Goal: Task Accomplishment & Management: Manage account settings

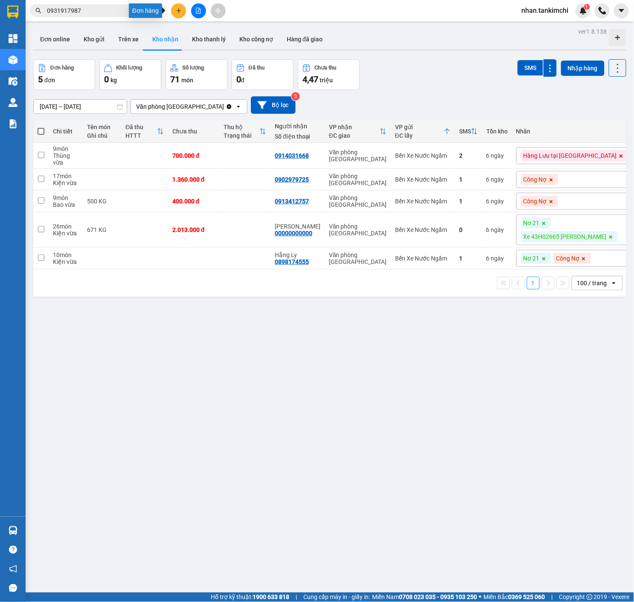
scroll to position [39, 0]
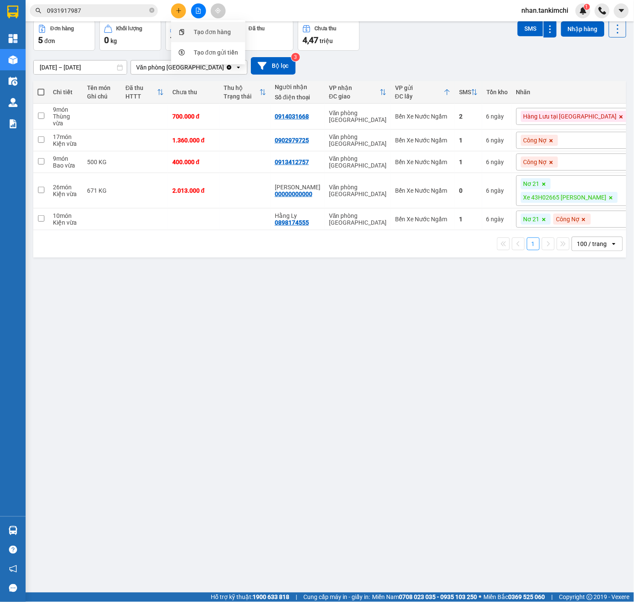
click at [205, 30] on div "Tạo đơn hàng" at bounding box center [212, 31] width 37 height 9
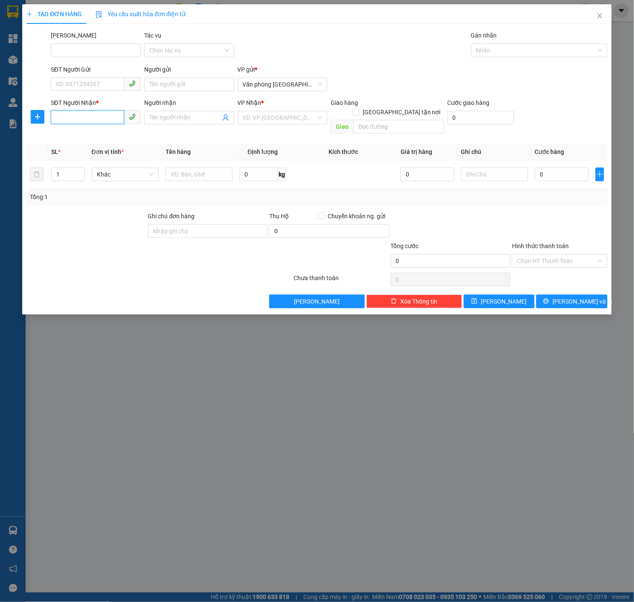
click at [100, 121] on input "SĐT Người Nhận *" at bounding box center [87, 117] width 73 height 14
type input "0941917987"
click at [96, 125] on div "SĐT Người Nhận * 0941917987 0941917987" at bounding box center [96, 113] width 90 height 30
click at [96, 125] on div "SĐT Người Nhận * 0941917987" at bounding box center [96, 113] width 90 height 30
click at [106, 116] on input "0941917987" at bounding box center [87, 117] width 73 height 14
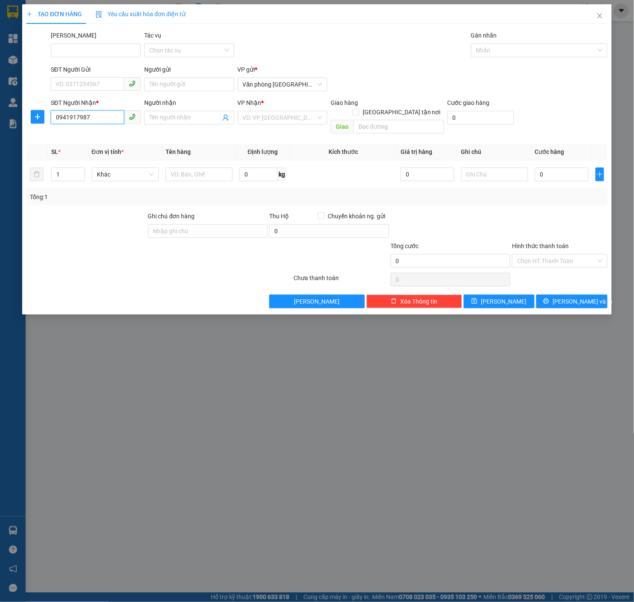
click at [106, 116] on input "0941917987" at bounding box center [87, 117] width 73 height 14
click at [594, 17] on span "Close" at bounding box center [600, 16] width 24 height 24
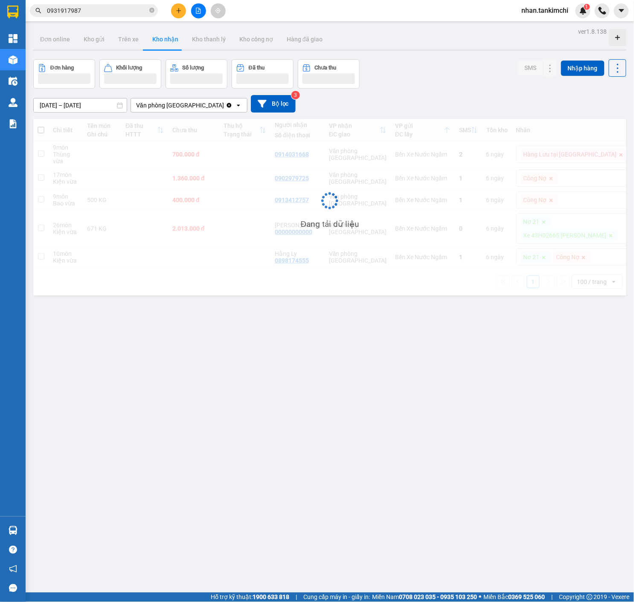
click at [106, 12] on input "0931917987" at bounding box center [97, 10] width 101 height 9
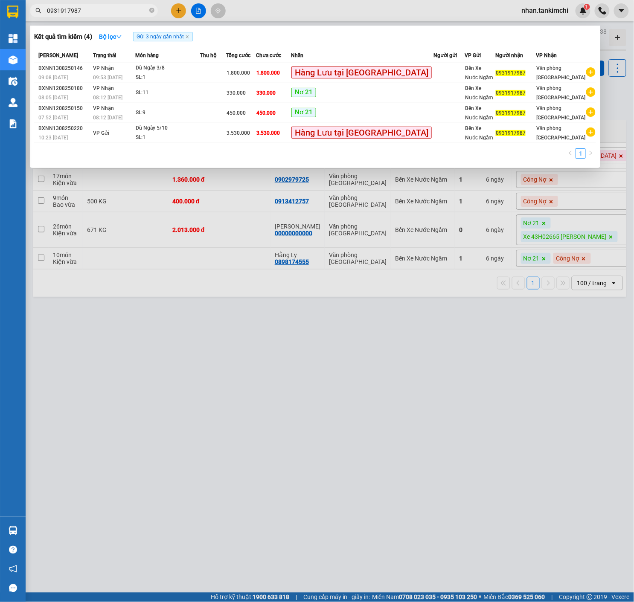
click at [106, 12] on input "0931917987" at bounding box center [97, 10] width 101 height 9
click at [187, 7] on div at bounding box center [317, 301] width 634 height 602
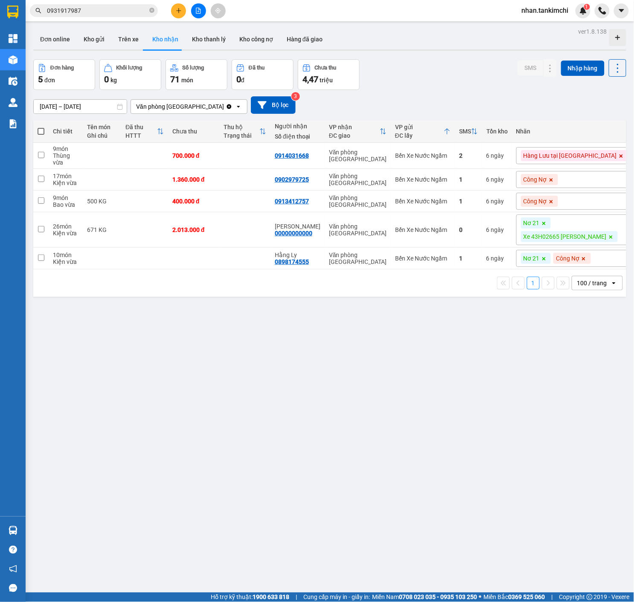
click at [173, 12] on button at bounding box center [178, 10] width 15 height 15
click at [198, 26] on div "Tạo đơn hàng" at bounding box center [208, 32] width 64 height 16
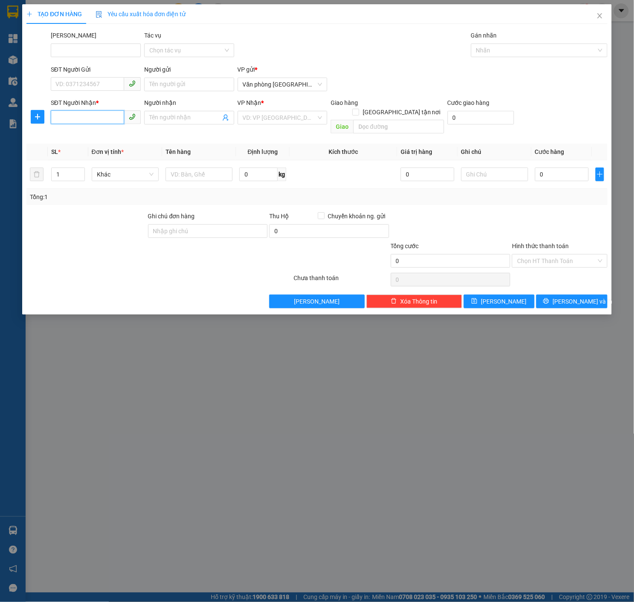
click at [108, 123] on input "SĐT Người Nhận *" at bounding box center [87, 117] width 73 height 14
click at [275, 89] on span "Văn phòng [GEOGRAPHIC_DATA]" at bounding box center [283, 84] width 80 height 13
type input "0931917987"
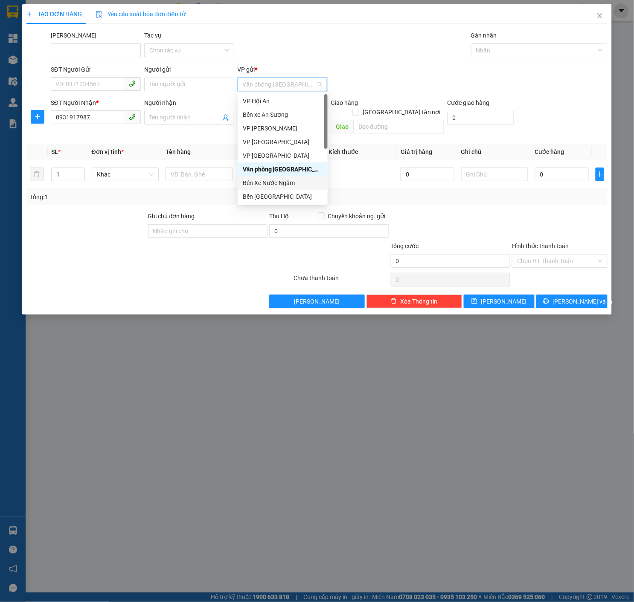
click at [284, 180] on div "Bến Xe Nước Ngầm" at bounding box center [283, 182] width 80 height 9
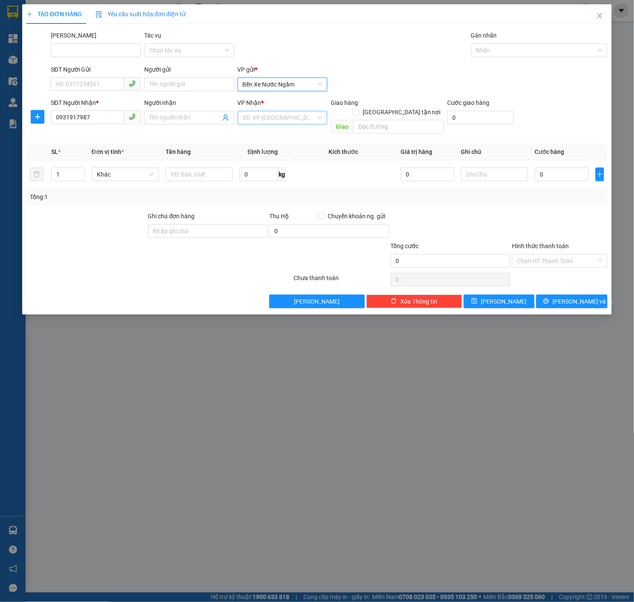
click at [299, 112] on input "search" at bounding box center [280, 117] width 74 height 13
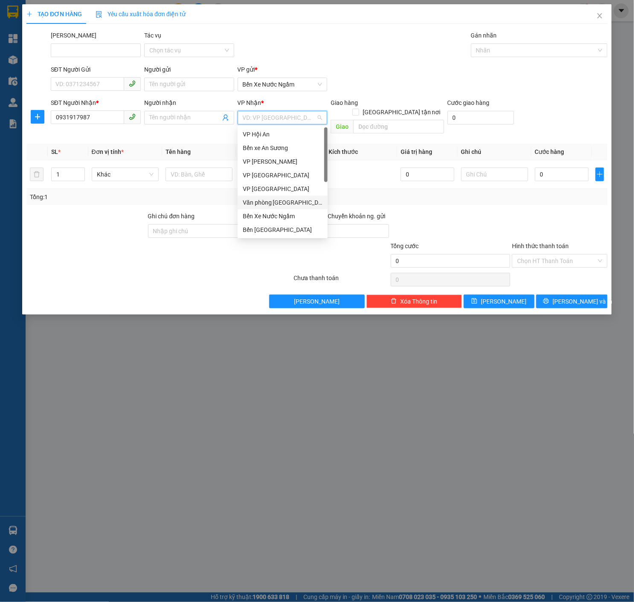
click at [279, 205] on div "Văn phòng [GEOGRAPHIC_DATA]" at bounding box center [283, 202] width 80 height 9
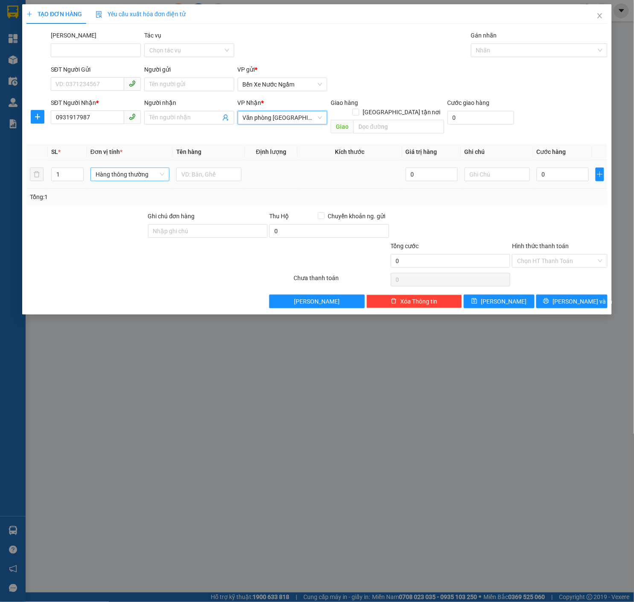
click at [132, 168] on span "Hàng thông thường" at bounding box center [130, 174] width 69 height 13
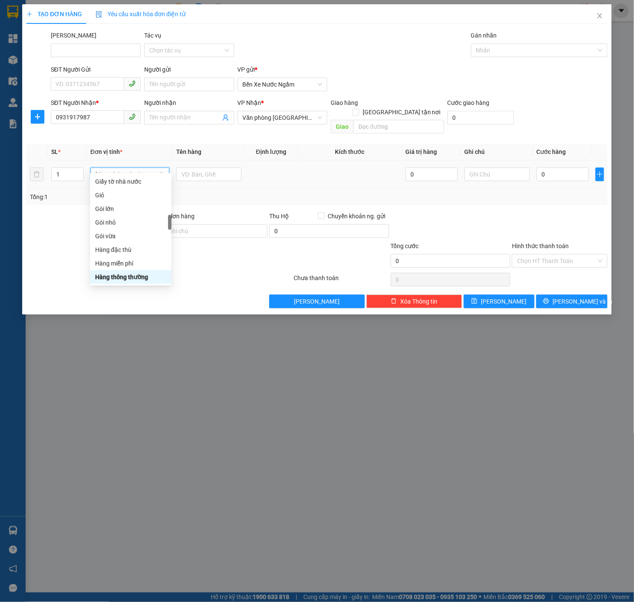
type input "ki"
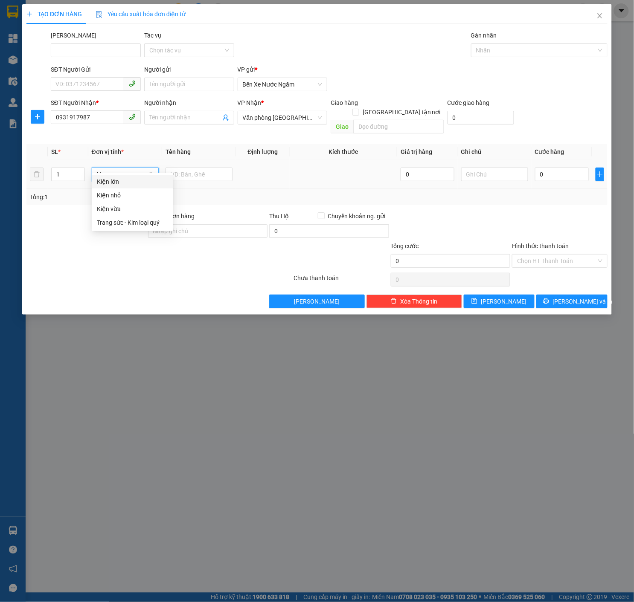
scroll to position [0, 0]
click at [125, 212] on div "Kiện vừa" at bounding box center [132, 208] width 71 height 9
click at [181, 192] on div "Tổng: 1" at bounding box center [137, 196] width 215 height 9
click at [205, 168] on input "text" at bounding box center [198, 175] width 67 height 14
type input "Dù Ngày 7/8"
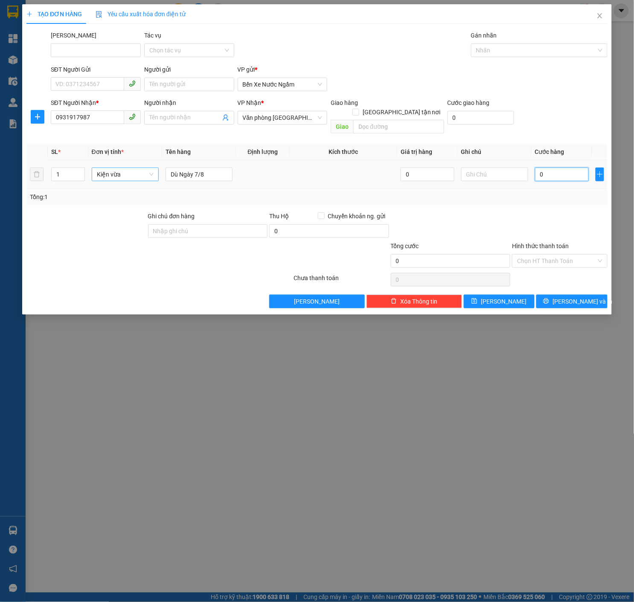
click at [548, 168] on input "0" at bounding box center [562, 175] width 54 height 14
type input "02"
type input "2"
type input "025"
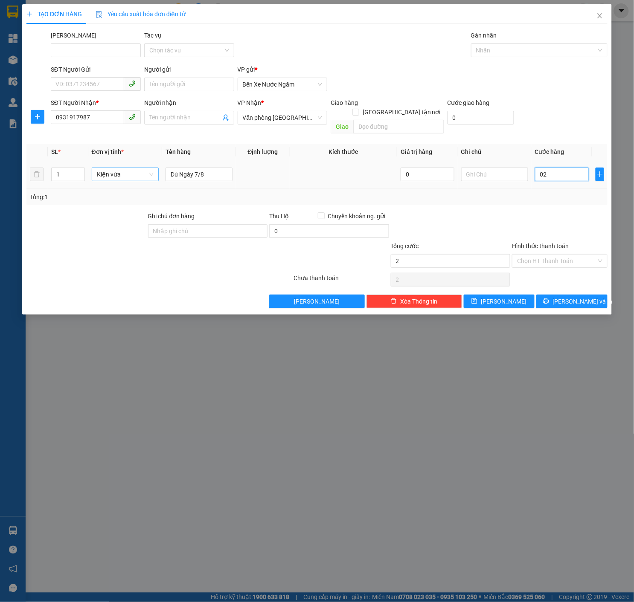
type input "25"
type input "0.253"
type input "253"
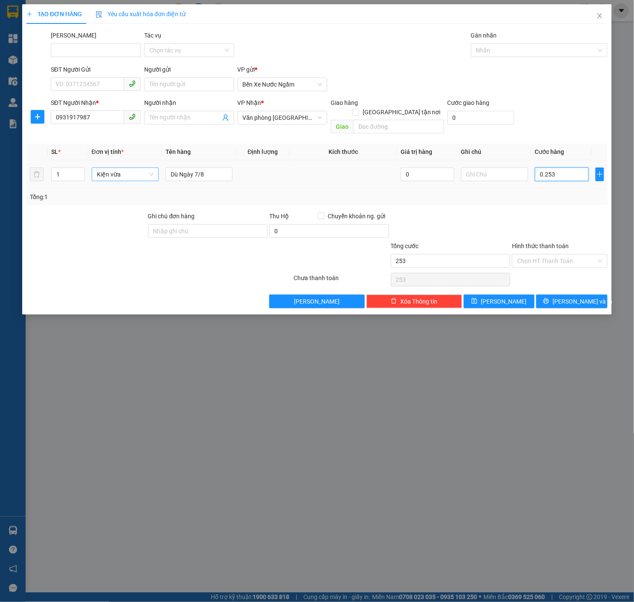
type input "02.539"
type input "2.539"
type input "025.390"
type input "25.390"
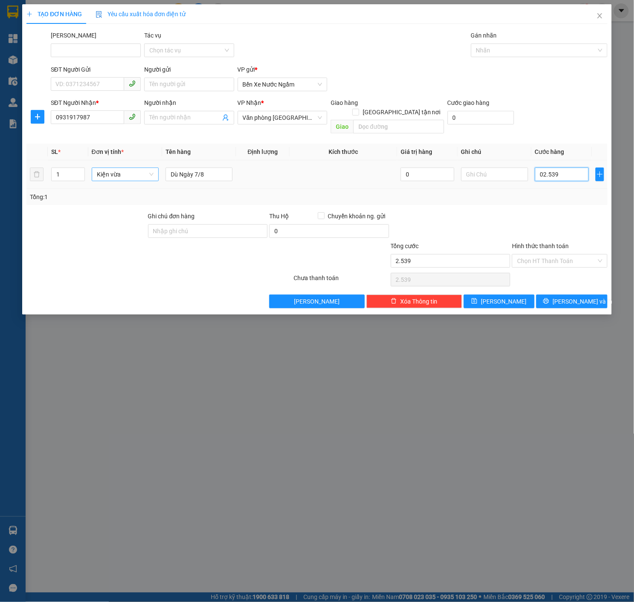
type input "25.390"
type input "02.539"
type input "2.539"
type input "0.253"
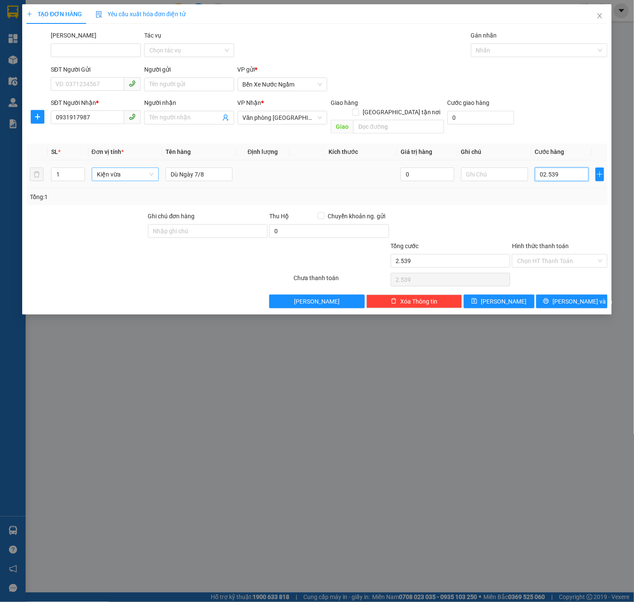
type input "253"
type input "025"
type input "25"
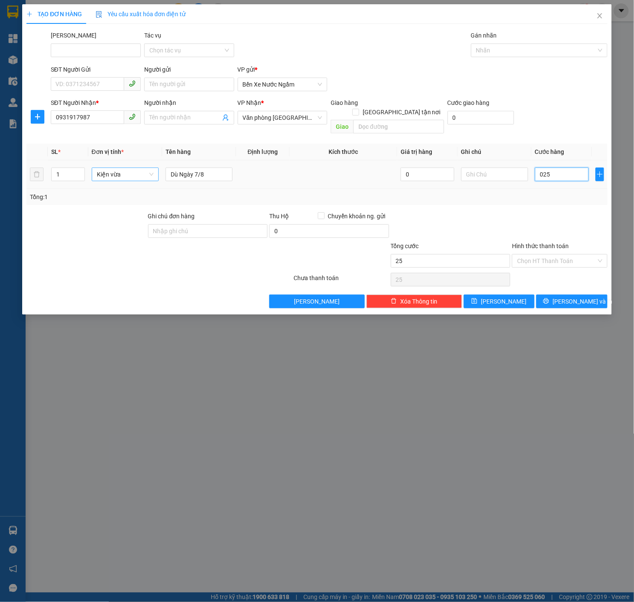
type input "02"
type input "2"
type input "0"
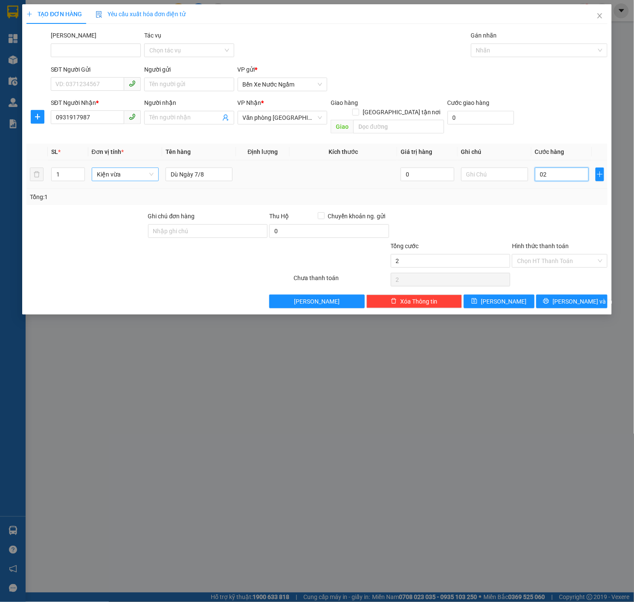
type input "0"
type input "02"
type input "2"
type input "025"
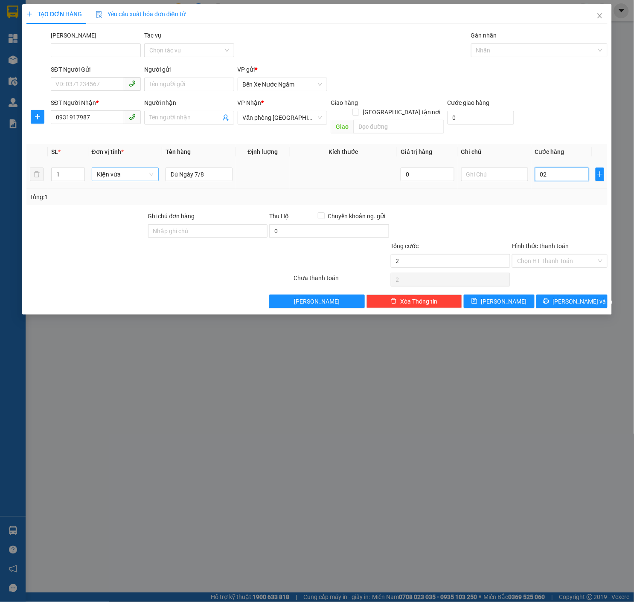
type input "25"
type input "0.253"
type input "253"
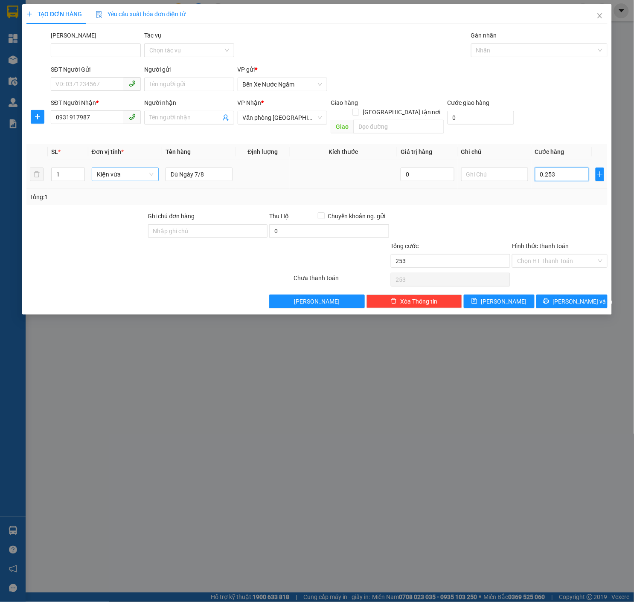
type input "02.530"
type input "2.530"
type input "025.300"
type input "25.300"
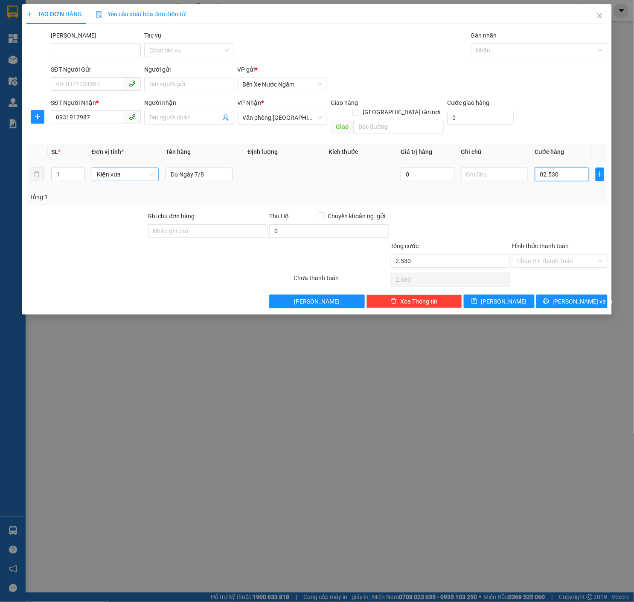
type input "25.300"
type input "0.253.000"
type input "253.000"
type input "02.530.000"
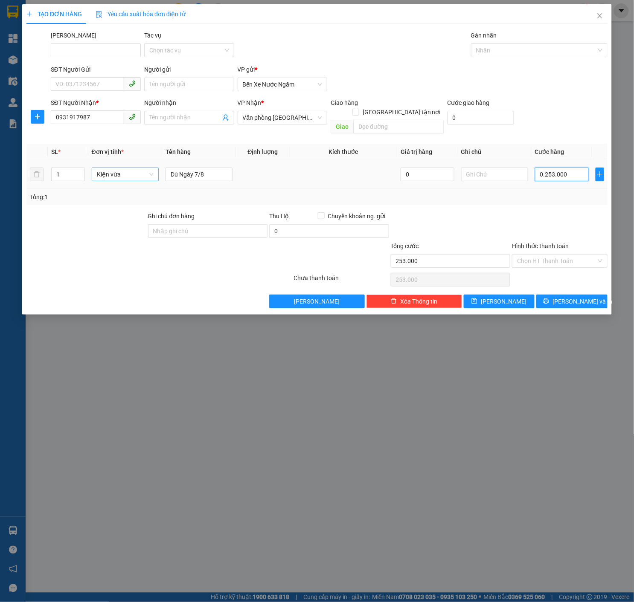
type input "2.530.000"
click at [554, 62] on div "Transit Pickup Surcharge Ids Transit Deliver Surcharge Ids Transit Deliver Surc…" at bounding box center [316, 170] width 581 height 278
click at [554, 55] on div "Nhãn" at bounding box center [539, 51] width 136 height 14
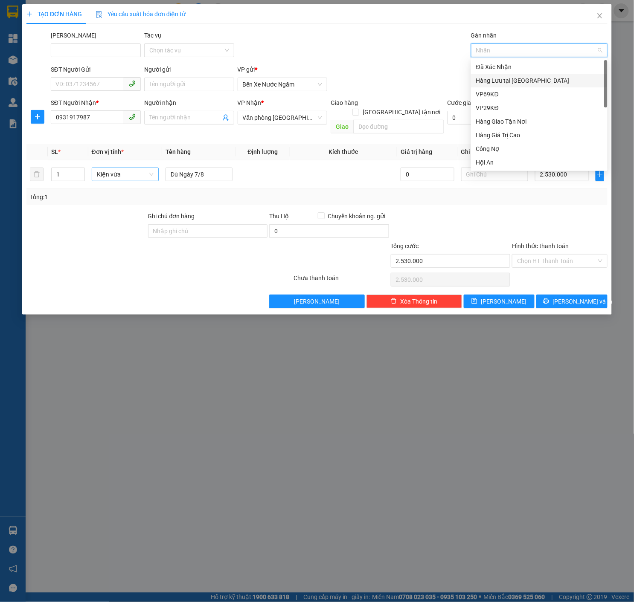
click at [541, 82] on div "Hàng Lưu tại [GEOGRAPHIC_DATA]" at bounding box center [539, 80] width 126 height 9
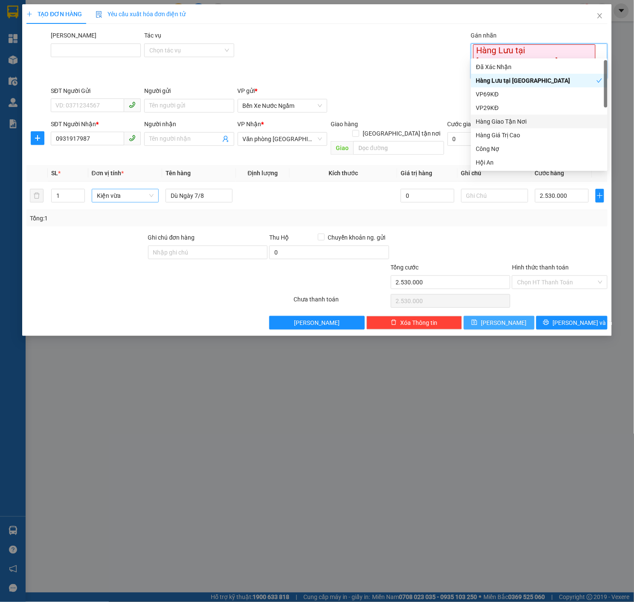
click at [511, 316] on button "[PERSON_NAME]" at bounding box center [499, 323] width 71 height 14
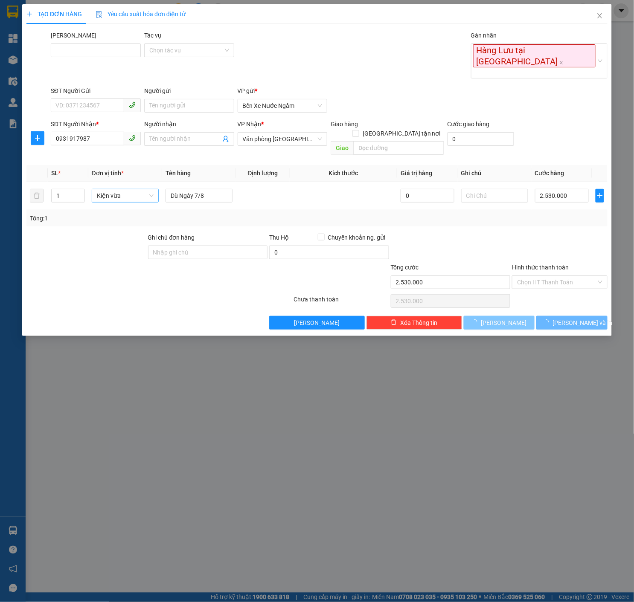
type input "0"
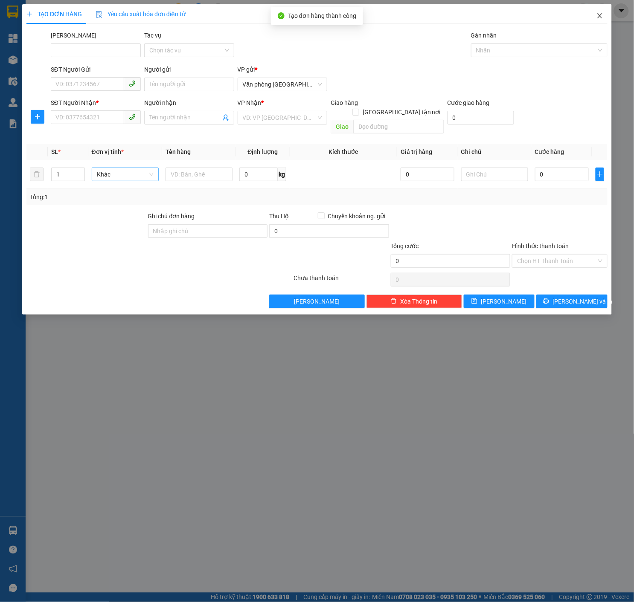
click at [603, 9] on span "Close" at bounding box center [600, 16] width 24 height 24
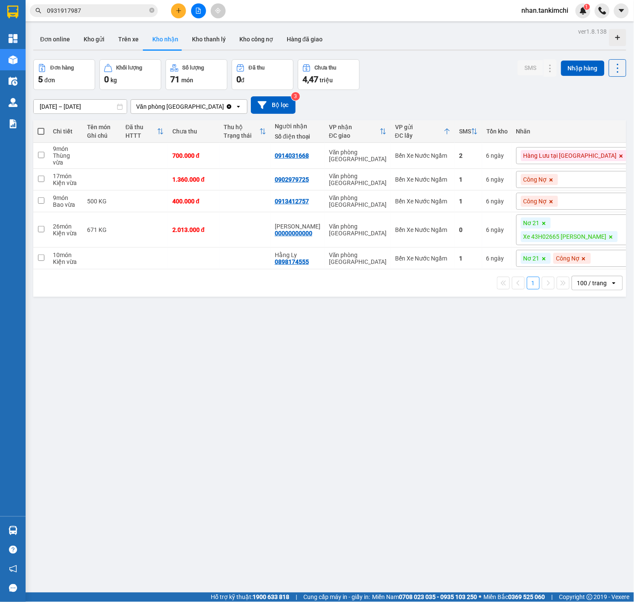
click at [371, 424] on div "ver 1.8.138 Đơn online Kho gửi Trên xe Kho nhận Kho thanh lý Kho công nợ Hàng đ…" at bounding box center [330, 327] width 600 height 602
click at [616, 233] on icon at bounding box center [618, 230] width 6 height 6
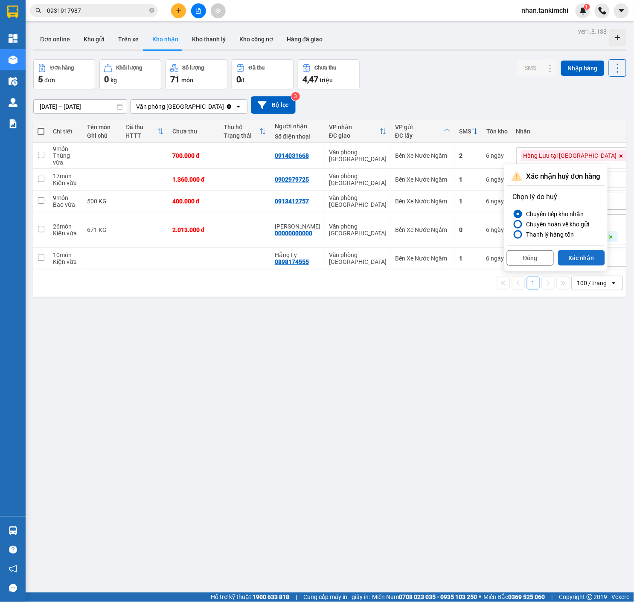
click at [592, 253] on button "Xác nhận" at bounding box center [581, 257] width 47 height 15
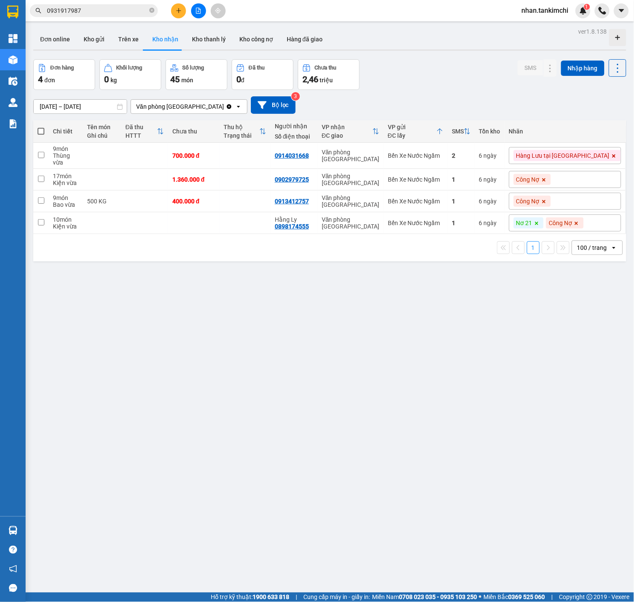
click at [194, 9] on button at bounding box center [198, 10] width 15 height 15
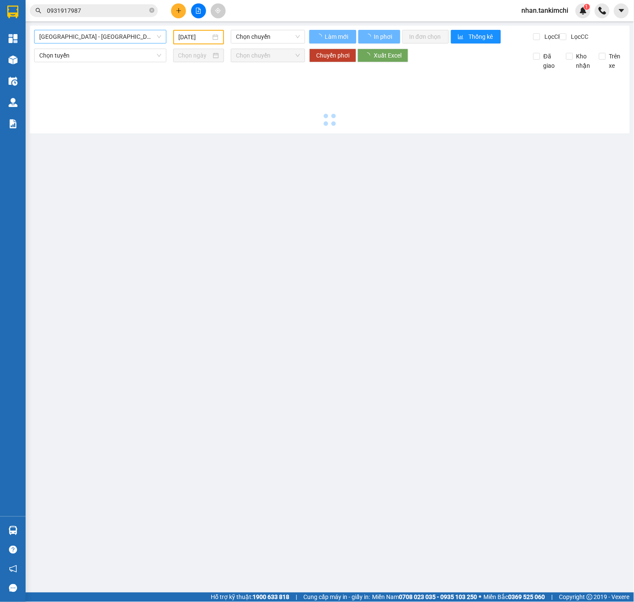
click at [139, 40] on span "[GEOGRAPHIC_DATA] - [GEOGRAPHIC_DATA] ([GEOGRAPHIC_DATA])" at bounding box center [100, 36] width 122 height 13
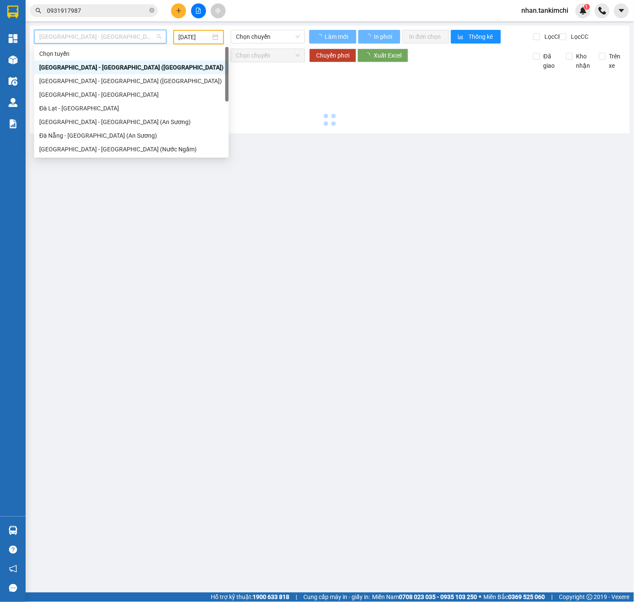
type input "[DATE]"
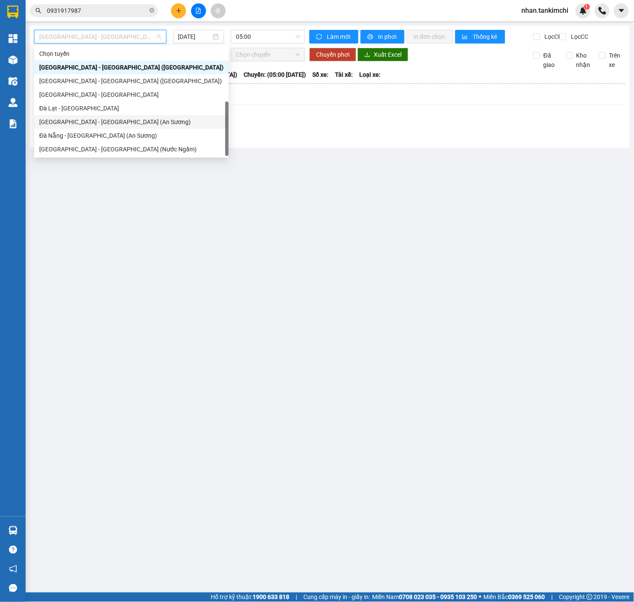
scroll to position [14, 0]
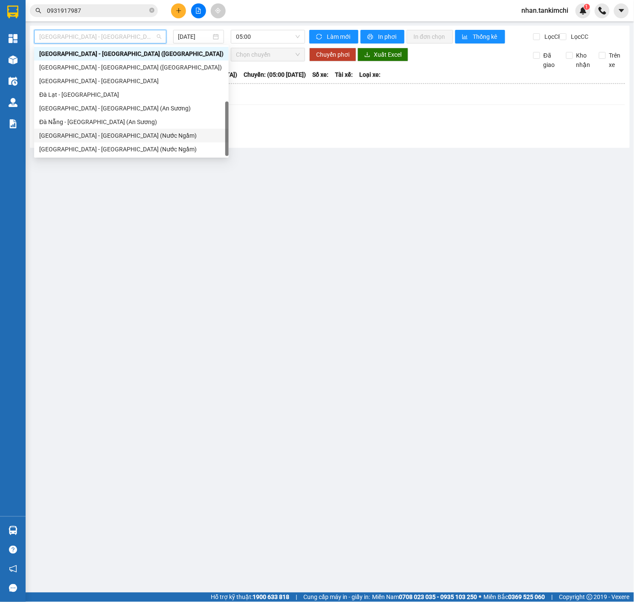
click at [119, 136] on div "[GEOGRAPHIC_DATA] - [GEOGRAPHIC_DATA] (Nước Ngầm)" at bounding box center [131, 135] width 184 height 9
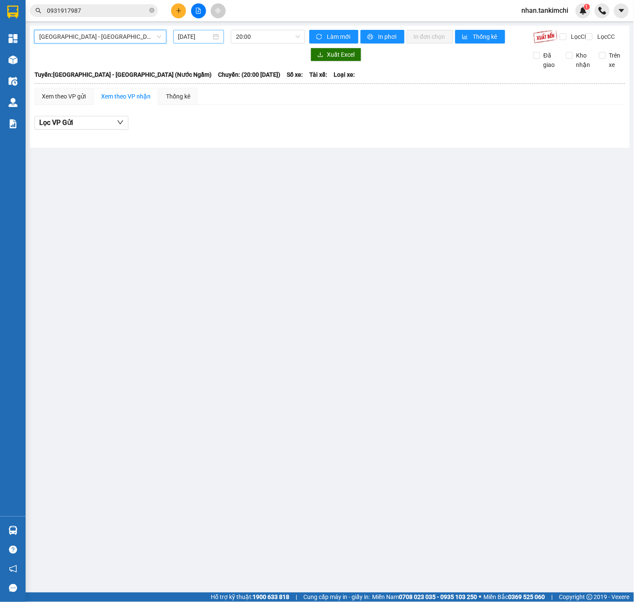
click at [214, 36] on div "[DATE]" at bounding box center [198, 36] width 41 height 9
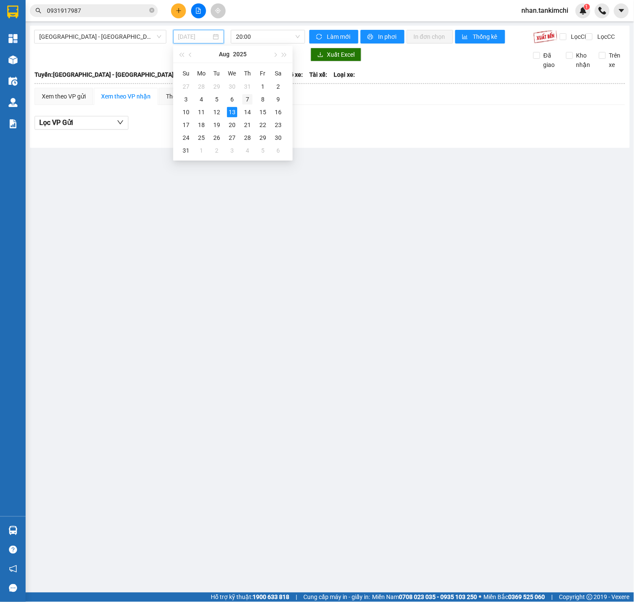
click at [244, 96] on div "7" at bounding box center [247, 99] width 10 height 10
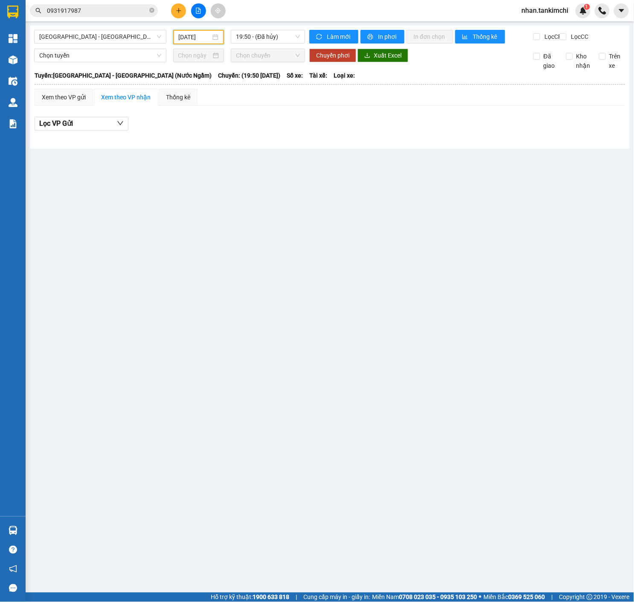
click at [181, 43] on div "[DATE]" at bounding box center [198, 37] width 51 height 15
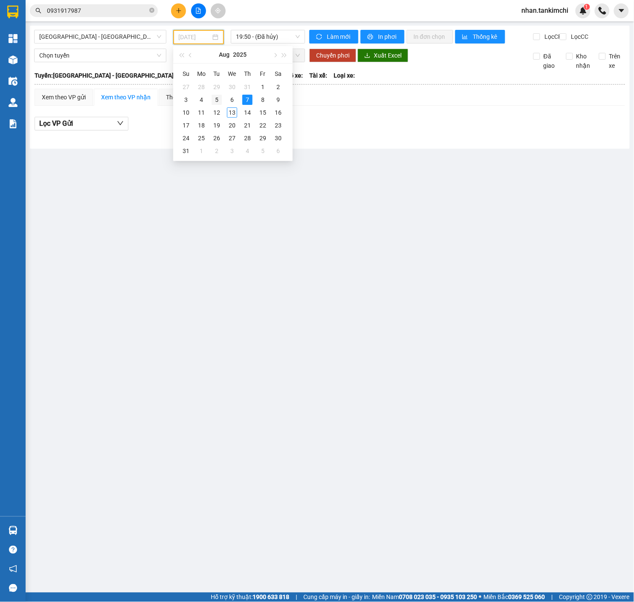
click at [212, 102] on div "5" at bounding box center [217, 100] width 10 height 10
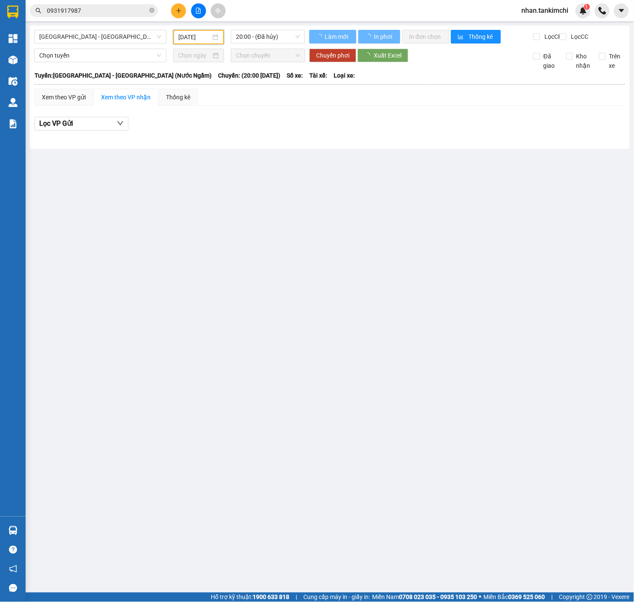
type input "[DATE]"
click at [263, 44] on div "20:00 - (Đã hủy)" at bounding box center [267, 37] width 81 height 15
click at [274, 40] on span "20:00 - (Đã hủy)" at bounding box center [268, 36] width 64 height 13
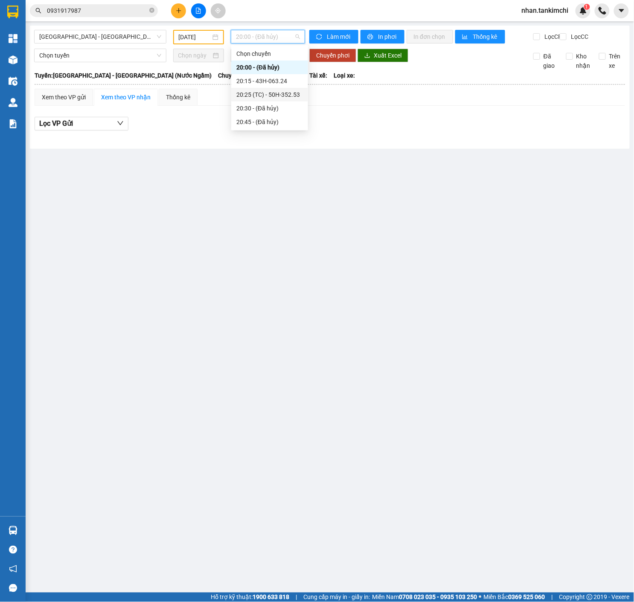
click at [305, 88] on div "20:25 (TC) - 50H-352.53" at bounding box center [269, 95] width 77 height 14
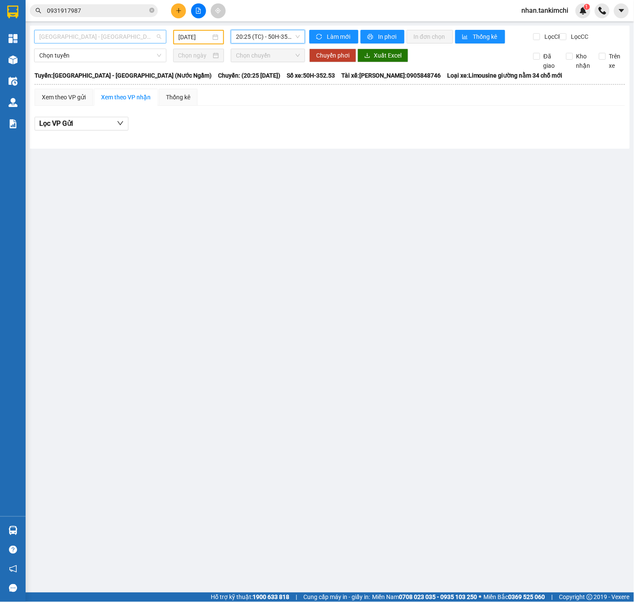
click at [142, 40] on span "[GEOGRAPHIC_DATA] - [GEOGRAPHIC_DATA] (Nước Ngầm)" at bounding box center [100, 36] width 122 height 13
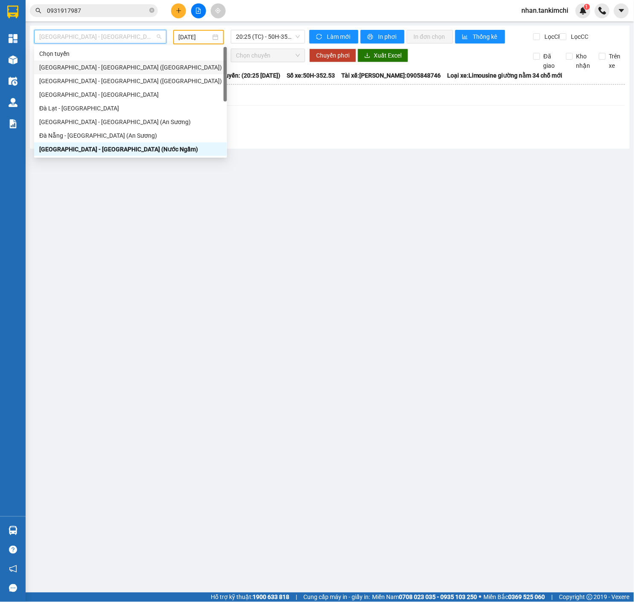
click at [116, 68] on div "[GEOGRAPHIC_DATA] - [GEOGRAPHIC_DATA] ([GEOGRAPHIC_DATA])" at bounding box center [130, 67] width 183 height 9
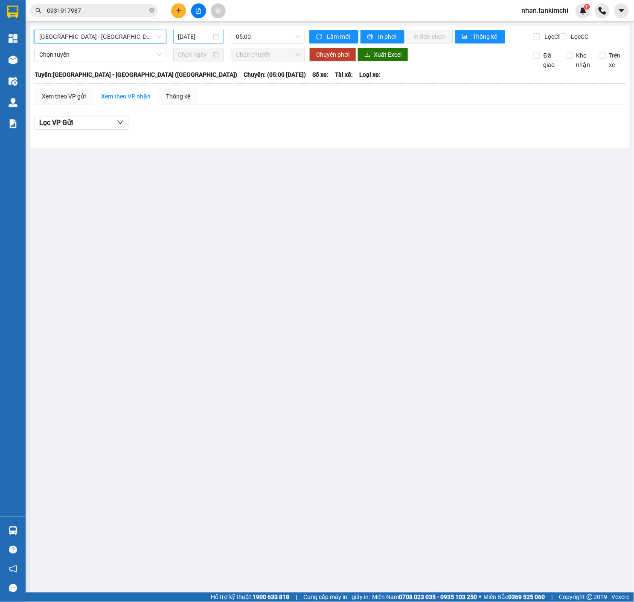
click at [213, 36] on div "[DATE]" at bounding box center [198, 36] width 41 height 9
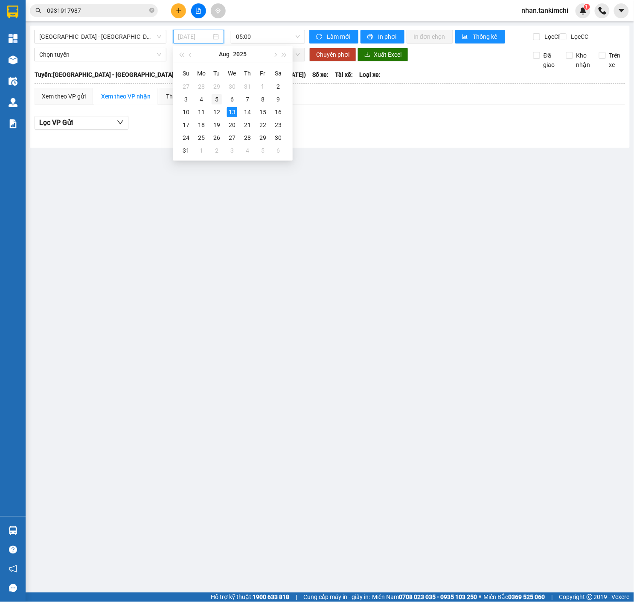
click at [217, 102] on div "5" at bounding box center [217, 99] width 10 height 10
type input "[DATE]"
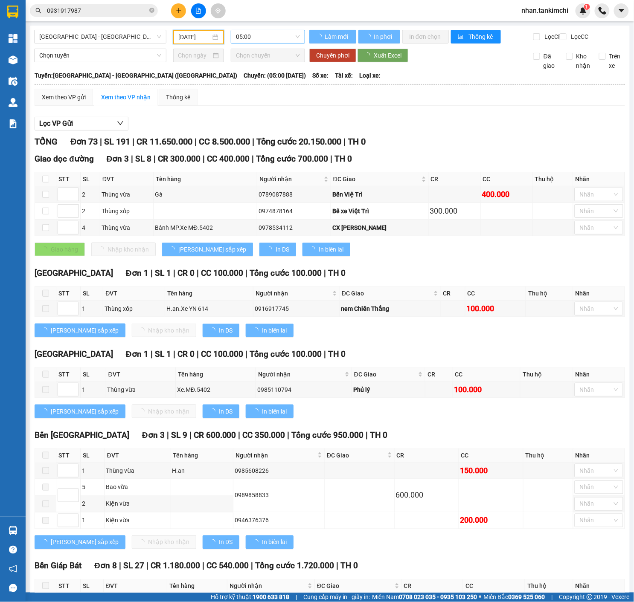
click at [263, 36] on span "05:00" at bounding box center [268, 36] width 64 height 13
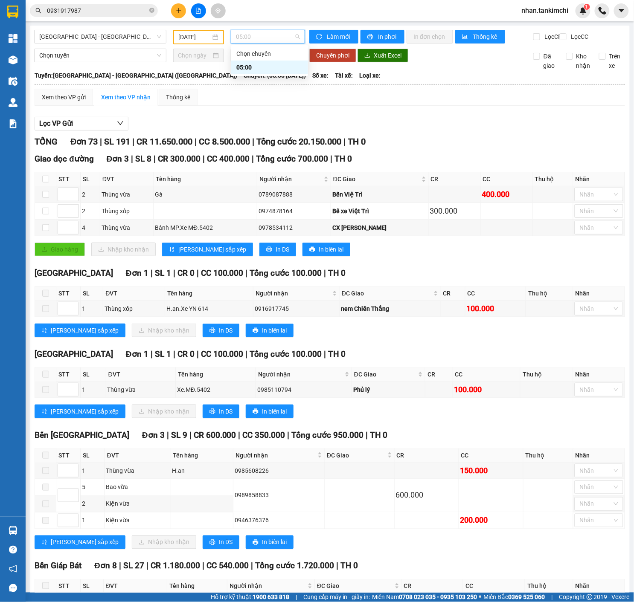
click at [383, 142] on div "TỔNG Đơn 73 | SL 191 | CR 11.650.000 | CC 8.500.000 | Tổng cước 20.150.000 | TH…" at bounding box center [330, 141] width 590 height 13
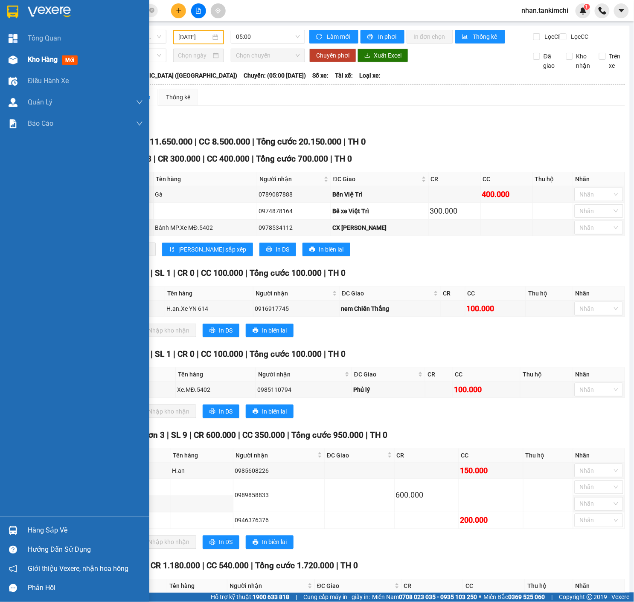
click at [10, 60] on img at bounding box center [13, 59] width 9 height 9
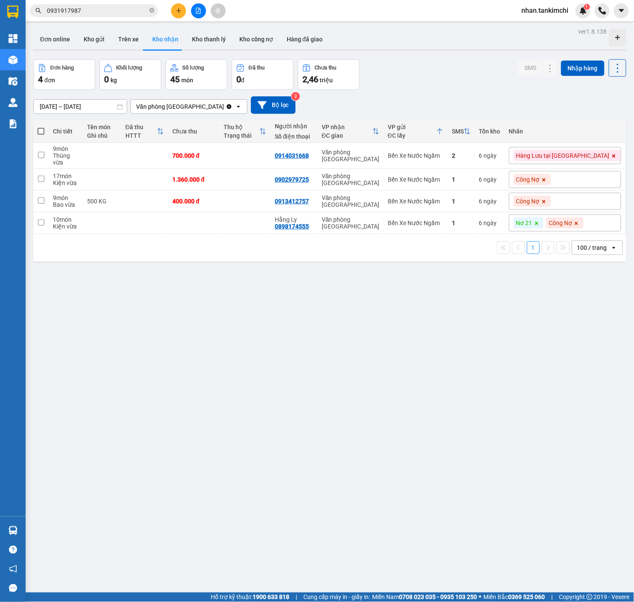
click at [123, 17] on div "Kết quả tìm kiếm ( 4 ) Bộ lọc Gửi 3 ngày gần nhất Mã ĐH Trạng thái Món hàng Thu…" at bounding box center [317, 10] width 634 height 21
click at [115, 11] on input "0931917987" at bounding box center [97, 10] width 101 height 9
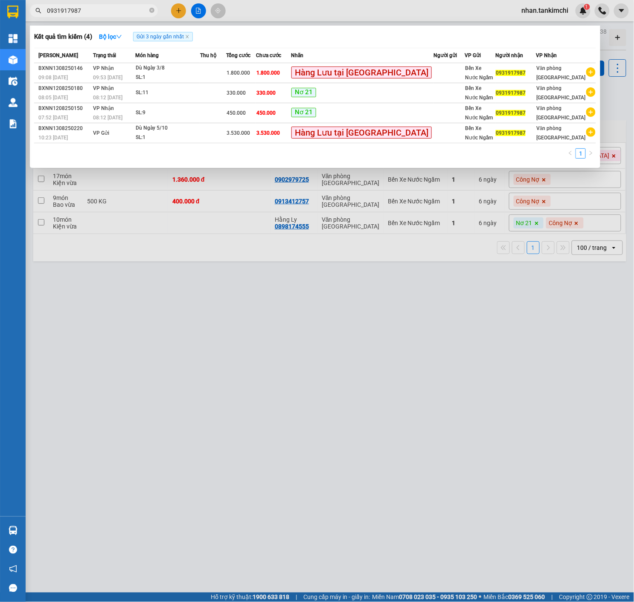
paste input "353402125"
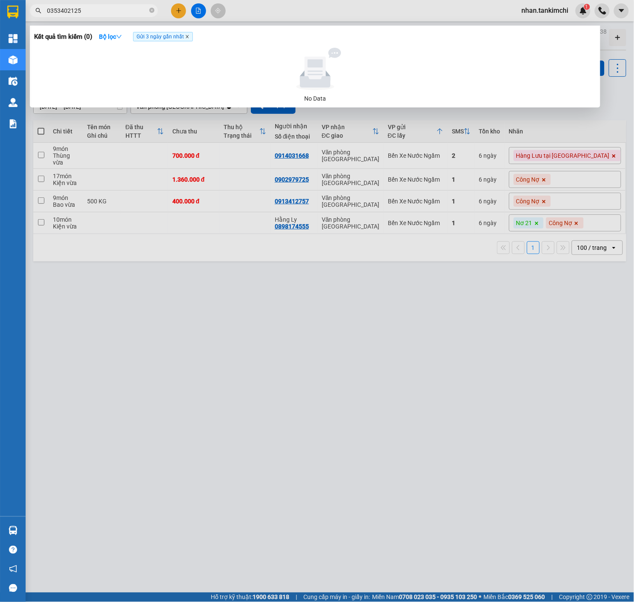
click at [189, 36] on icon "close" at bounding box center [187, 37] width 4 height 4
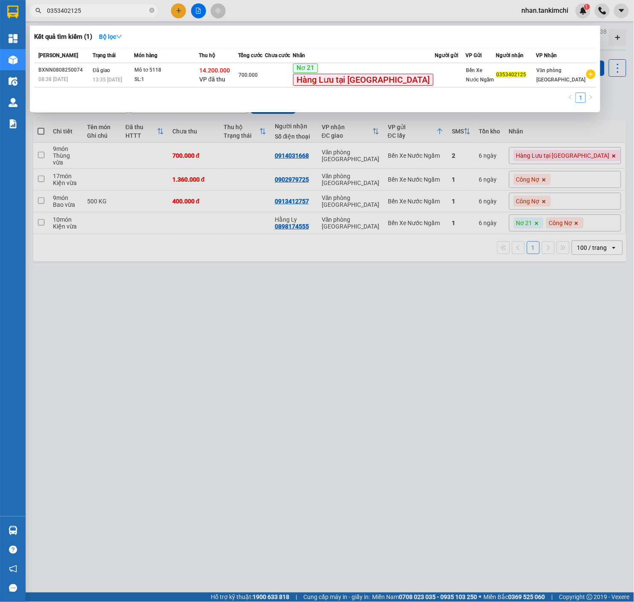
click at [115, 12] on input "0353402125" at bounding box center [97, 10] width 101 height 9
paste input "983846922"
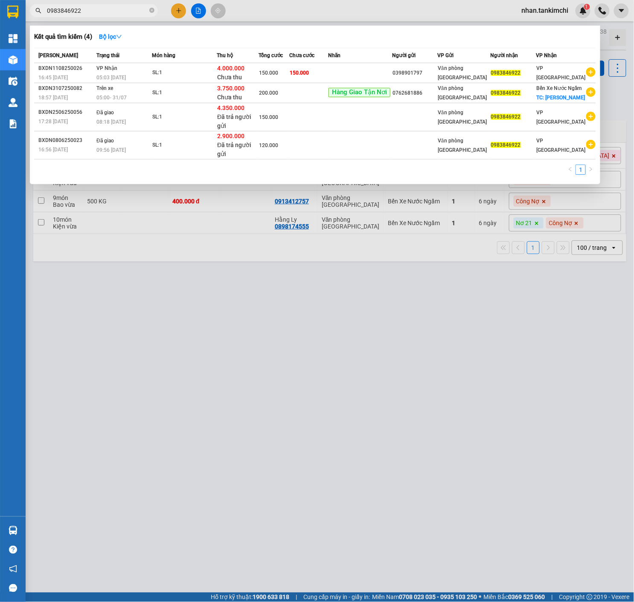
click at [135, 15] on input "0983846922" at bounding box center [97, 10] width 101 height 9
paste input "0908710174"
paste input "text"
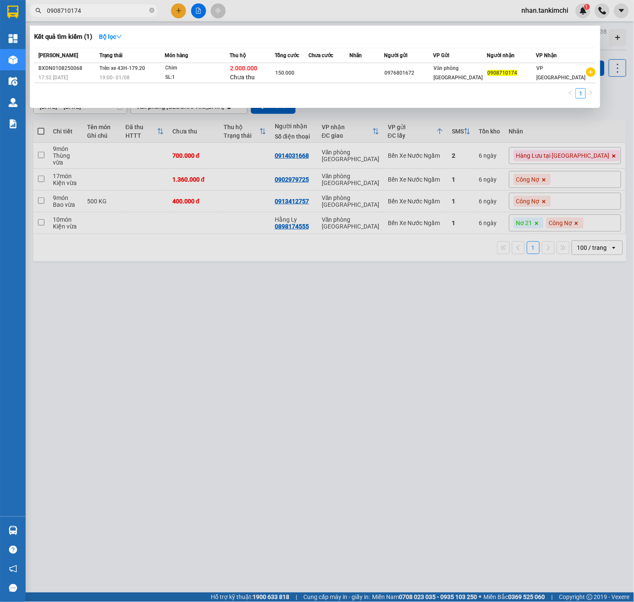
paste input "18474068"
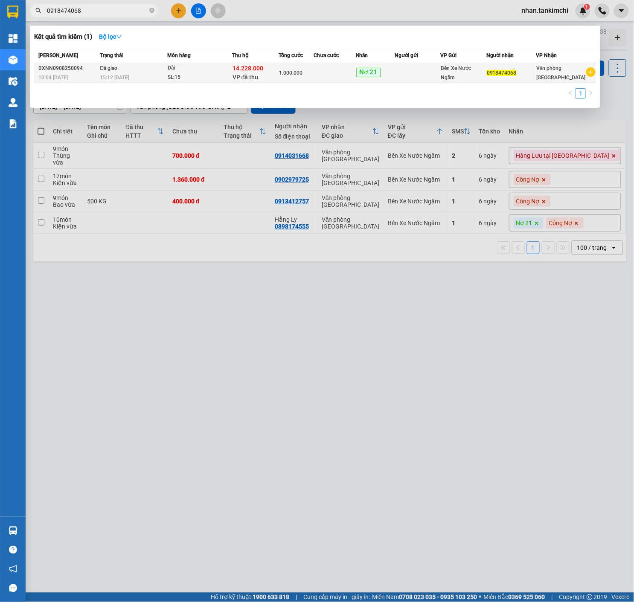
type input "0918474068"
click at [369, 72] on span "Nơ 21" at bounding box center [368, 72] width 25 height 9
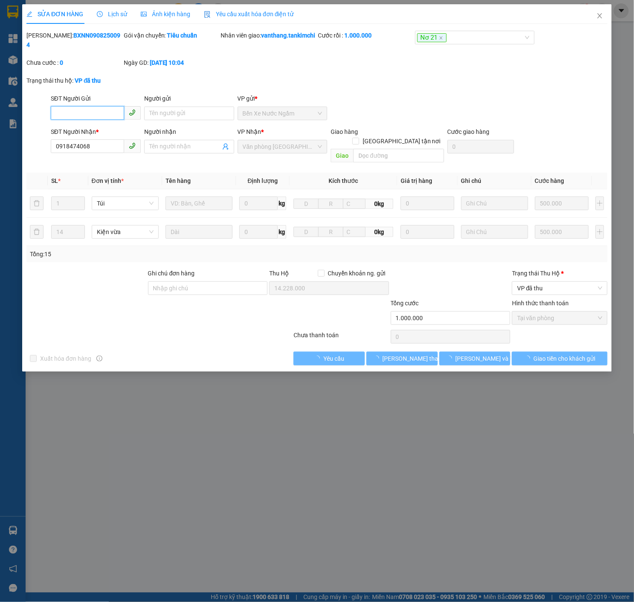
type input "0918474068"
type input "14.228.000"
type input "1.000.000"
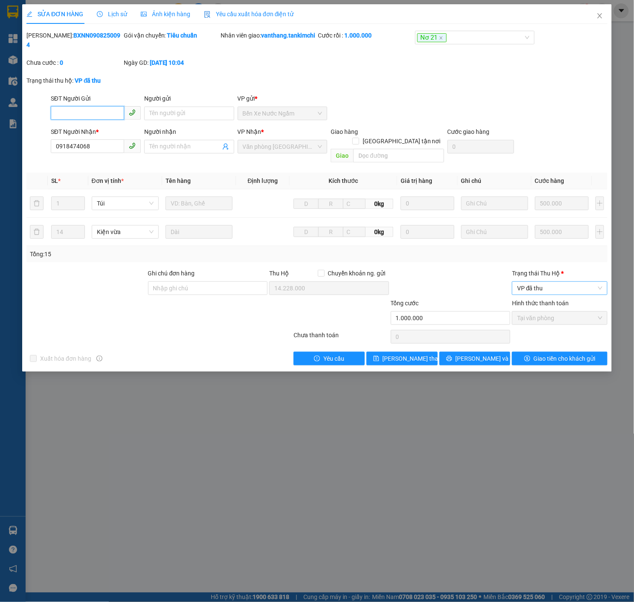
click at [553, 282] on span "VP đã thu" at bounding box center [559, 288] width 85 height 13
click at [557, 311] on div "Đã trả người gửi" at bounding box center [560, 317] width 96 height 14
click at [557, 355] on span "Giao tiền cho khách gửi" at bounding box center [565, 358] width 62 height 9
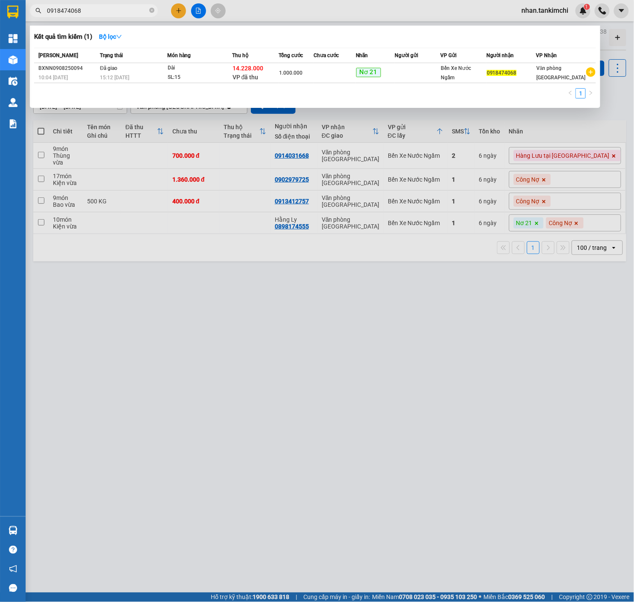
click at [130, 7] on input "0918474068" at bounding box center [97, 10] width 101 height 9
paste input "08710174"
type input "0908710174"
click at [548, 447] on div at bounding box center [317, 301] width 634 height 602
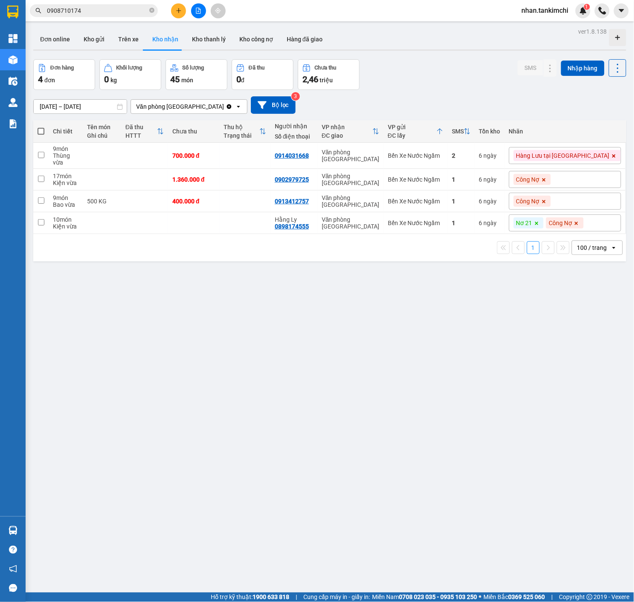
click at [539, 304] on div "ver 1.8.138 Đơn online Kho gửi Trên xe Kho nhận Kho thanh lý Kho công nợ Hàng đ…" at bounding box center [330, 327] width 600 height 602
click at [318, 341] on div "ver 1.8.138 Đơn online Kho gửi Trên xe Kho nhận Kho thanh lý Kho công nợ Hàng đ…" at bounding box center [330, 327] width 600 height 602
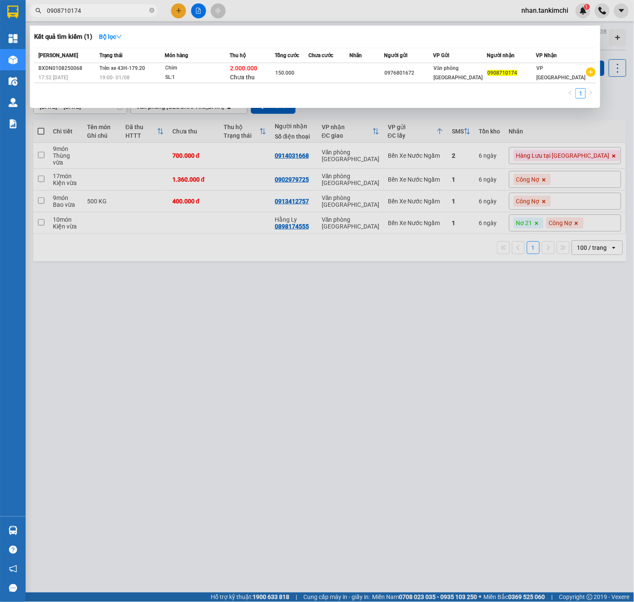
click at [97, 14] on input "0908710174" at bounding box center [97, 10] width 101 height 9
click at [227, 69] on div "Chim" at bounding box center [197, 68] width 64 height 9
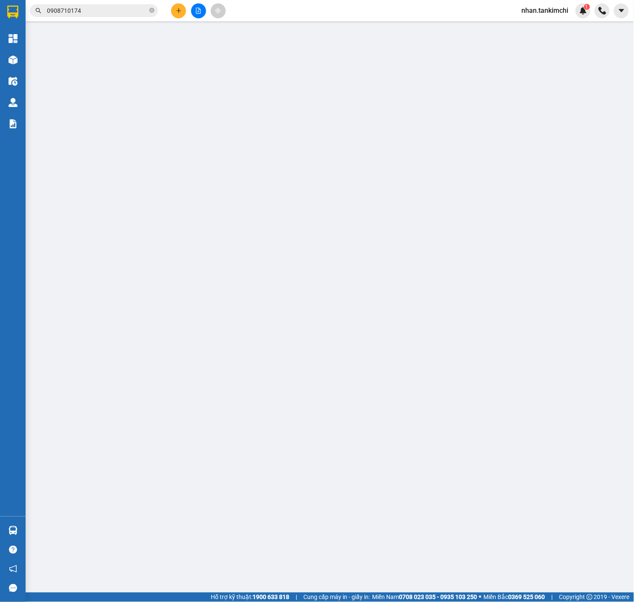
type input "0976801672"
type input "0908710174"
type input "150.000"
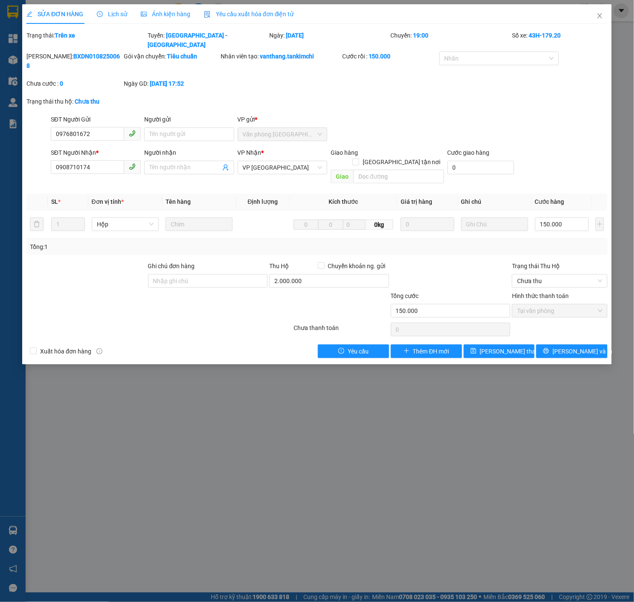
click at [111, 19] on div "Lịch sử" at bounding box center [112, 14] width 30 height 20
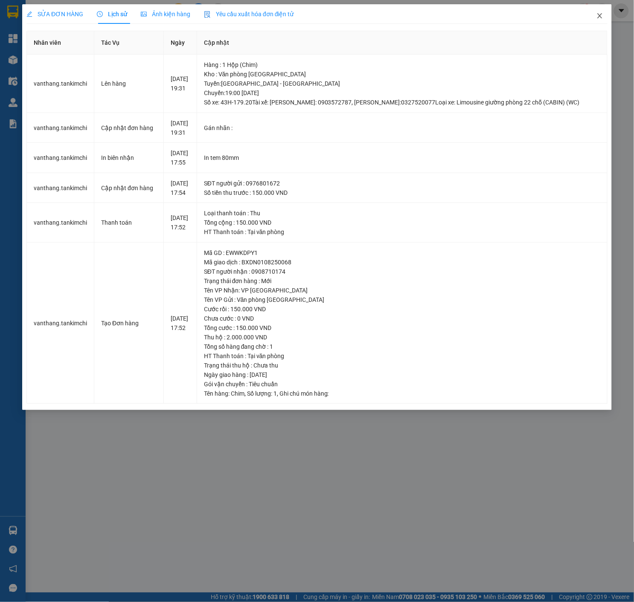
click at [601, 21] on span "Close" at bounding box center [600, 16] width 24 height 24
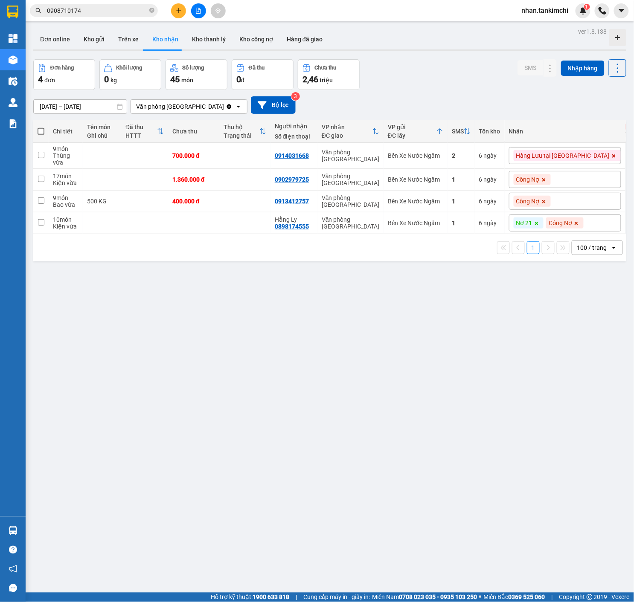
click at [131, 14] on input "0908710174" at bounding box center [97, 10] width 101 height 9
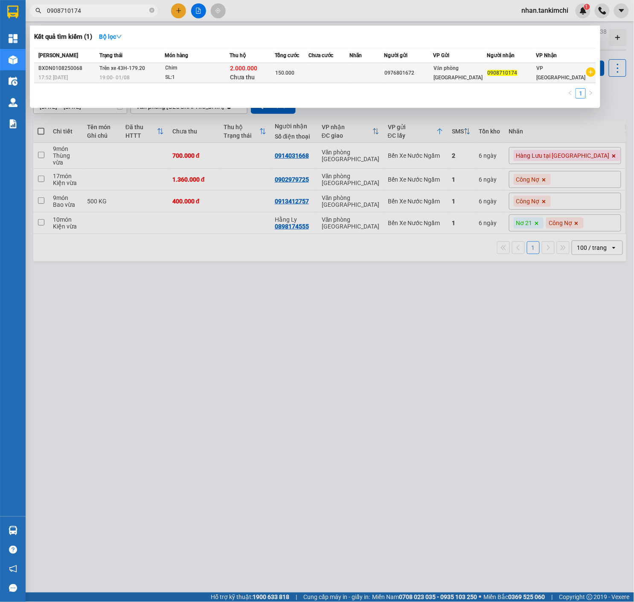
click at [242, 68] on span "2.000.000" at bounding box center [243, 68] width 27 height 7
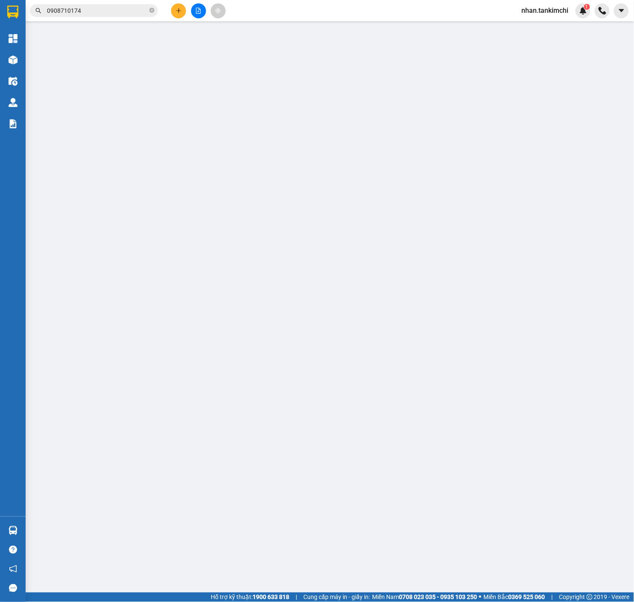
type input "0976801672"
type input "0908710174"
type input "150.000"
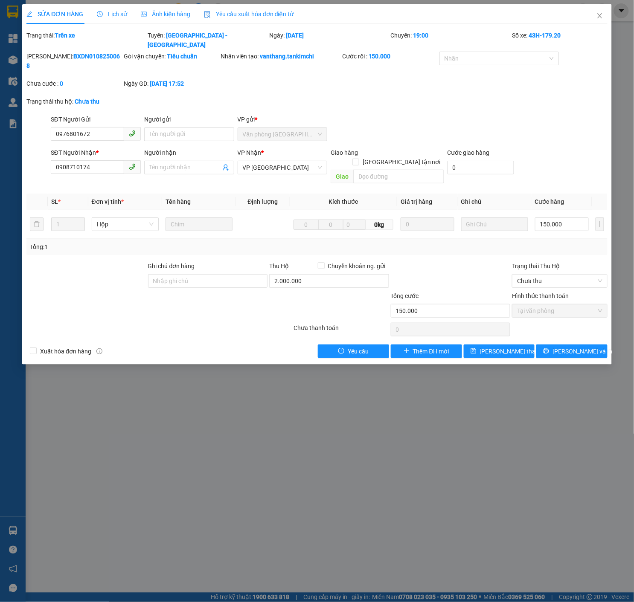
click at [569, 268] on div "Trạng thái Thu Hộ Chưa thu" at bounding box center [560, 276] width 96 height 30
click at [574, 275] on span "Chưa thu" at bounding box center [559, 281] width 85 height 13
click at [551, 280] on div "Chưa thu" at bounding box center [559, 276] width 85 height 9
click at [553, 275] on span "Chưa thu" at bounding box center [559, 281] width 85 height 13
click at [546, 290] on div "Tài xế đã thu" at bounding box center [559, 290] width 85 height 9
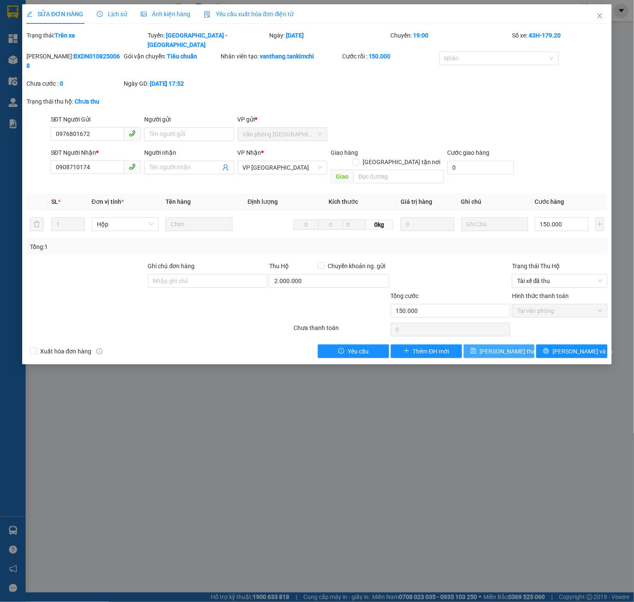
click at [505, 347] on span "[PERSON_NAME] thay đổi" at bounding box center [514, 351] width 68 height 9
click at [570, 275] on span "Tài xế đã thu" at bounding box center [559, 281] width 85 height 13
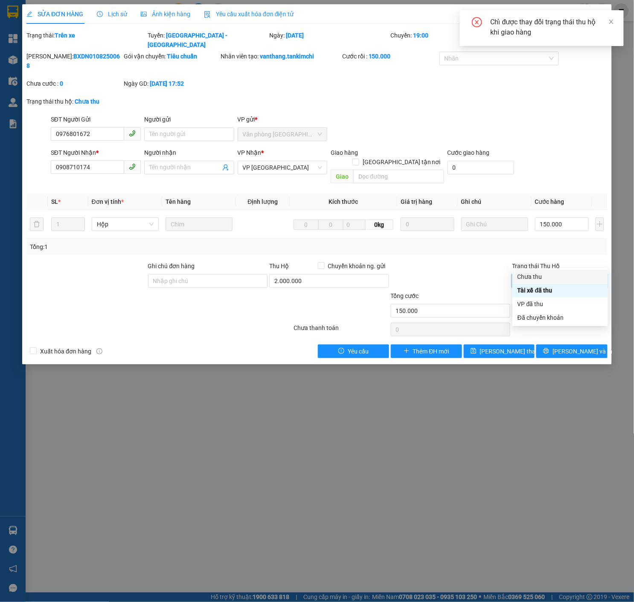
click at [546, 276] on div "Chưa thu" at bounding box center [559, 276] width 85 height 9
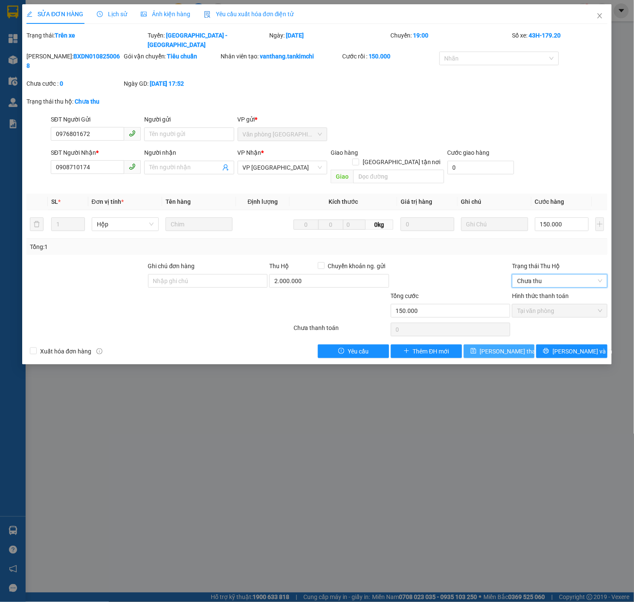
click at [498, 347] on span "[PERSON_NAME] thay đổi" at bounding box center [514, 351] width 68 height 9
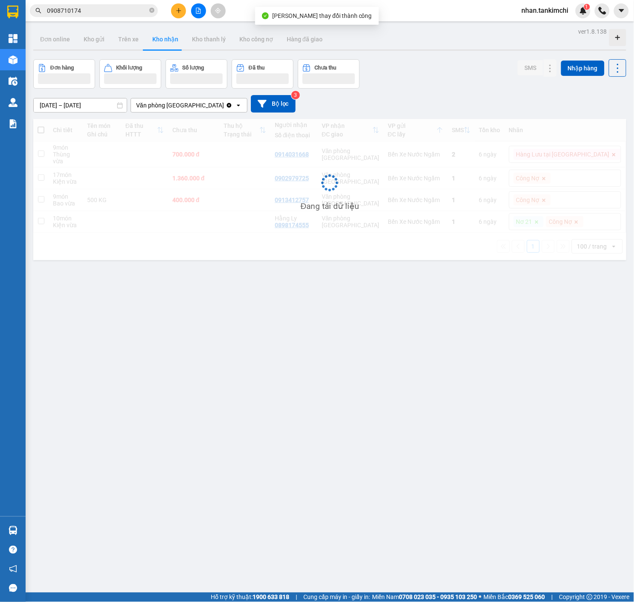
click at [125, 4] on span "0908710174" at bounding box center [94, 10] width 128 height 13
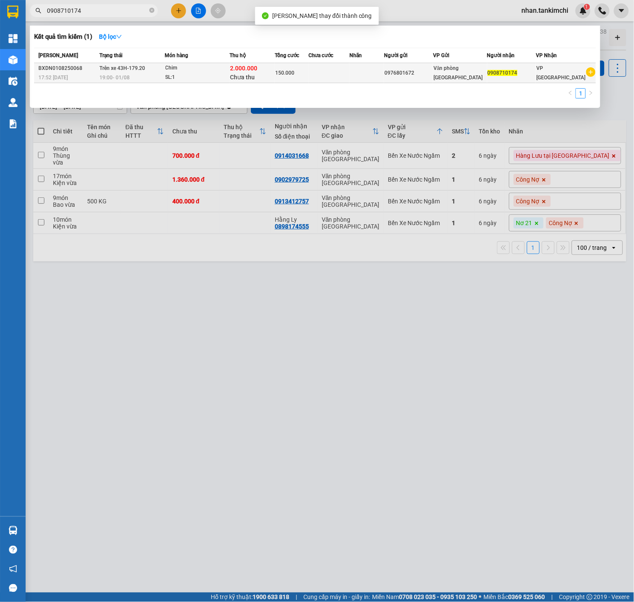
click at [255, 74] on span "Chưa thu" at bounding box center [242, 77] width 25 height 7
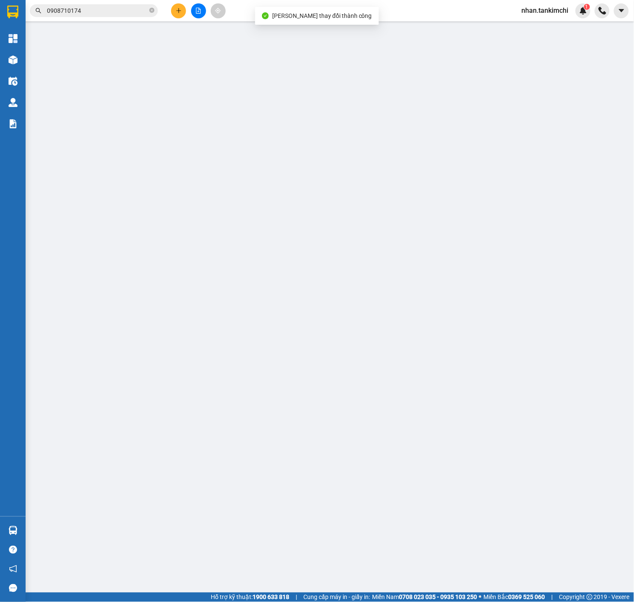
type input "0976801672"
type input "0908710174"
type input "150.000"
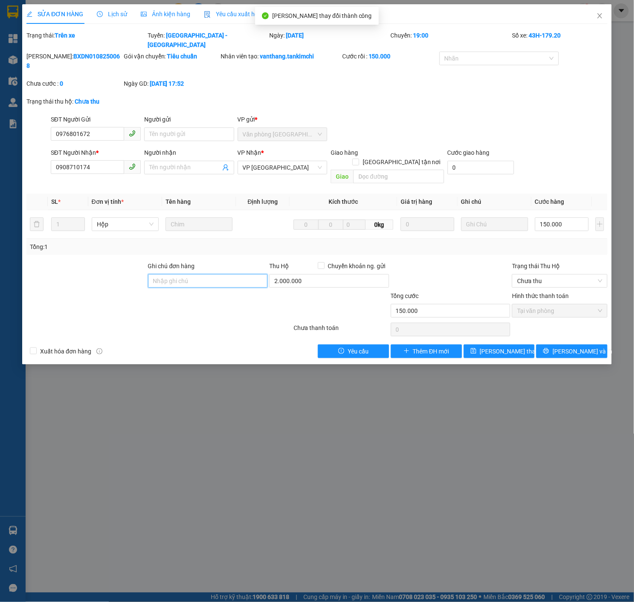
click at [215, 274] on input "Ghi chú đơn hàng" at bounding box center [208, 281] width 120 height 14
type input "Đã CK"
click at [527, 69] on div "Mã ĐH: BXDN0108250068 Gói vận chuyển: Tiêu chuẩn Nhân viên tạo: vanthang.tankim…" at bounding box center [317, 74] width 583 height 45
click at [518, 55] on div "Nhãn" at bounding box center [499, 59] width 120 height 14
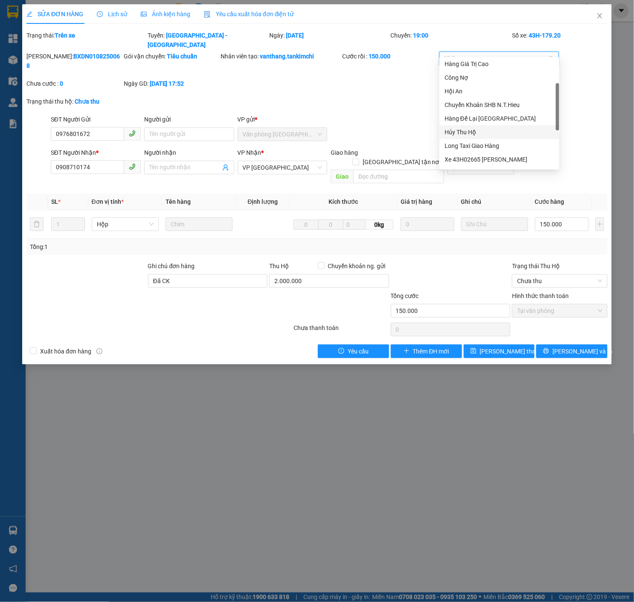
scroll to position [70, 0]
click at [486, 128] on div "Hủy Thu Hộ" at bounding box center [499, 132] width 110 height 9
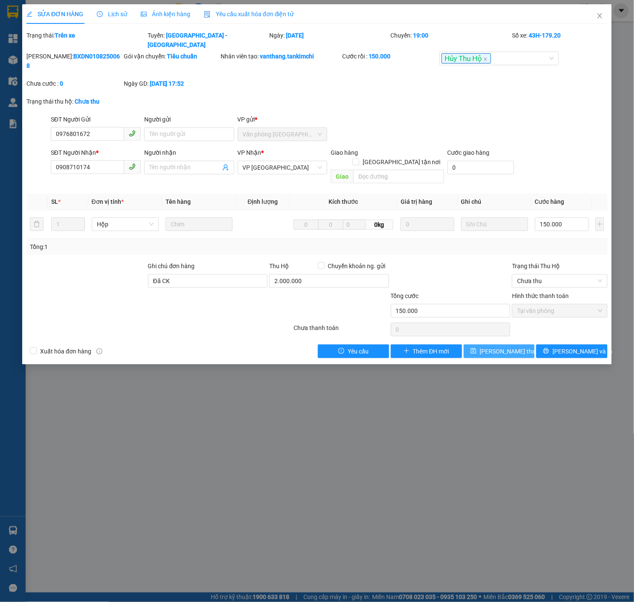
click at [498, 347] on span "[PERSON_NAME] thay đổi" at bounding box center [514, 351] width 68 height 9
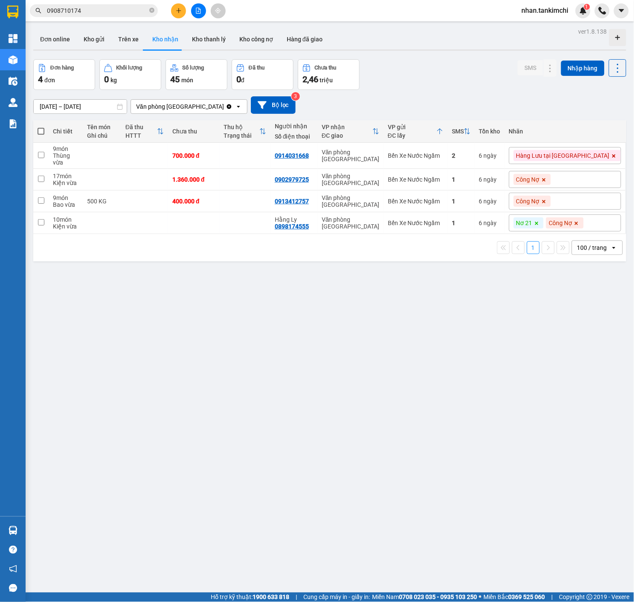
click at [110, 13] on input "0908710174" at bounding box center [97, 10] width 101 height 9
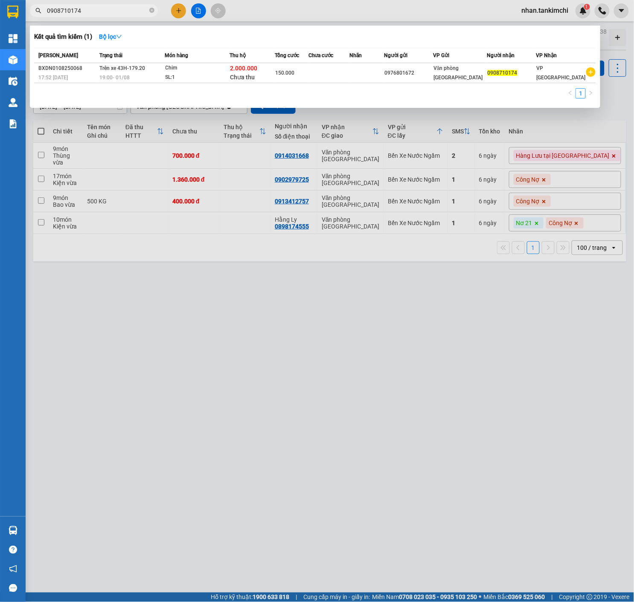
paste input "5068916"
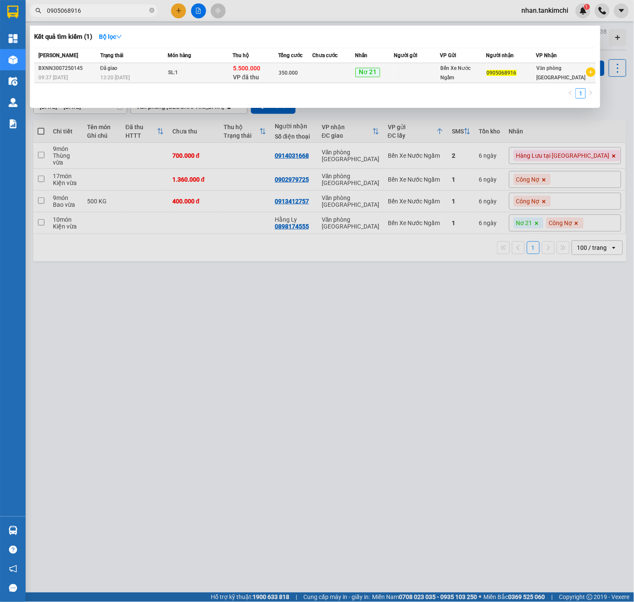
type input "0905068916"
click at [230, 68] on div "SL: 1" at bounding box center [200, 72] width 64 height 9
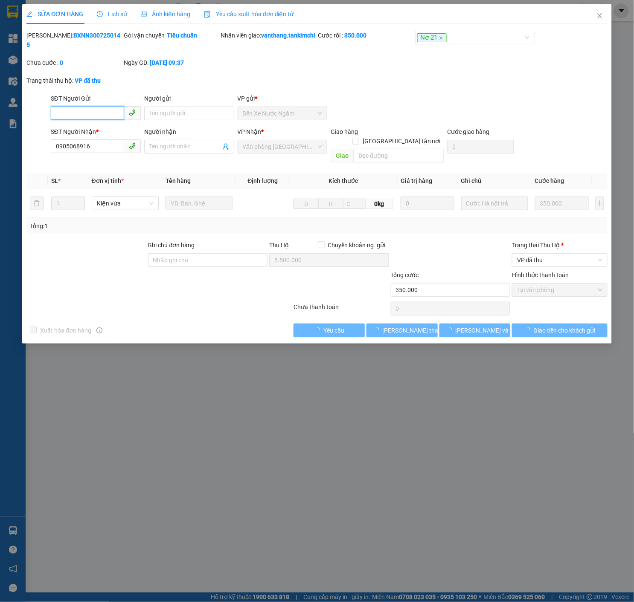
type input "0905068916"
type input "5.500.000"
type input "350.000"
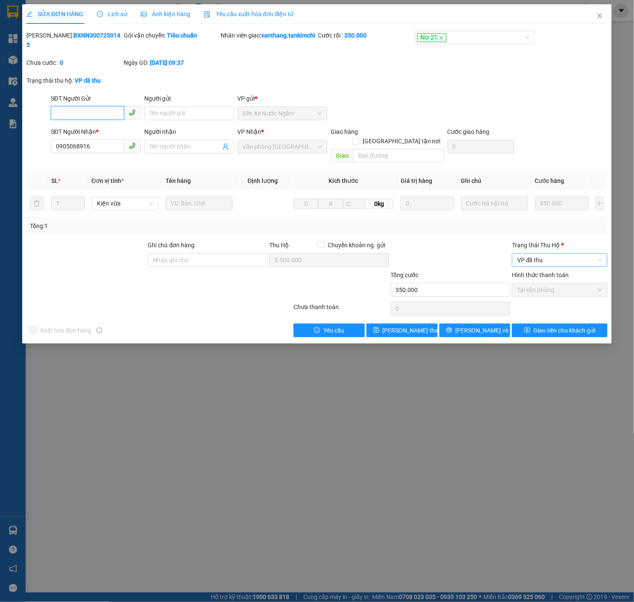
click at [552, 258] on span "VP đã thu" at bounding box center [559, 260] width 85 height 13
click at [572, 285] on div "Đã trả người gửi" at bounding box center [559, 288] width 85 height 9
click at [583, 334] on button "Giao tiền cho khách gửi" at bounding box center [560, 331] width 96 height 14
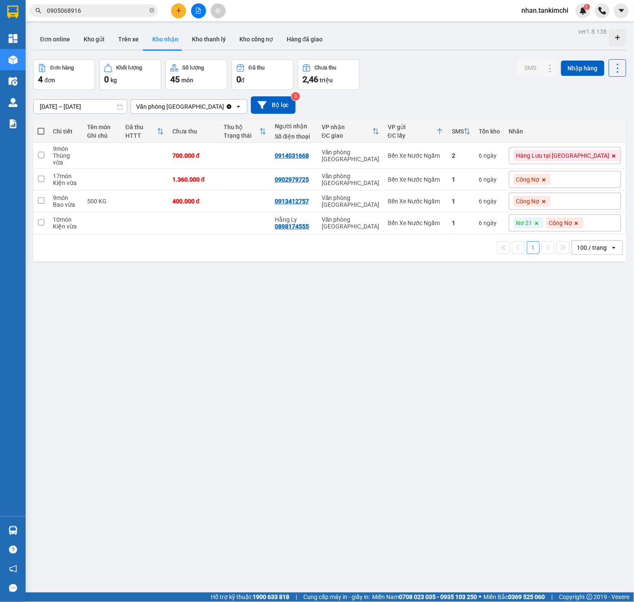
click at [138, 15] on span "0905068916" at bounding box center [94, 10] width 128 height 13
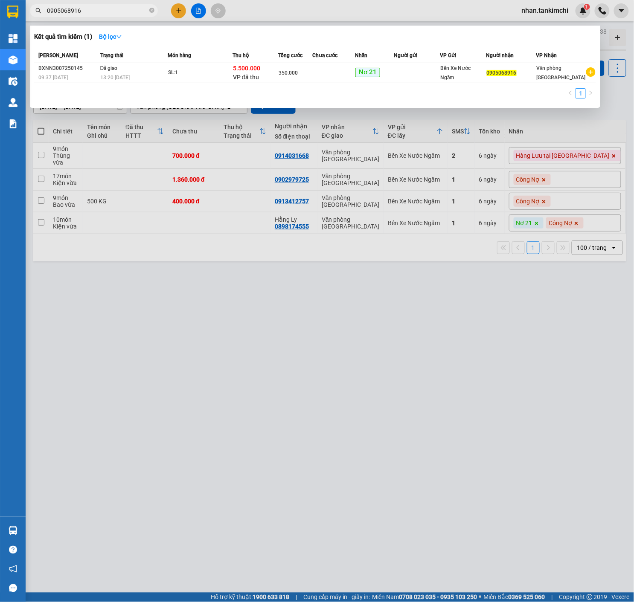
click at [128, 13] on input "0905068916" at bounding box center [97, 10] width 101 height 9
paste input "353402165"
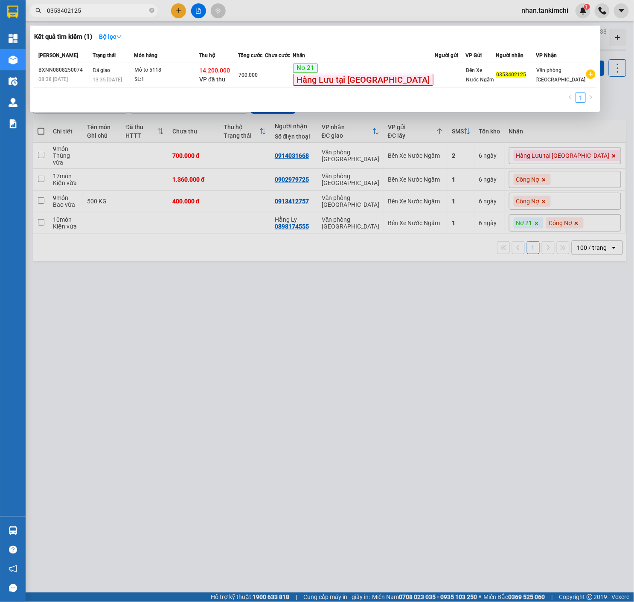
paste input "983846922"
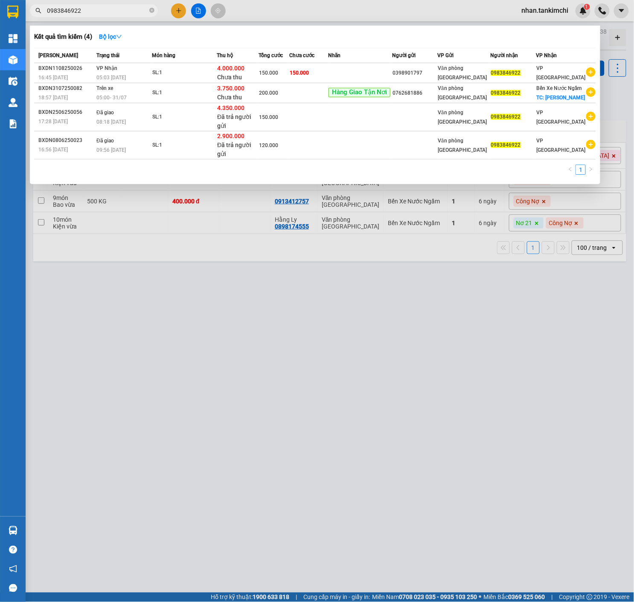
click at [550, 372] on div at bounding box center [317, 301] width 634 height 602
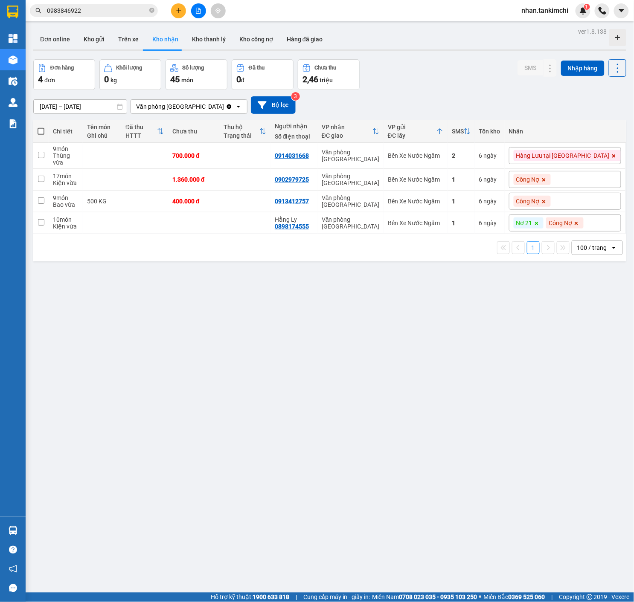
click at [106, 5] on span "0983846922" at bounding box center [94, 10] width 128 height 13
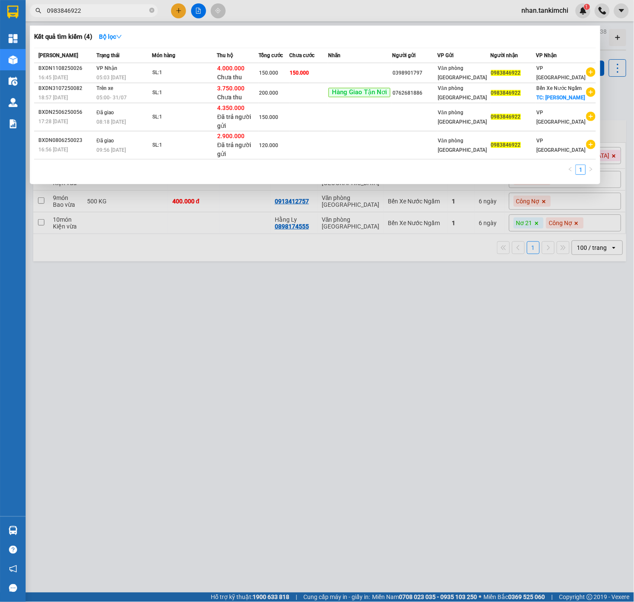
click at [113, 9] on input "0983846922" at bounding box center [97, 10] width 101 height 9
paste input "353402125"
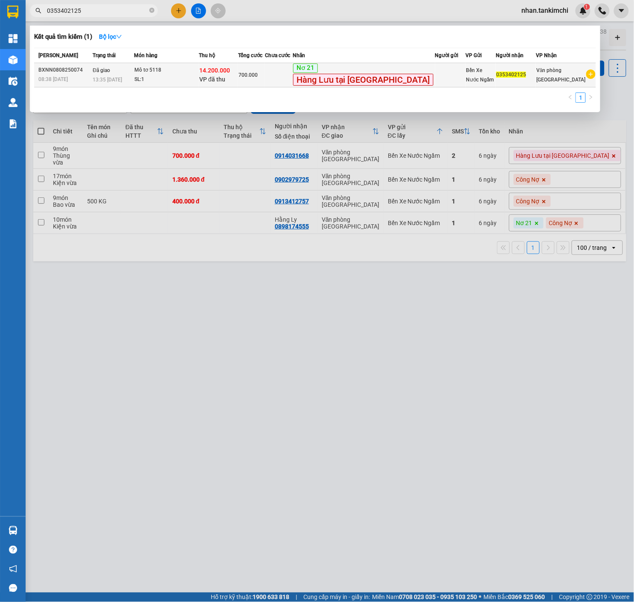
type input "0353402125"
click at [435, 78] on td at bounding box center [450, 75] width 30 height 24
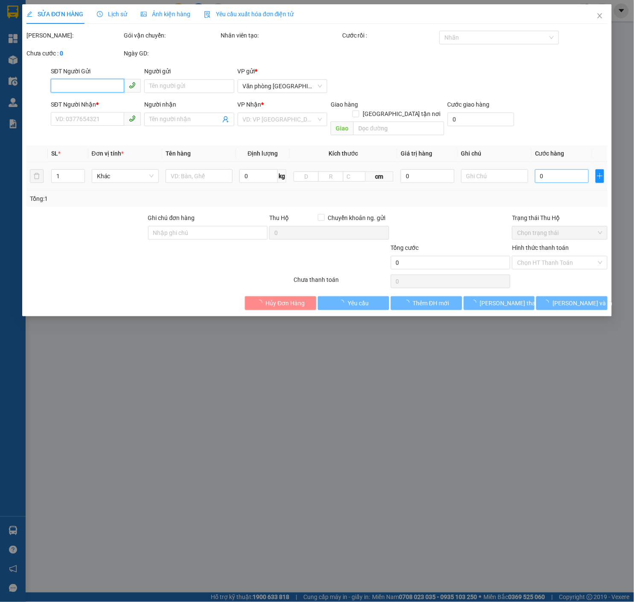
type input "0353402125"
type input "14.200.000"
type input "700.000"
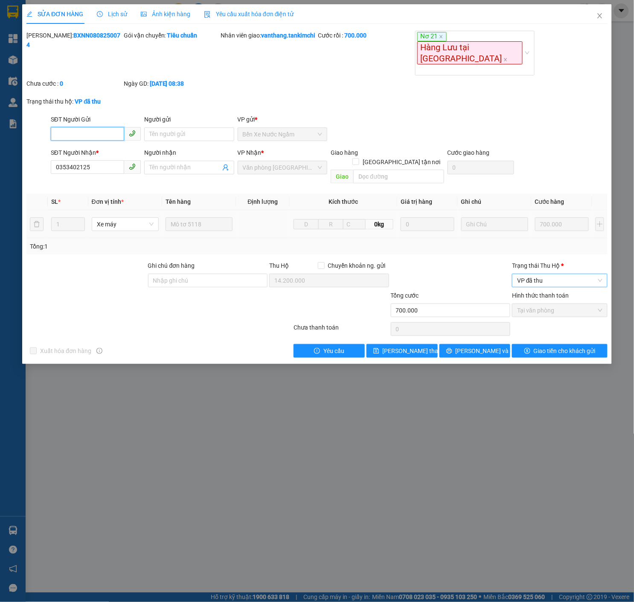
click at [557, 274] on span "VP đã thu" at bounding box center [559, 280] width 85 height 13
click at [553, 288] on div "Đã trả người gửi" at bounding box center [559, 288] width 85 height 9
click at [570, 319] on div "Total Paid Fee 700.000 Total UnPaid Fee 0 Cash Collection Total Fee Mã ĐH: BXNN…" at bounding box center [316, 194] width 581 height 327
click at [577, 346] on span "Giao tiền cho khách gửi" at bounding box center [565, 350] width 62 height 9
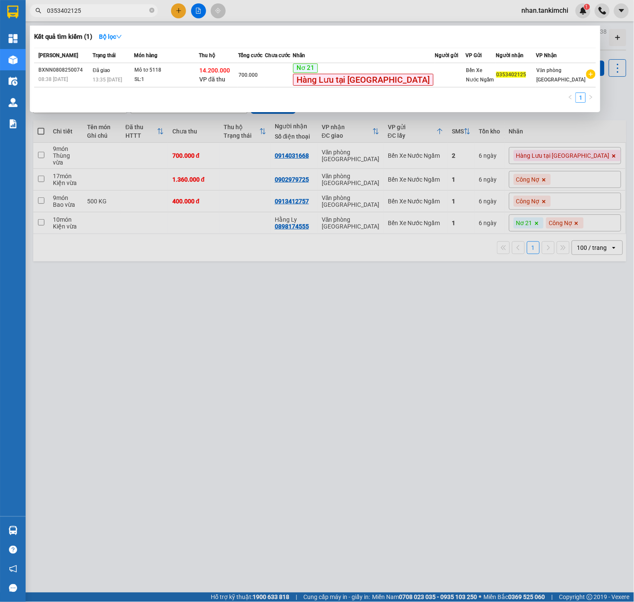
click at [111, 14] on input "0353402125" at bounding box center [97, 10] width 101 height 9
paste input "27663699"
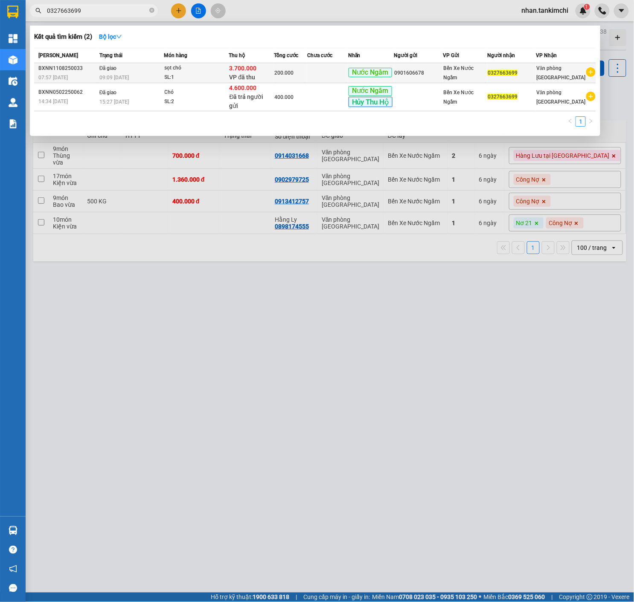
type input "0327663699"
click at [284, 69] on div "200.000" at bounding box center [290, 72] width 32 height 9
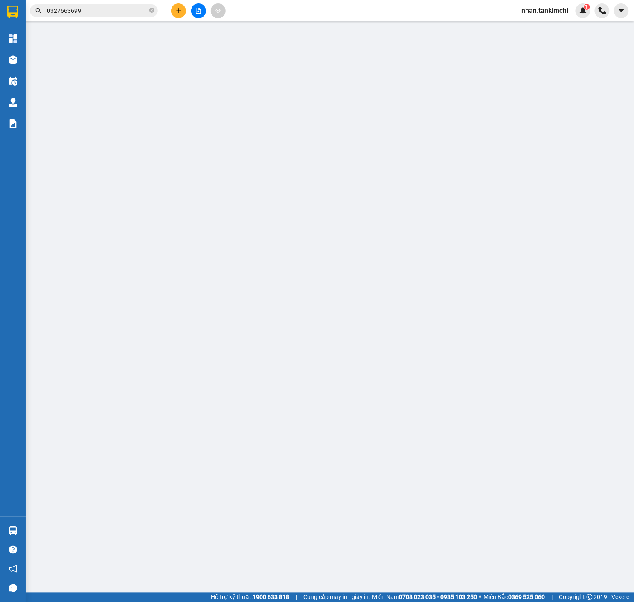
type input "0901606678"
type input "0327663699"
type input "3.700.000"
type input "200.000"
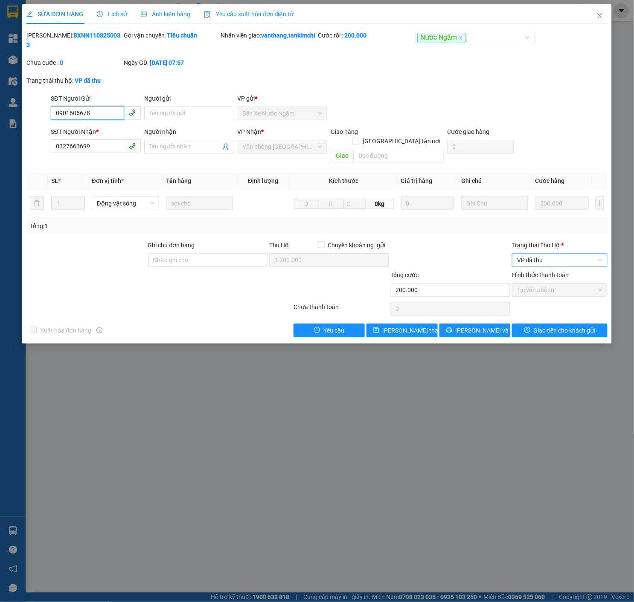
click at [564, 264] on div "VP đã thu" at bounding box center [560, 260] width 96 height 14
click at [572, 279] on div "VP đã thu" at bounding box center [559, 274] width 85 height 9
click at [572, 264] on div "VP đã thu" at bounding box center [560, 260] width 96 height 14
click at [557, 289] on div "Đã trả người gửi" at bounding box center [559, 288] width 85 height 9
click at [569, 343] on div "SỬA ĐƠN HÀNG Lịch sử Ảnh kiện hàng Yêu cầu xuất hóa đơn điện tử Total Paid Fee …" at bounding box center [317, 301] width 634 height 602
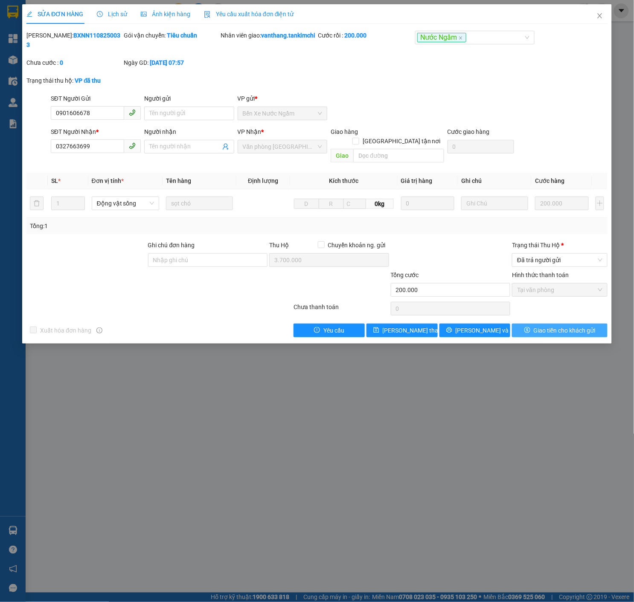
click at [581, 329] on span "Giao tiền cho khách gửi" at bounding box center [565, 330] width 62 height 9
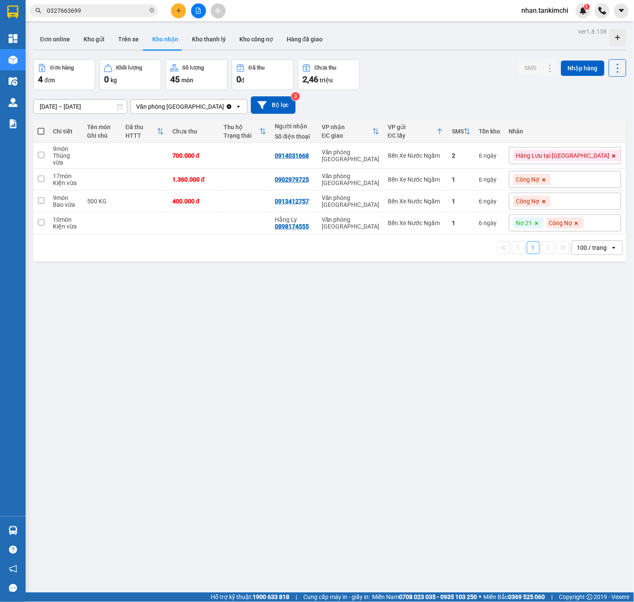
click at [127, 14] on input "0327663699" at bounding box center [97, 10] width 101 height 9
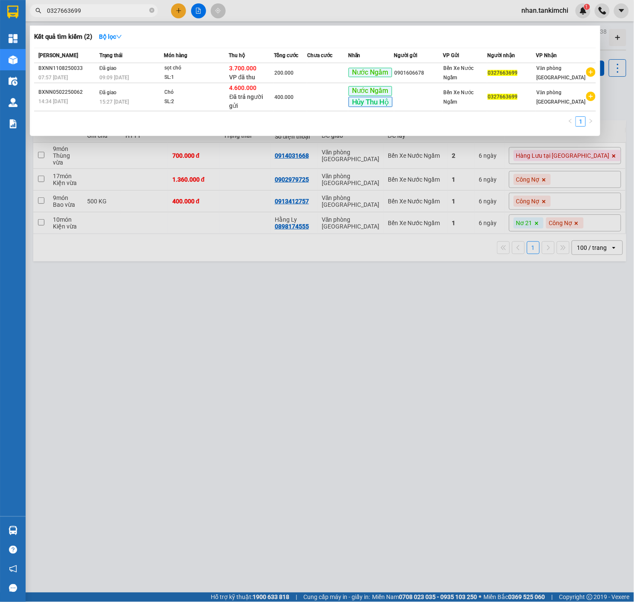
paste input "983846922"
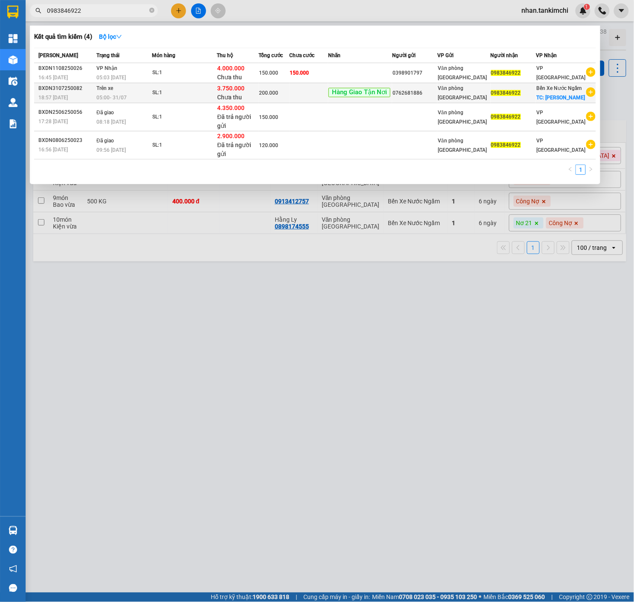
type input "0983846922"
click at [512, 102] on td "0983846922" at bounding box center [512, 93] width 45 height 20
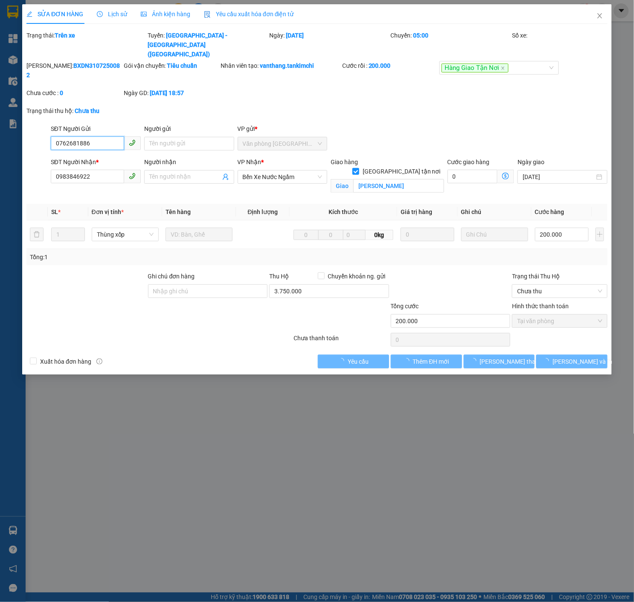
type input "0762681886"
type input "0983846922"
checkbox input "true"
type input "[PERSON_NAME]"
type input "200.000"
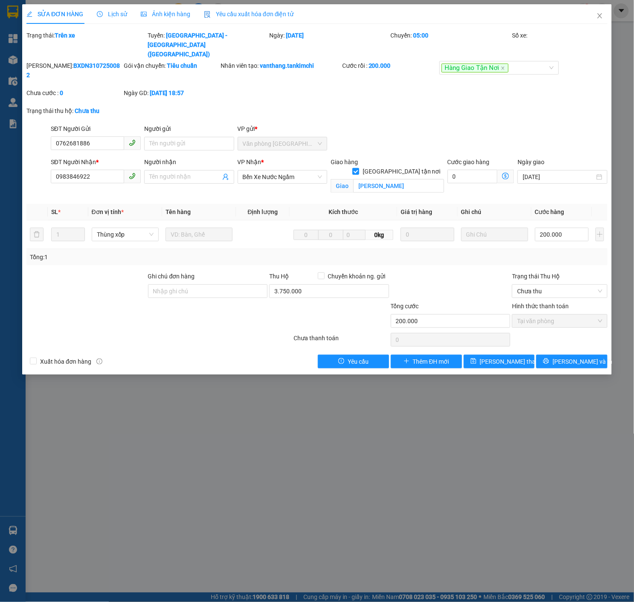
click at [113, 20] on div "Lịch sử" at bounding box center [112, 14] width 30 height 20
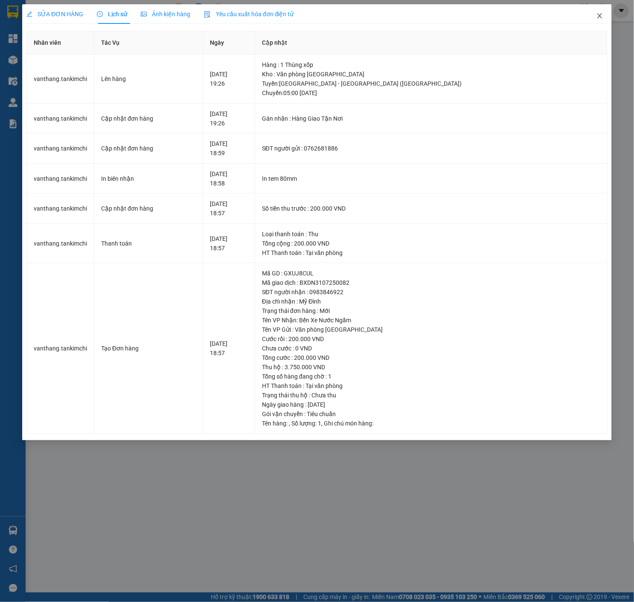
click at [596, 25] on span "Close" at bounding box center [600, 16] width 24 height 24
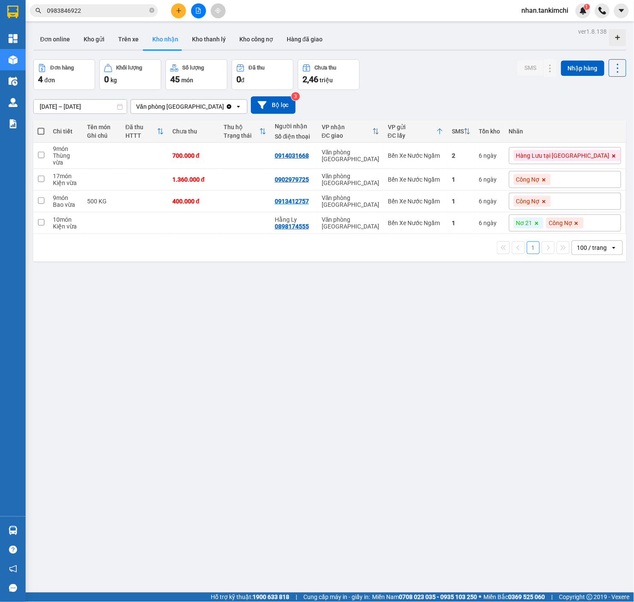
click at [94, 17] on div "Kết quả tìm kiếm ( 4 ) Bộ lọc Mã ĐH Trạng thái Món hàng Thu hộ Tổng cước Chưa c…" at bounding box center [83, 10] width 166 height 15
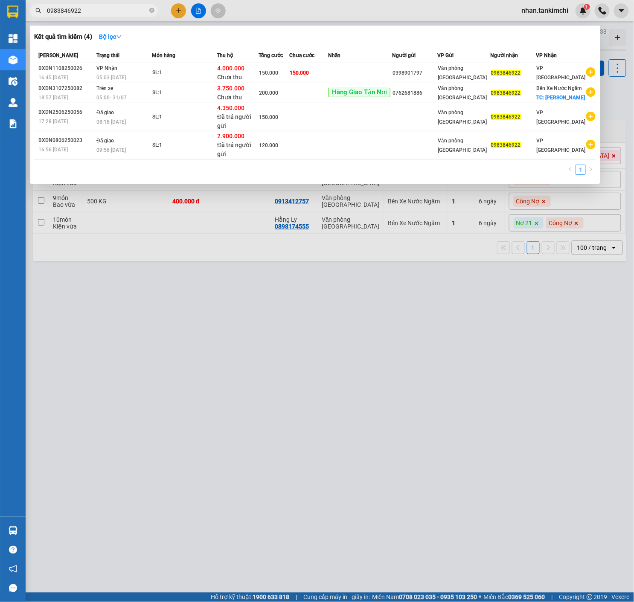
click at [107, 11] on input "0983846922" at bounding box center [97, 10] width 101 height 9
click at [301, 11] on div at bounding box center [317, 301] width 634 height 602
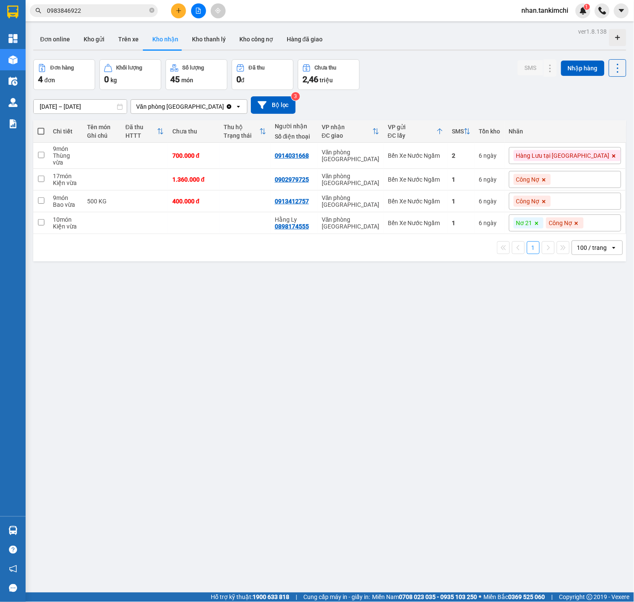
click at [191, 11] on button at bounding box center [198, 10] width 15 height 15
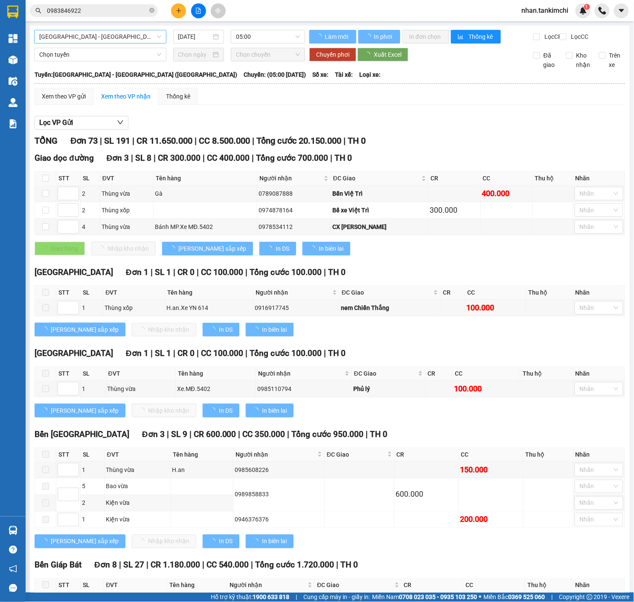
click at [130, 32] on span "[GEOGRAPHIC_DATA] - [GEOGRAPHIC_DATA] ([GEOGRAPHIC_DATA])" at bounding box center [100, 36] width 122 height 13
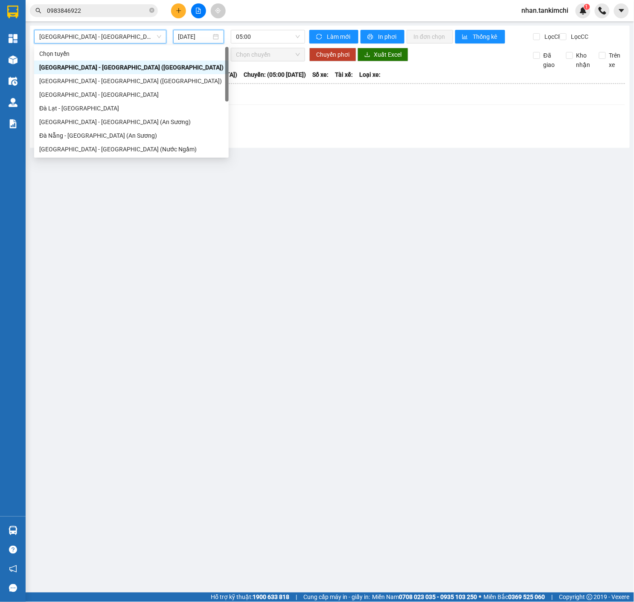
click at [195, 38] on input "[DATE]" at bounding box center [194, 36] width 33 height 9
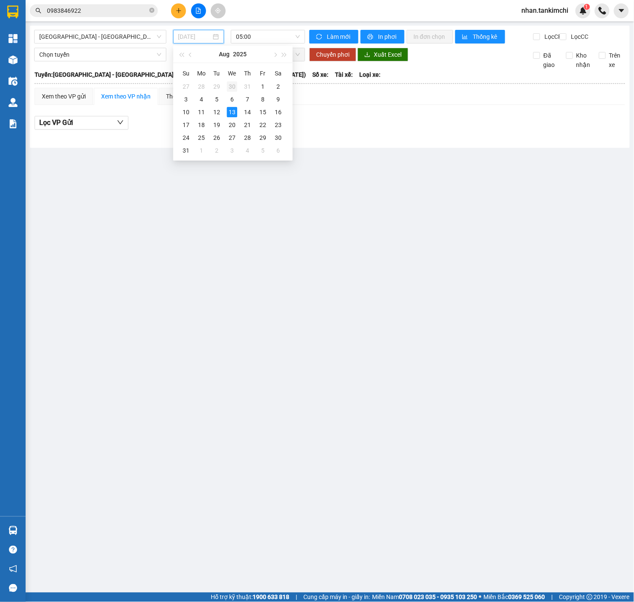
click at [238, 83] on td "30" at bounding box center [231, 86] width 15 height 13
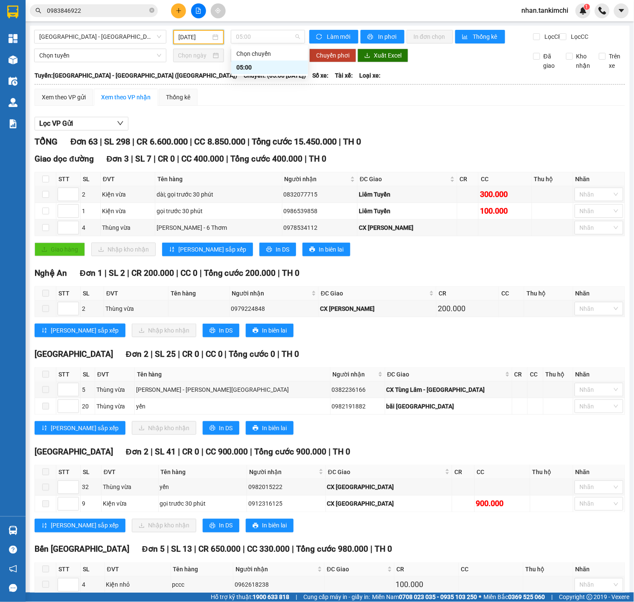
click at [199, 41] on input "[DATE]" at bounding box center [195, 36] width 32 height 9
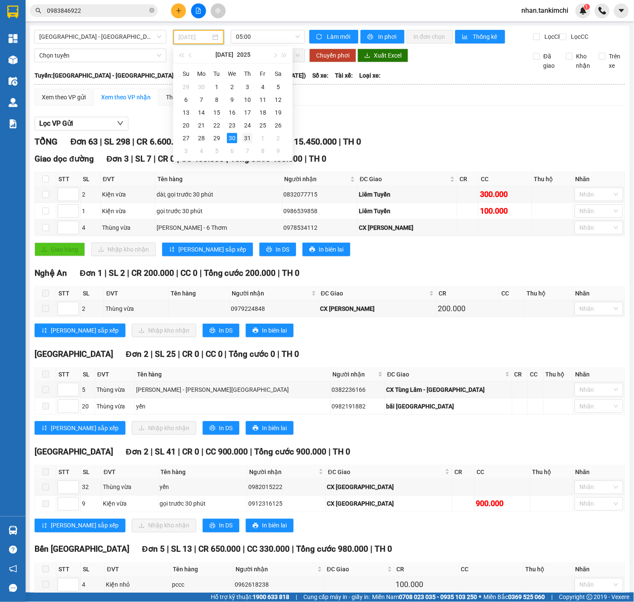
click at [243, 134] on div "31" at bounding box center [247, 138] width 10 height 10
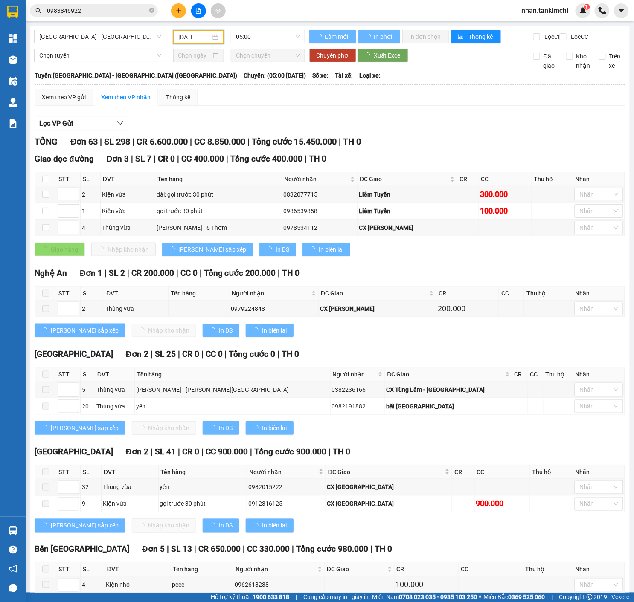
type input "[DATE]"
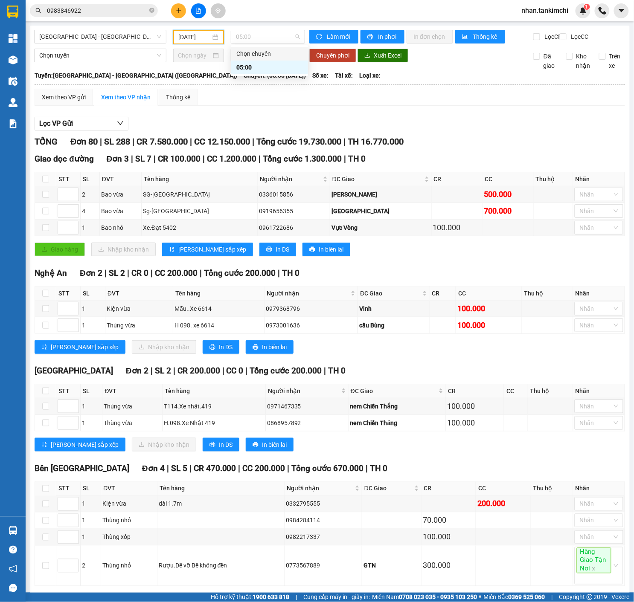
click at [463, 148] on div "TỔNG Đơn 80 | SL 288 | CR 7.580.000 | CC 12.150.000 | Tổng cước 19.730.000 | TH…" at bounding box center [330, 141] width 590 height 13
click at [109, 9] on input "0983846922" at bounding box center [97, 10] width 101 height 9
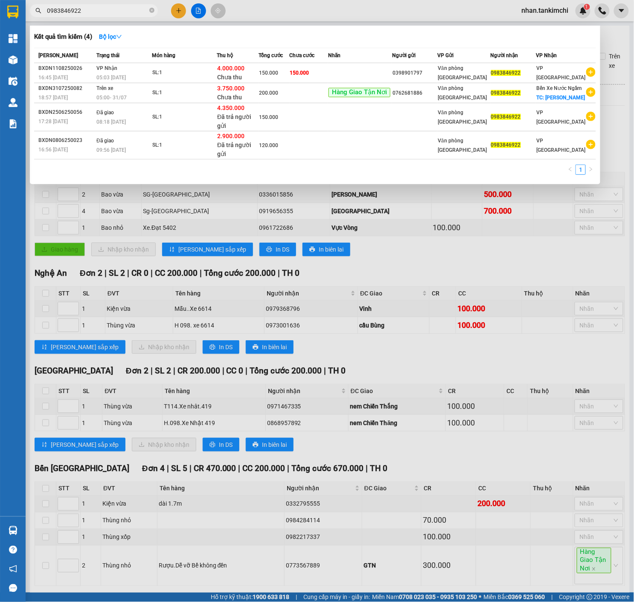
click at [109, 9] on input "0983846922" at bounding box center [97, 10] width 101 height 9
click at [258, 91] on div "3.750.000 Chưa thu" at bounding box center [237, 93] width 41 height 18
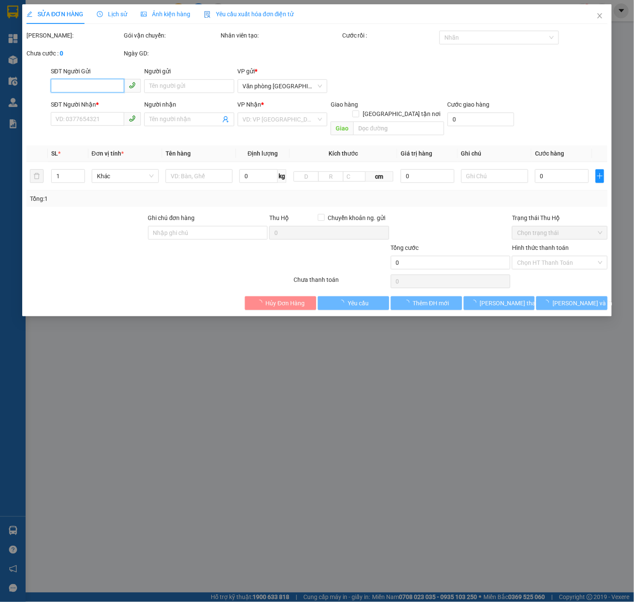
type input "0762681886"
type input "0983846922"
checkbox input "true"
type input "[PERSON_NAME]"
type input "200.000"
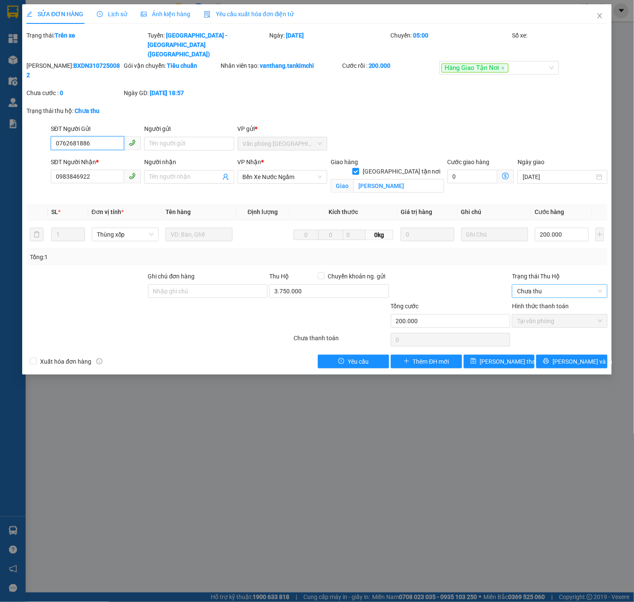
click at [570, 285] on span "Chưa thu" at bounding box center [559, 291] width 85 height 13
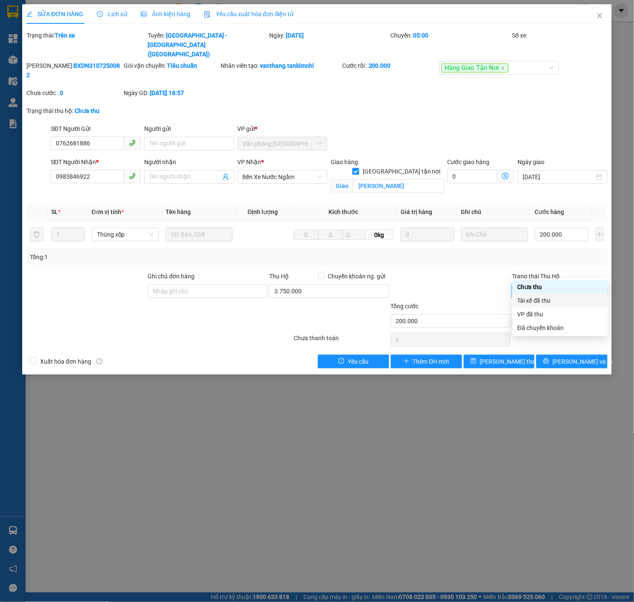
click at [547, 301] on div "Tài xế đã thu" at bounding box center [559, 300] width 85 height 9
click at [509, 331] on div "Total Paid Fee 200.000 Total UnPaid Fee 0 Cash Collection Total Fee Trạng thái:…" at bounding box center [316, 200] width 581 height 338
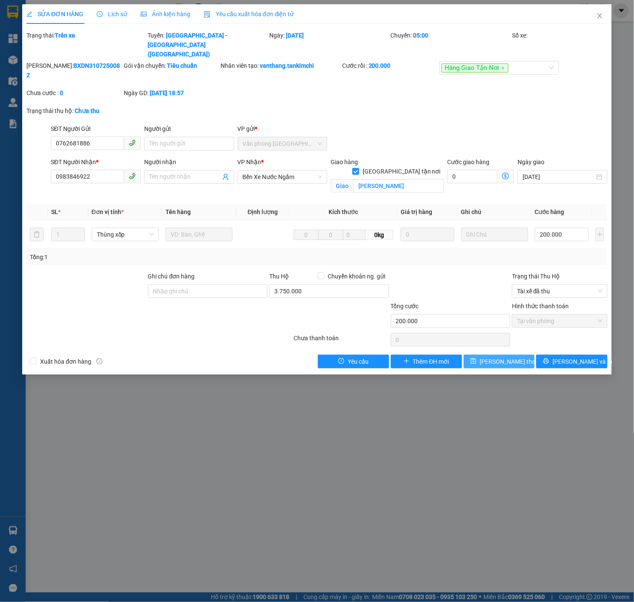
click at [508, 357] on span "[PERSON_NAME] thay đổi" at bounding box center [514, 361] width 68 height 9
click at [548, 285] on span "Tài xế đã thu" at bounding box center [559, 291] width 85 height 13
click at [601, 16] on icon "close" at bounding box center [599, 15] width 7 height 7
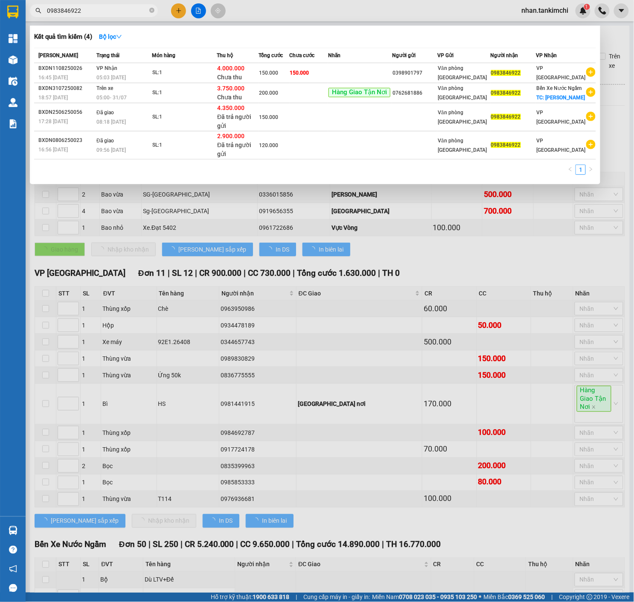
click at [84, 16] on span "0983846922" at bounding box center [94, 10] width 128 height 13
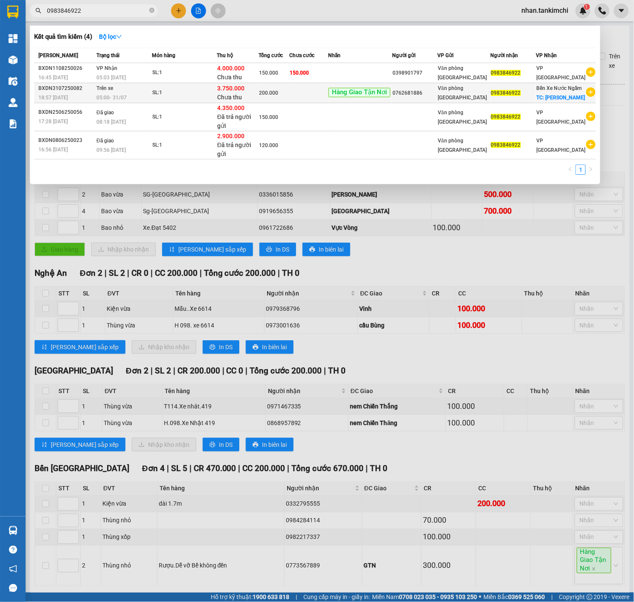
click at [307, 96] on td at bounding box center [309, 93] width 38 height 20
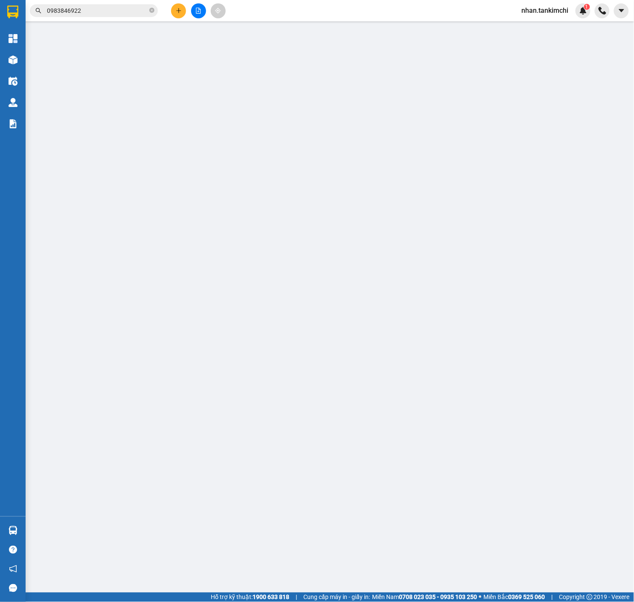
type input "0762681886"
type input "0983846922"
checkbox input "true"
type input "[PERSON_NAME]"
type input "200.000"
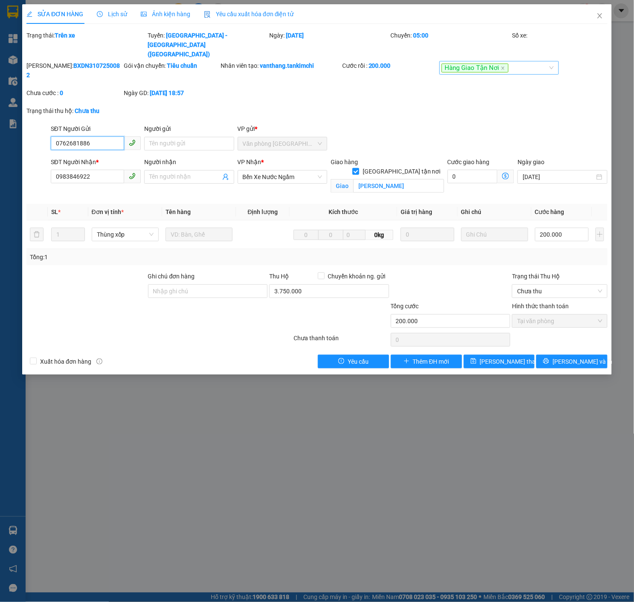
click at [537, 63] on div "Hàng Giao Tận Nơi" at bounding box center [494, 68] width 107 height 10
type input "h"
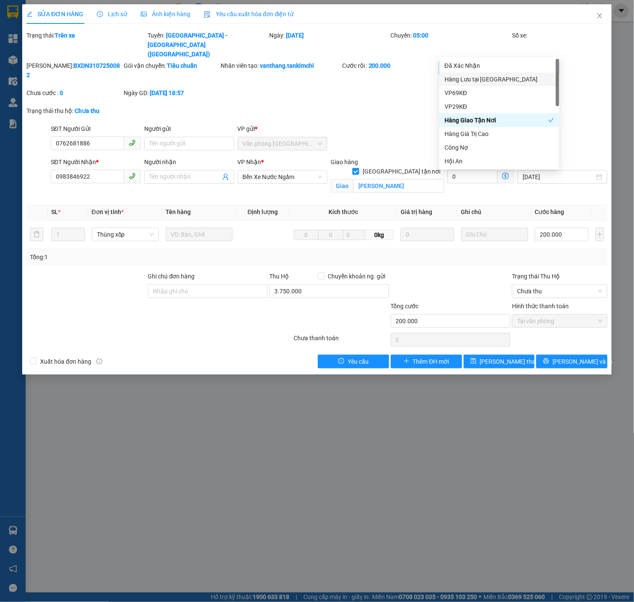
type input "huy"
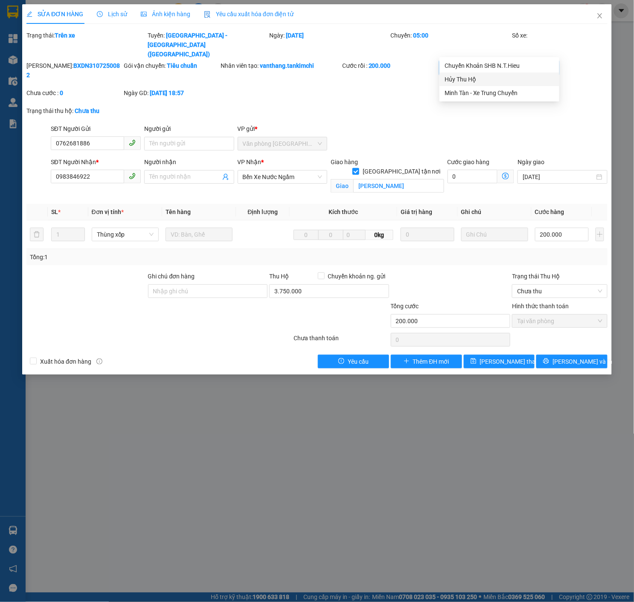
click at [466, 84] on div "Hủy Thu Hộ" at bounding box center [499, 80] width 120 height 14
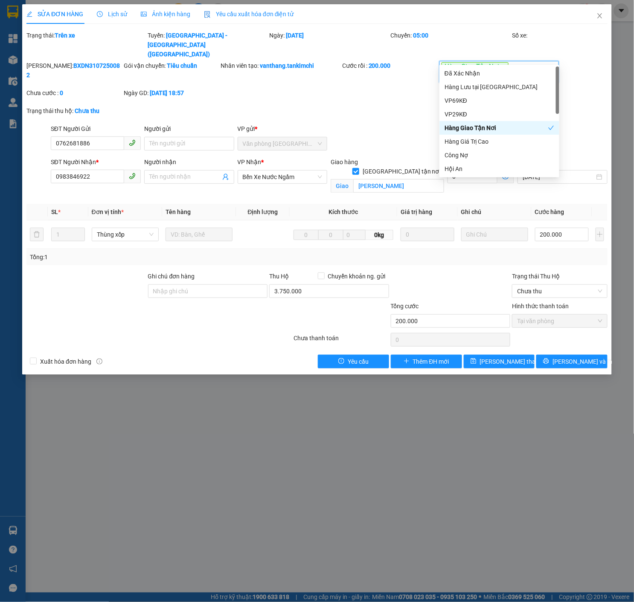
click at [195, 302] on div at bounding box center [243, 317] width 97 height 30
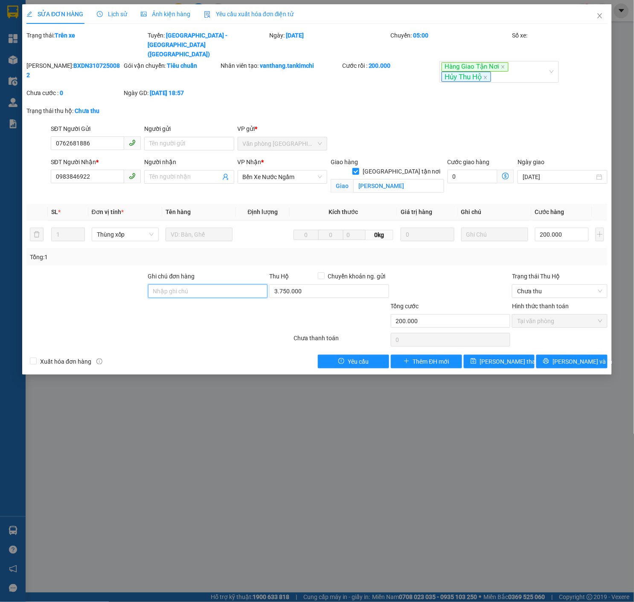
click at [212, 284] on input "Ghi chú đơn hàng" at bounding box center [208, 291] width 120 height 14
type input "Đã Chuyển Khoản"
click at [517, 357] on span "[PERSON_NAME] thay đổi" at bounding box center [514, 361] width 68 height 9
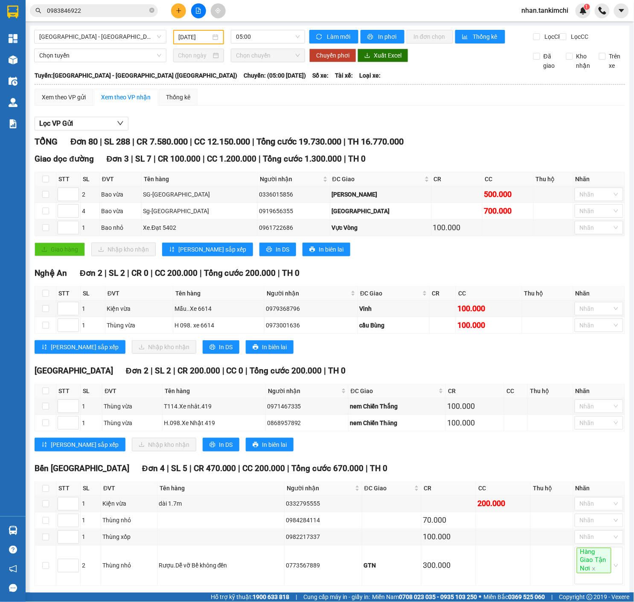
click at [127, 13] on input "0983846922" at bounding box center [97, 10] width 101 height 9
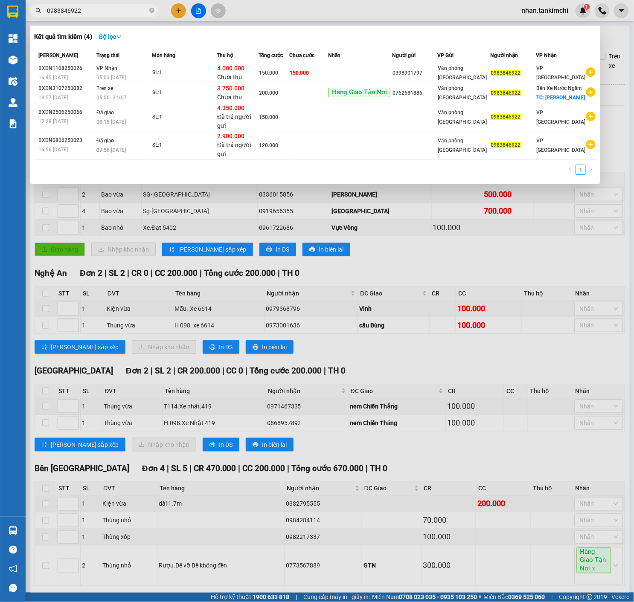
paste input "6768696"
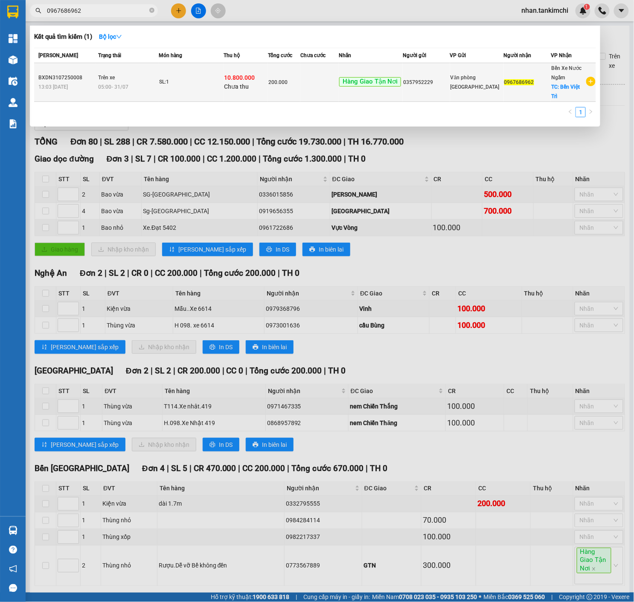
type input "0967686962"
click at [420, 93] on td "0357952229" at bounding box center [426, 82] width 47 height 39
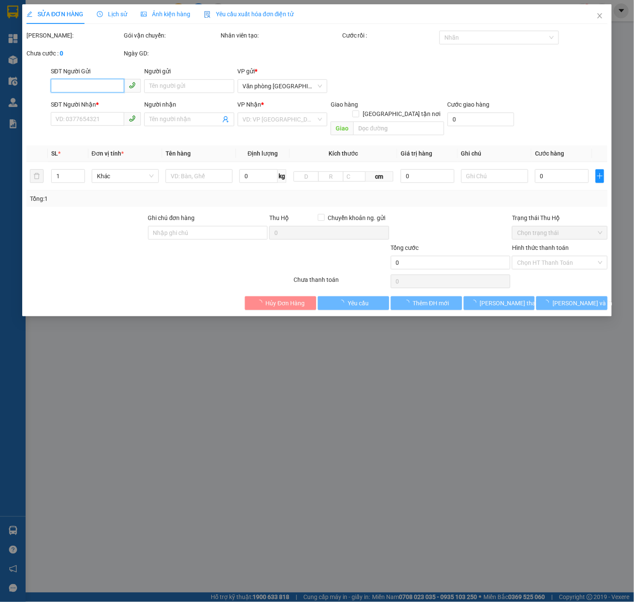
type input "0357952229"
type input "0967686962"
checkbox input "true"
type input "Bến Việt Trì"
type input "Đã Chuyển khoản"
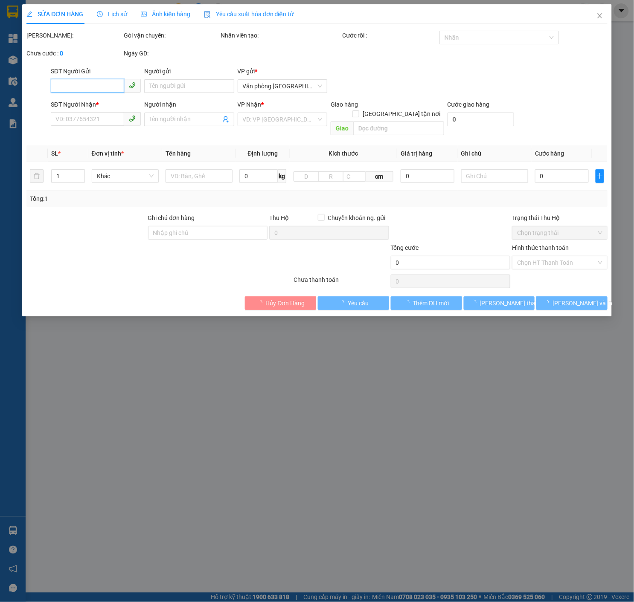
type input "200.000"
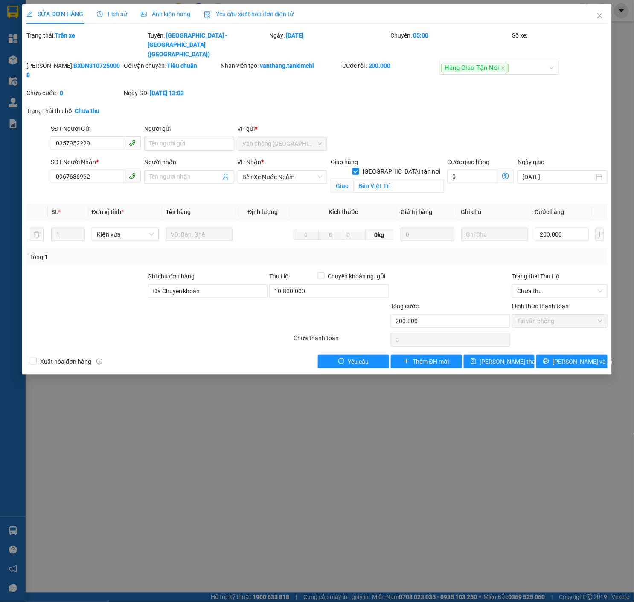
click at [104, 8] on div "Lịch sử" at bounding box center [112, 14] width 30 height 20
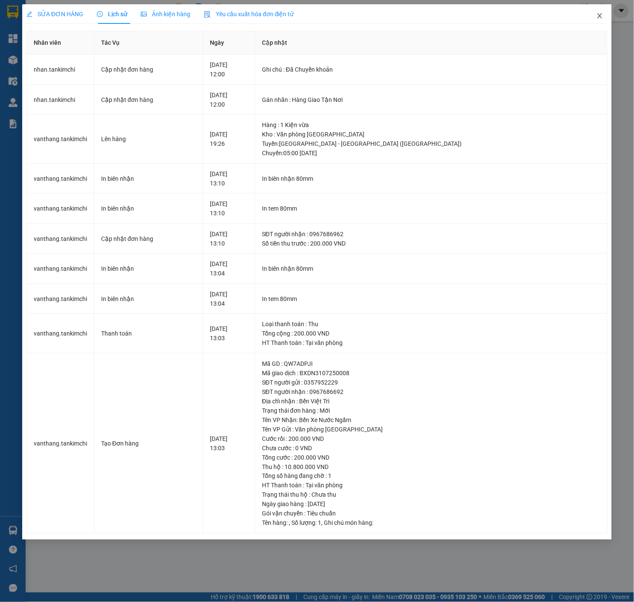
click at [603, 20] on span "Close" at bounding box center [600, 16] width 24 height 24
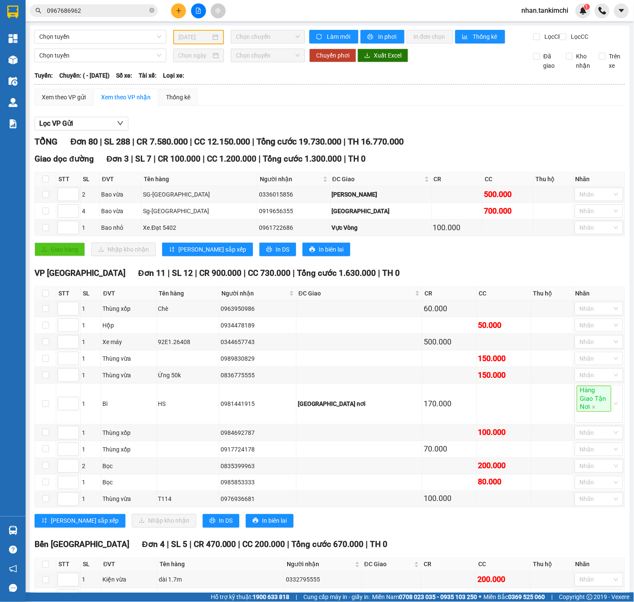
drag, startPoint x: 134, startPoint y: 11, endPoint x: 164, endPoint y: 19, distance: 30.9
click at [134, 11] on input "0967686962" at bounding box center [97, 10] width 101 height 9
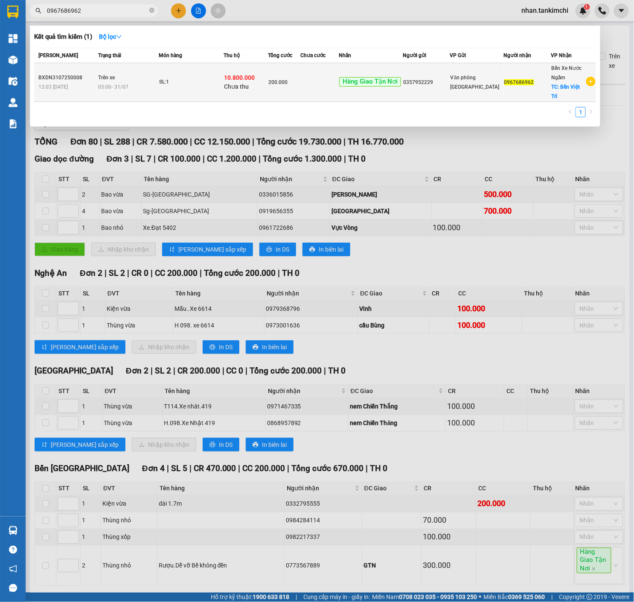
click at [528, 79] on span "0967686962" at bounding box center [519, 82] width 30 height 6
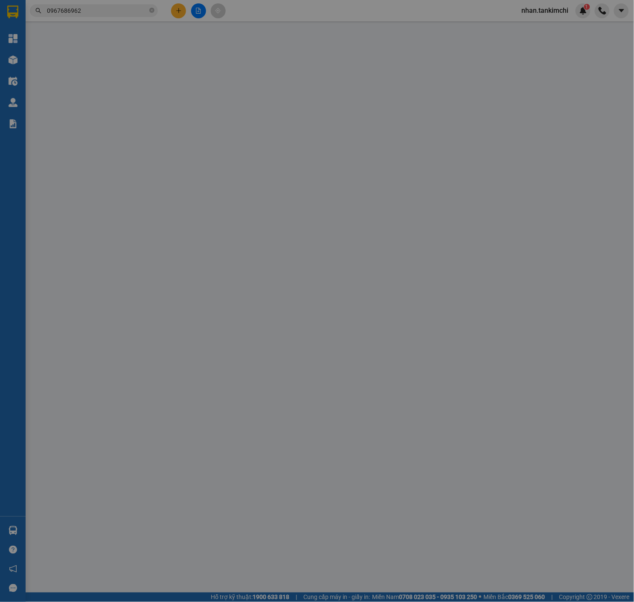
type input "0357952229"
type input "0967686962"
checkbox input "true"
type input "Bến Việt Trì"
type input "Đã Chuyển khoản"
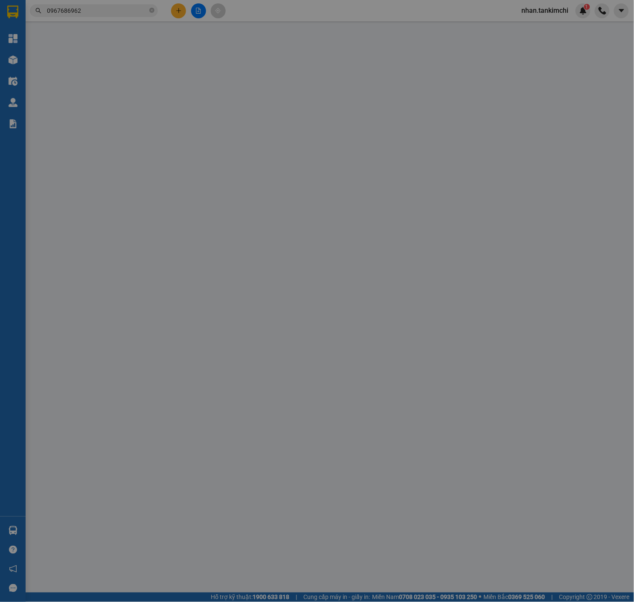
type input "200.000"
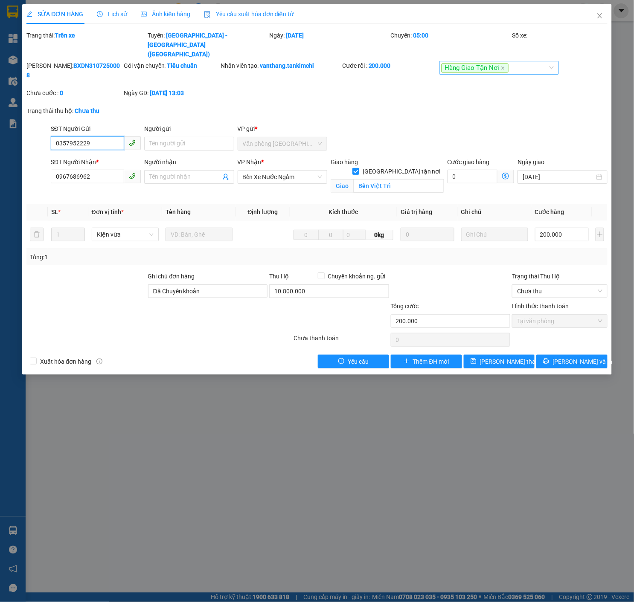
click at [537, 63] on div "Hàng Giao Tận Nơi" at bounding box center [494, 68] width 107 height 10
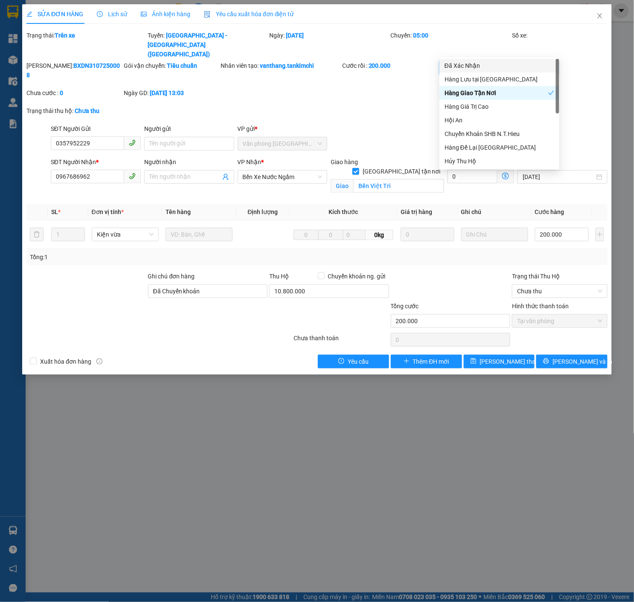
type input "huy"
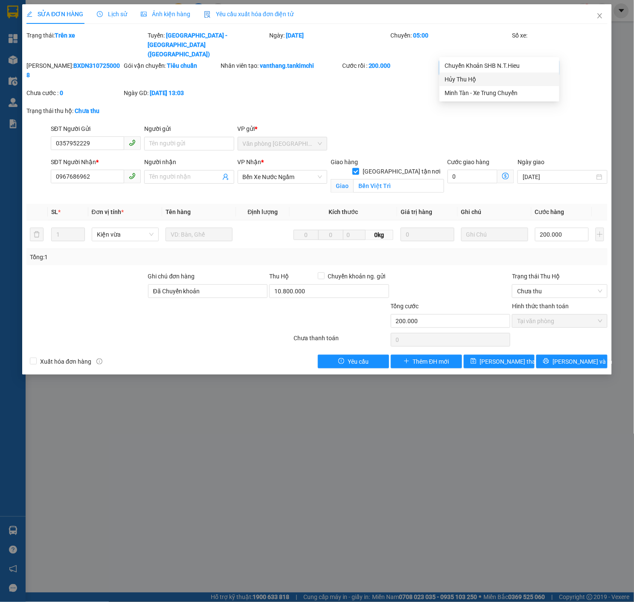
click at [472, 80] on div "Hủy Thu Hộ" at bounding box center [499, 79] width 110 height 9
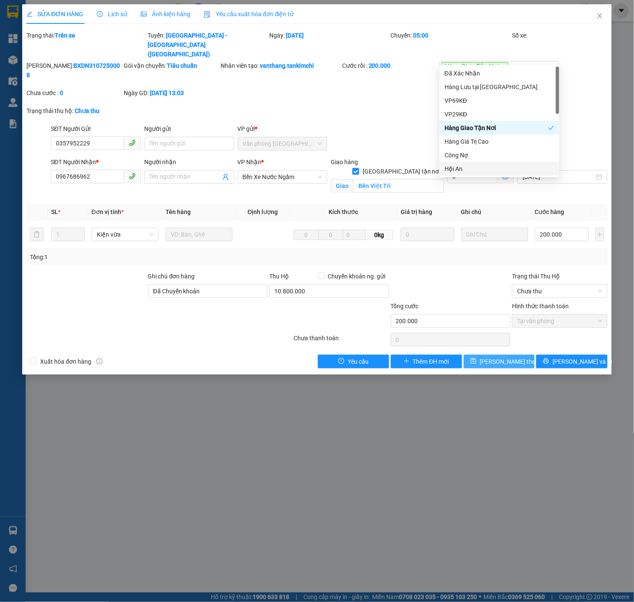
click at [505, 357] on span "[PERSON_NAME] thay đổi" at bounding box center [514, 361] width 68 height 9
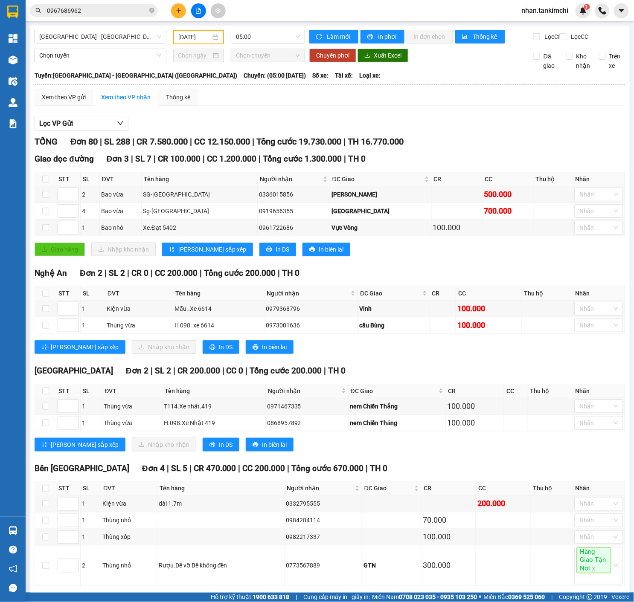
click at [120, 15] on input "0967686962" at bounding box center [97, 10] width 101 height 9
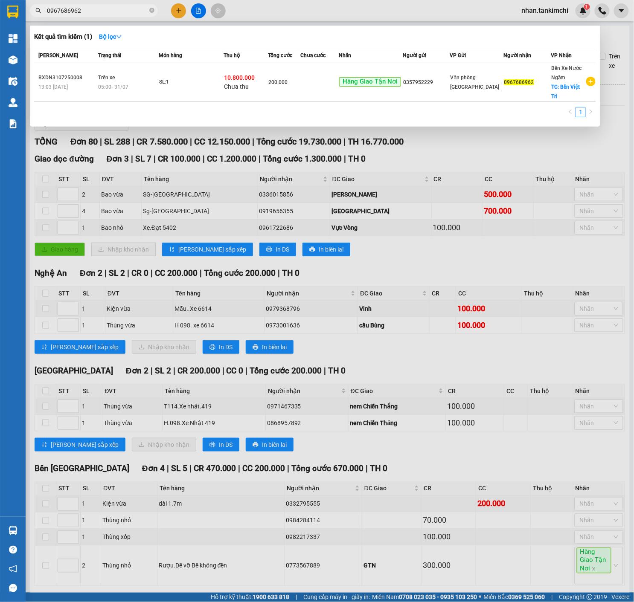
paste input "05731217"
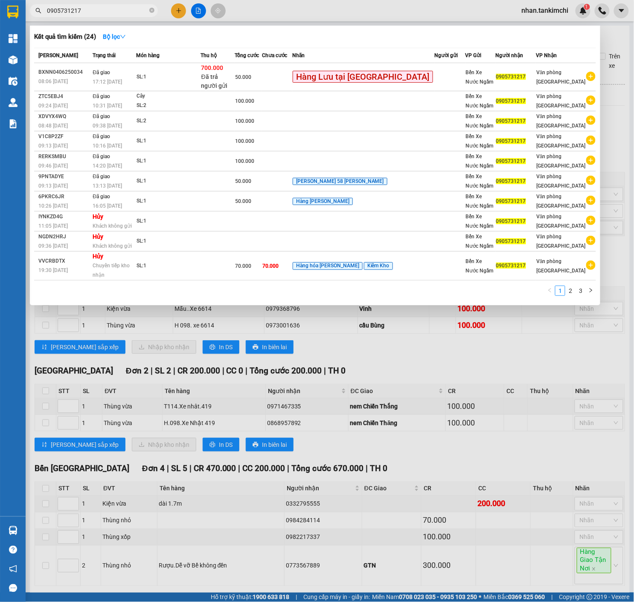
click at [122, 14] on input "0905731217" at bounding box center [97, 10] width 101 height 9
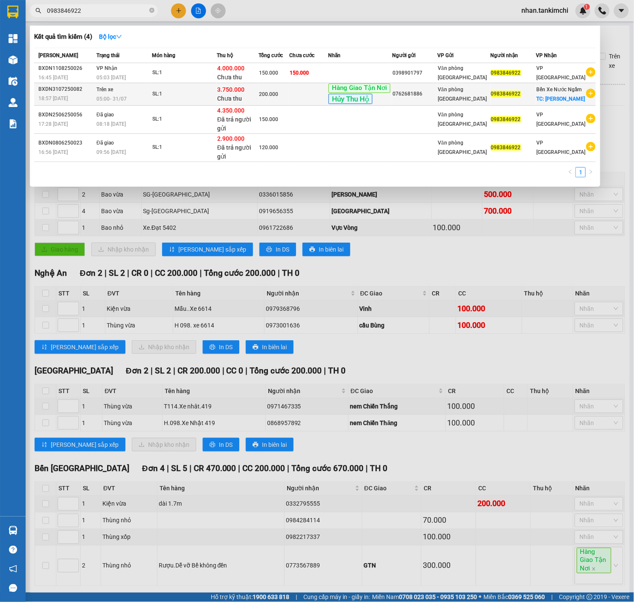
type input "0983846922"
click at [437, 89] on td "0762681886" at bounding box center [414, 94] width 45 height 23
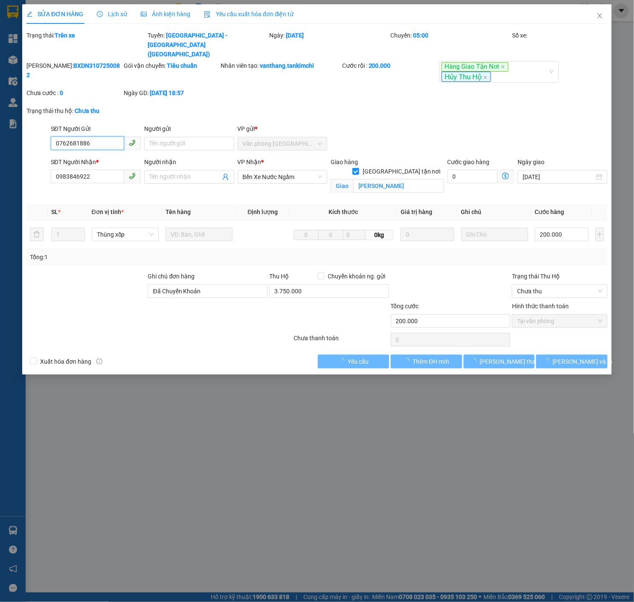
type input "0762681886"
type input "0983846922"
checkbox input "true"
type input "[PERSON_NAME]"
type input "Đã Chuyển Khoản"
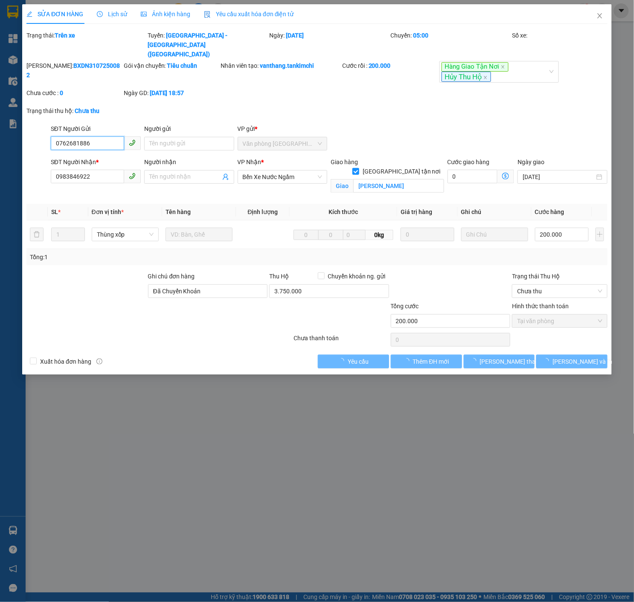
type input "200.000"
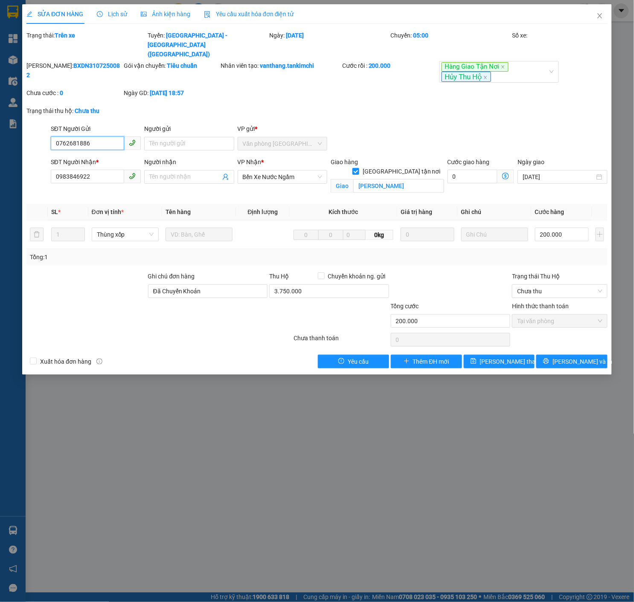
click at [75, 136] on input "0762681886" at bounding box center [87, 143] width 73 height 14
click at [596, 8] on span "Close" at bounding box center [600, 16] width 24 height 24
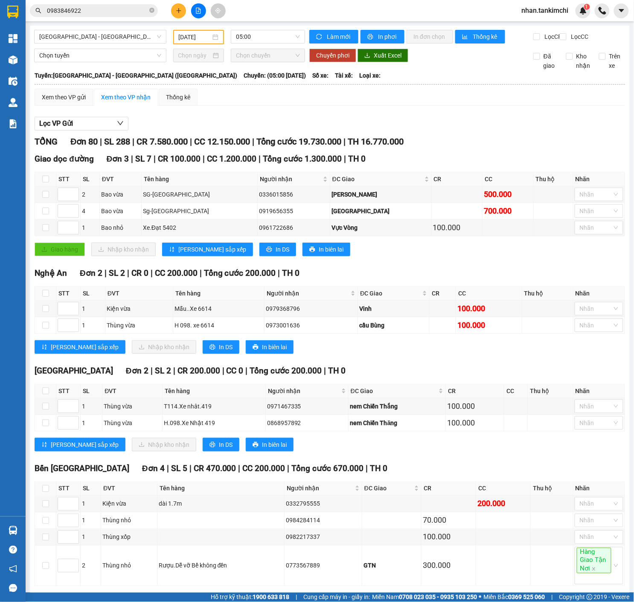
click at [400, 127] on div "Lọc VP Gửi" at bounding box center [330, 124] width 590 height 14
click at [340, 147] on span "Tổng cước 19.730.000" at bounding box center [298, 141] width 85 height 10
click at [141, 37] on span "[GEOGRAPHIC_DATA] - [GEOGRAPHIC_DATA] ([GEOGRAPHIC_DATA])" at bounding box center [100, 36] width 122 height 13
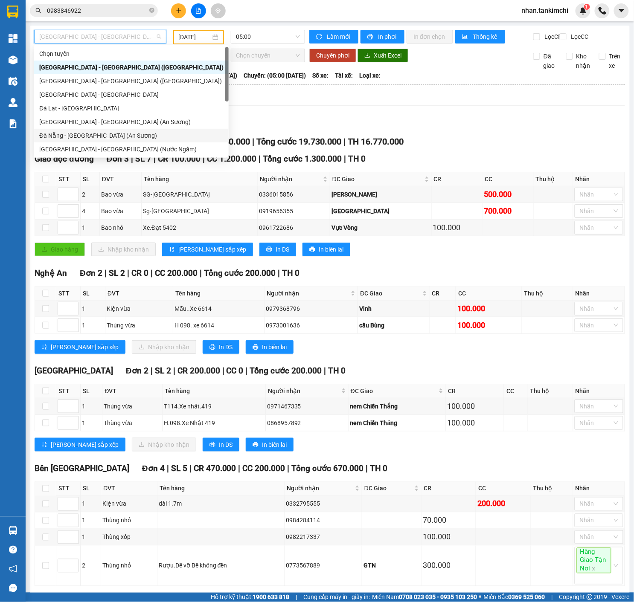
scroll to position [14, 0]
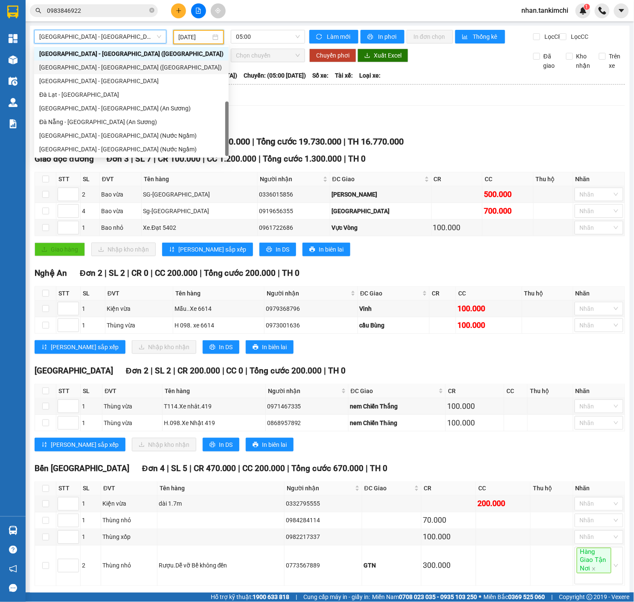
click at [195, 34] on input "[DATE]" at bounding box center [195, 36] width 32 height 9
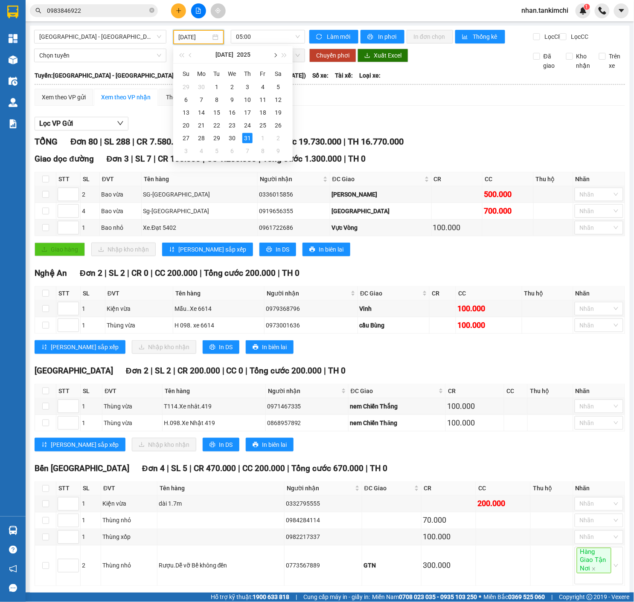
click at [272, 58] on button "button" at bounding box center [274, 54] width 9 height 17
click at [215, 112] on div "12" at bounding box center [217, 112] width 10 height 10
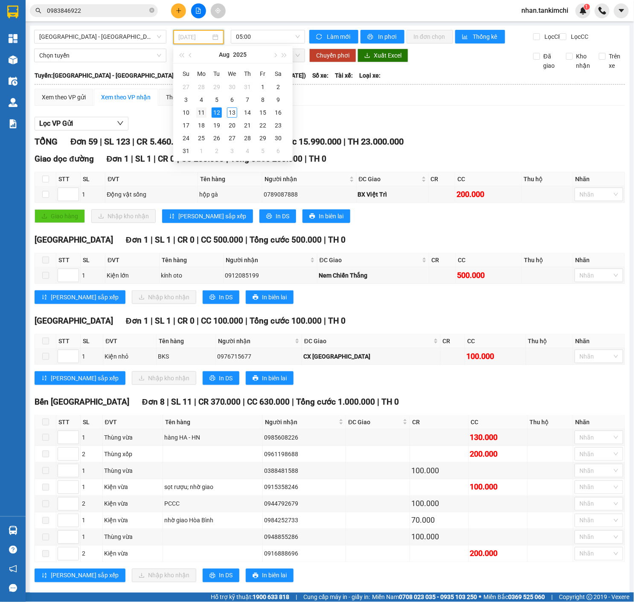
click at [206, 112] on td "11" at bounding box center [201, 112] width 15 height 13
type input "[DATE]"
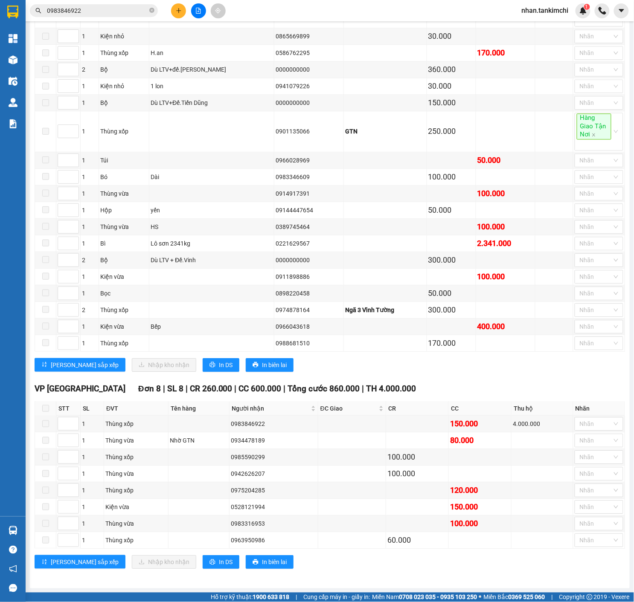
scroll to position [1506, 0]
click at [514, 424] on div "4.000.000" at bounding box center [542, 423] width 59 height 9
drag, startPoint x: 279, startPoint y: 423, endPoint x: 231, endPoint y: 421, distance: 47.8
click at [231, 421] on div "0983846922" at bounding box center [274, 423] width 86 height 9
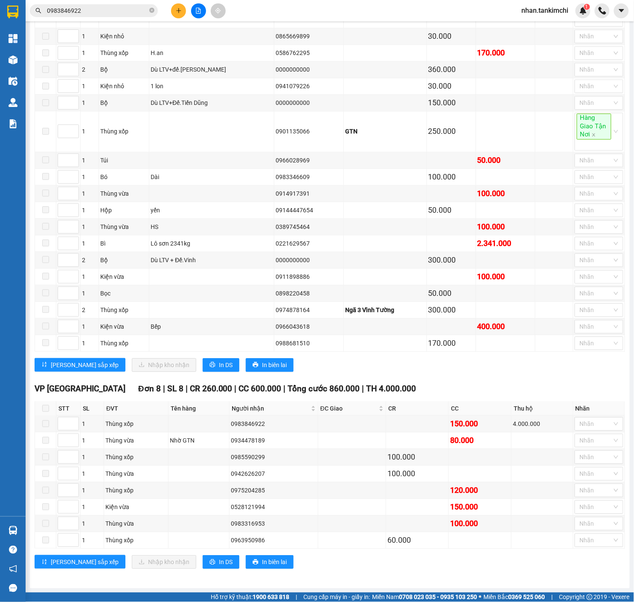
click at [118, 12] on input "0983846922" at bounding box center [97, 10] width 101 height 9
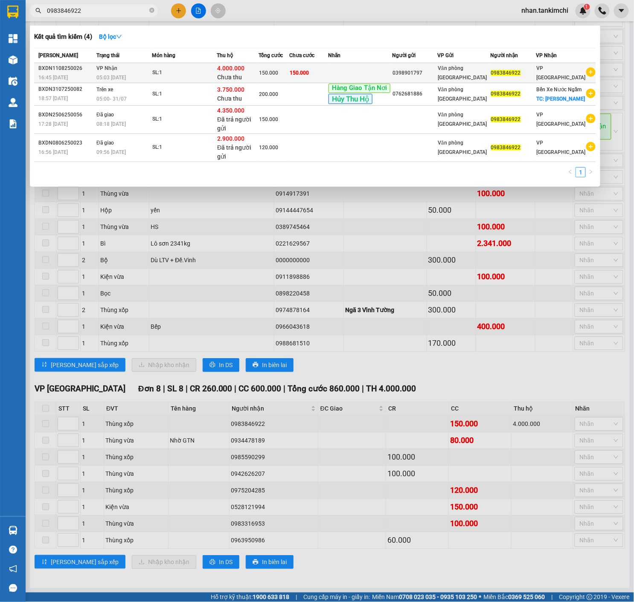
click at [289, 67] on td "150.000" at bounding box center [273, 73] width 31 height 20
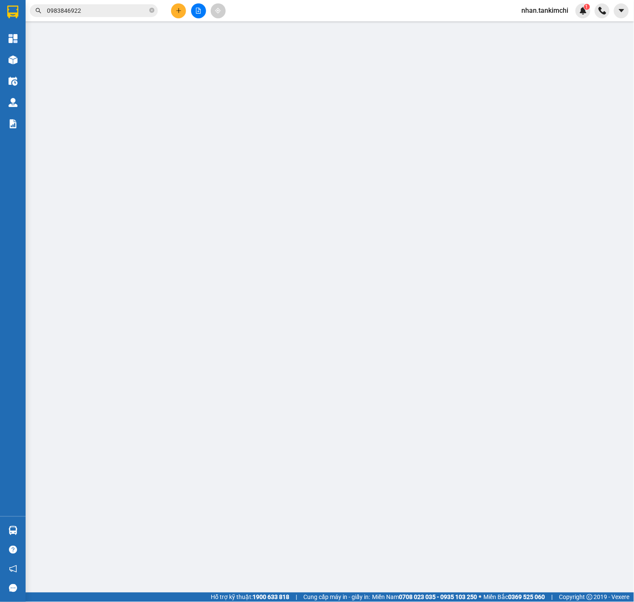
type input "0398901797"
type input "0983846922"
type input "150.000"
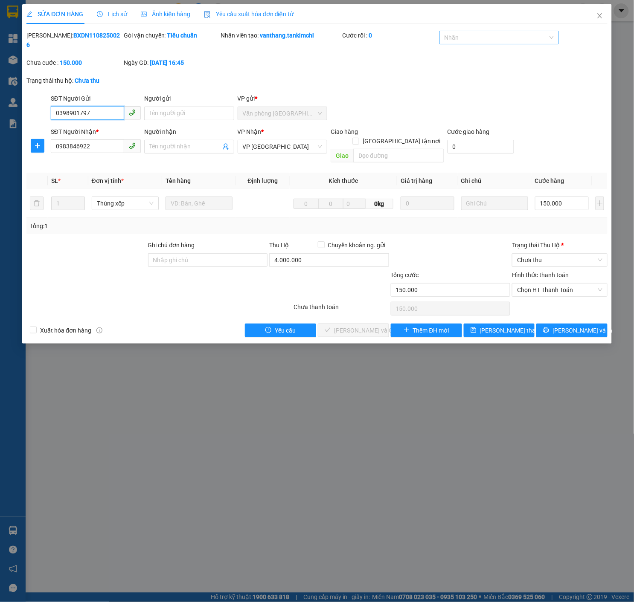
click at [518, 40] on div at bounding box center [494, 37] width 107 height 10
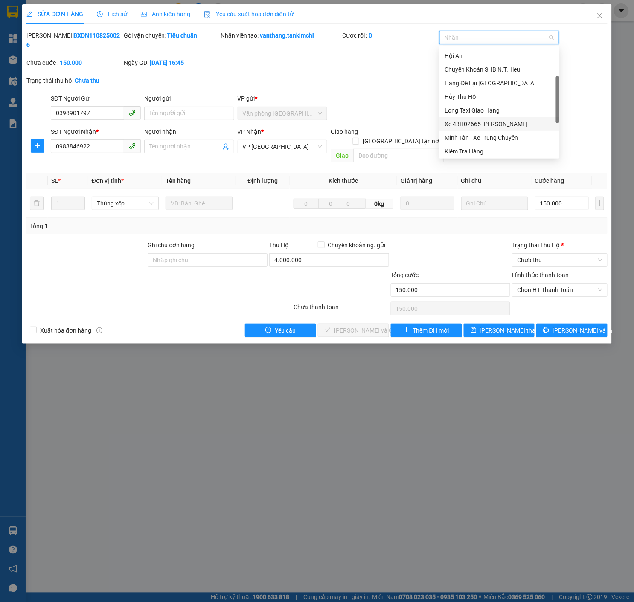
scroll to position [94, 0]
click at [483, 96] on div "Hủy Thu Hộ" at bounding box center [499, 97] width 110 height 9
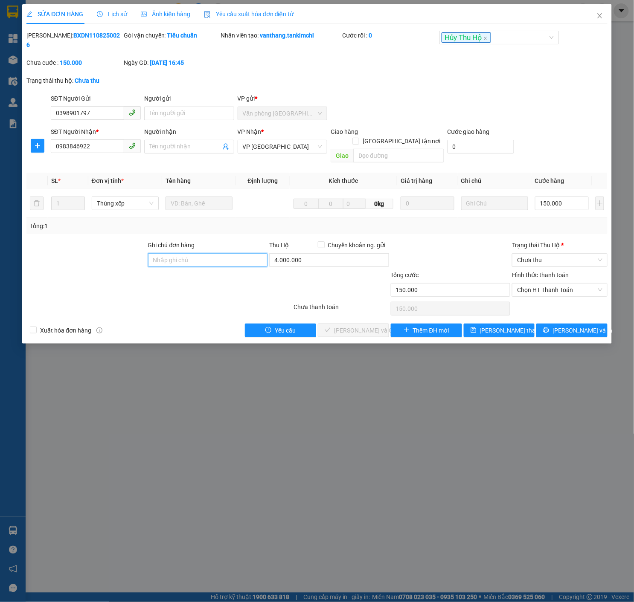
click at [200, 253] on input "Ghi chú đơn hàng" at bounding box center [208, 260] width 120 height 14
type input "Đã ck ngày 13/8"
click at [514, 326] on span "[PERSON_NAME] thay đổi" at bounding box center [514, 330] width 68 height 9
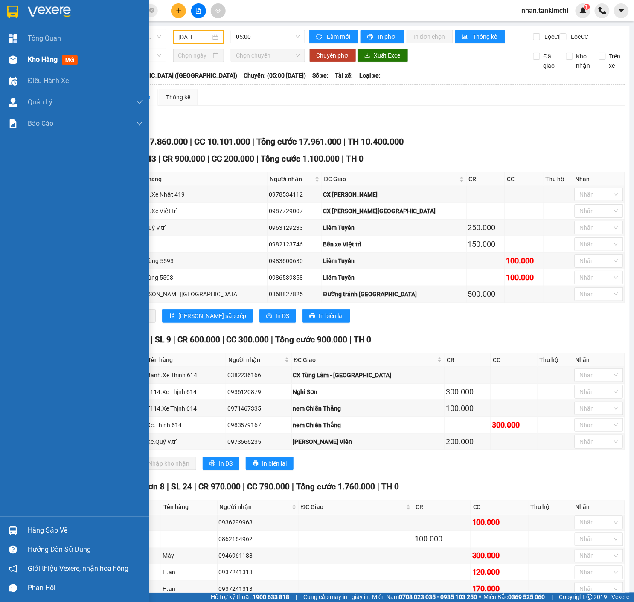
click at [26, 60] on div "Kho hàng mới" at bounding box center [74, 59] width 149 height 21
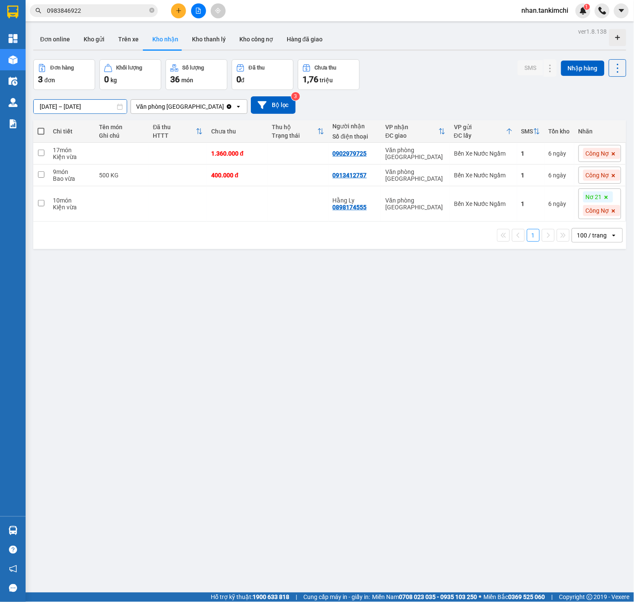
click at [91, 100] on input "[DATE] – [DATE]" at bounding box center [80, 107] width 93 height 14
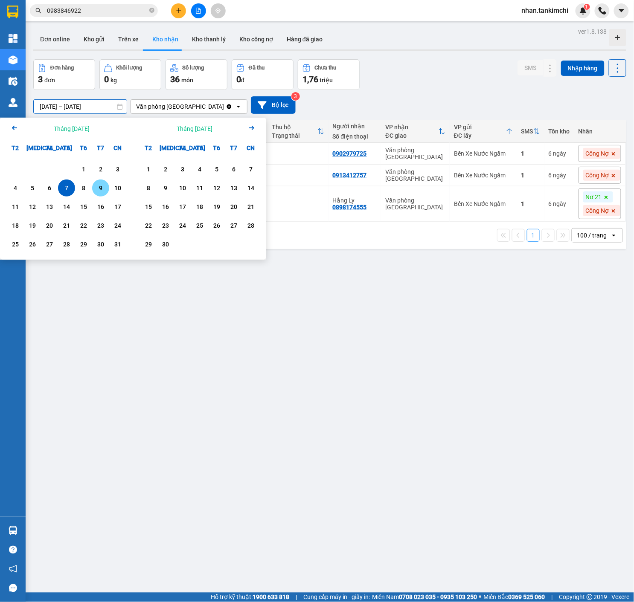
click at [90, 188] on div "8" at bounding box center [83, 188] width 17 height 17
type input "[DATE] – [DATE]"
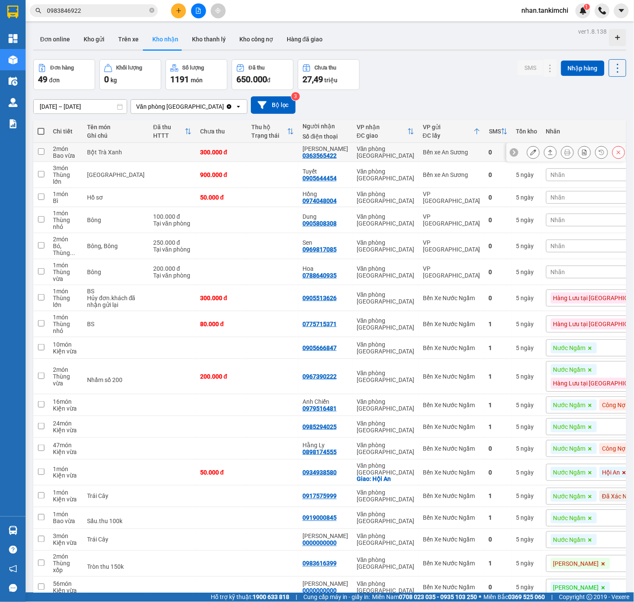
click at [620, 158] on button at bounding box center [618, 152] width 12 height 15
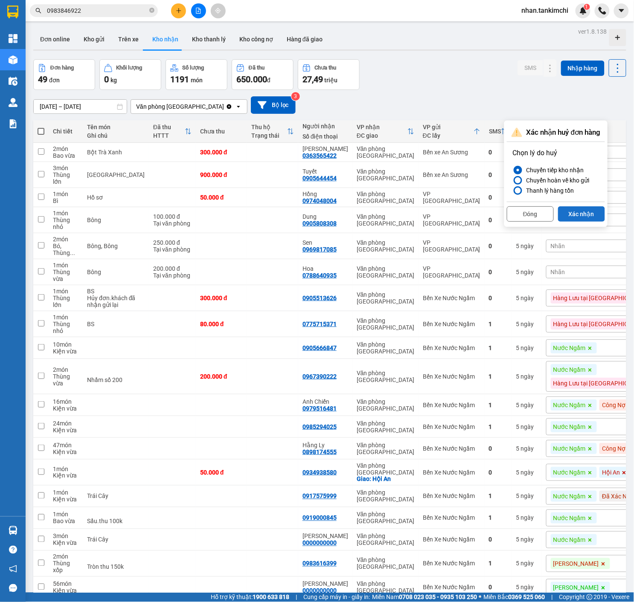
click at [591, 210] on button "Xác nhận" at bounding box center [581, 213] width 47 height 15
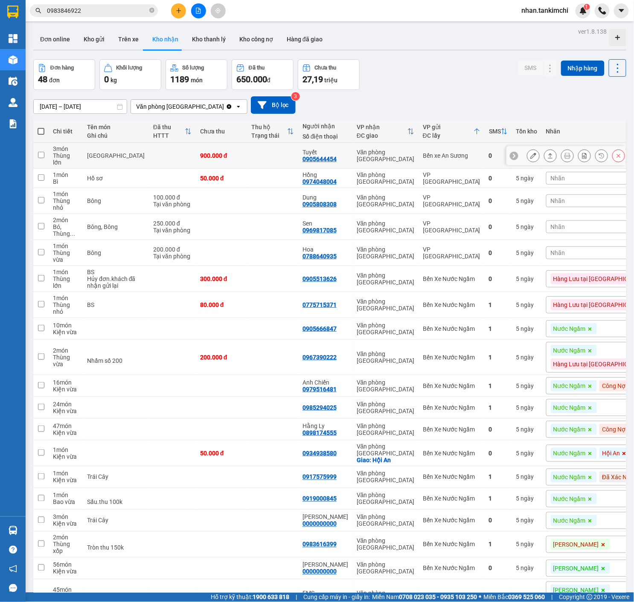
click at [618, 156] on icon at bounding box center [618, 156] width 6 height 6
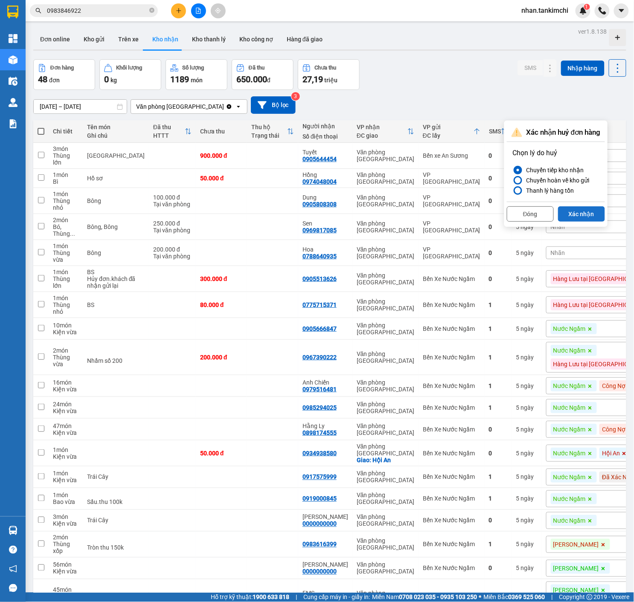
click at [589, 213] on button "Xác nhận" at bounding box center [581, 213] width 47 height 15
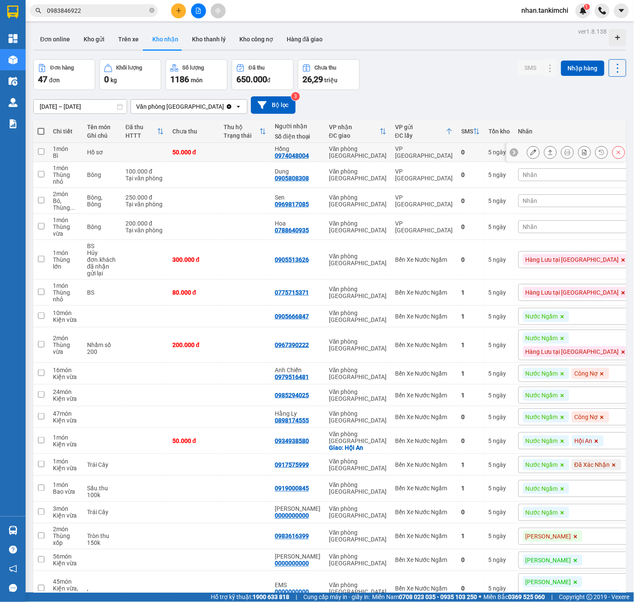
click at [618, 154] on icon at bounding box center [619, 153] width 4 height 4
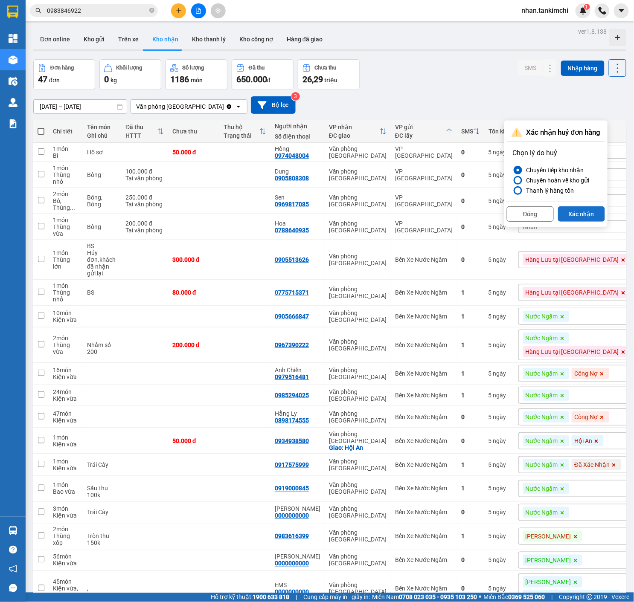
click at [589, 211] on button "Xác nhận" at bounding box center [581, 213] width 47 height 15
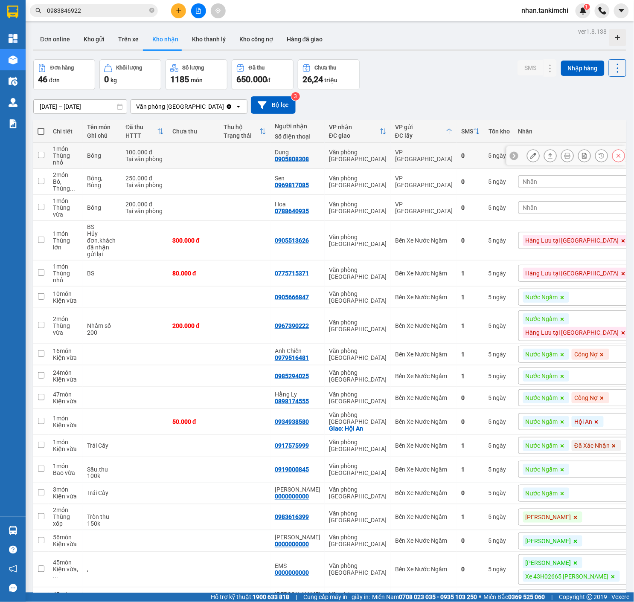
click at [618, 156] on icon at bounding box center [618, 156] width 6 height 6
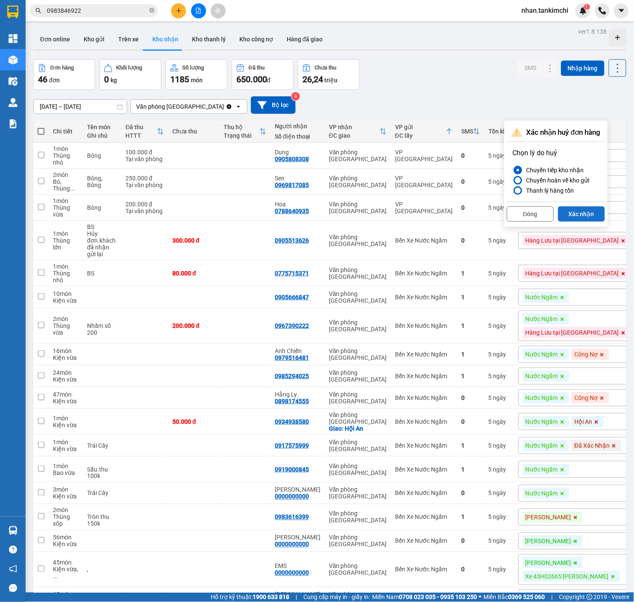
click at [587, 215] on button "Xác nhận" at bounding box center [581, 213] width 47 height 15
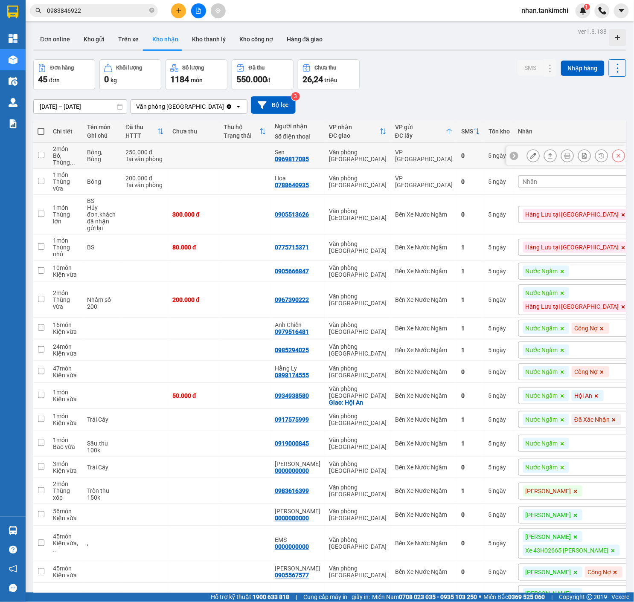
click at [616, 159] on icon at bounding box center [618, 156] width 6 height 6
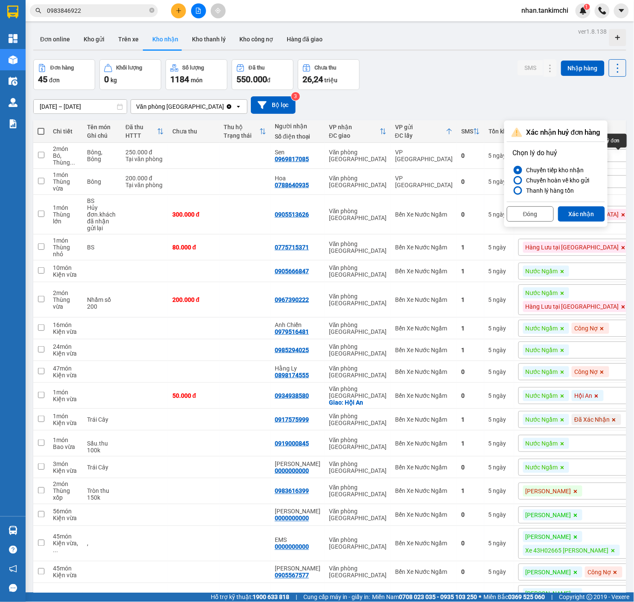
click at [583, 213] on button "Xác nhận" at bounding box center [581, 213] width 47 height 15
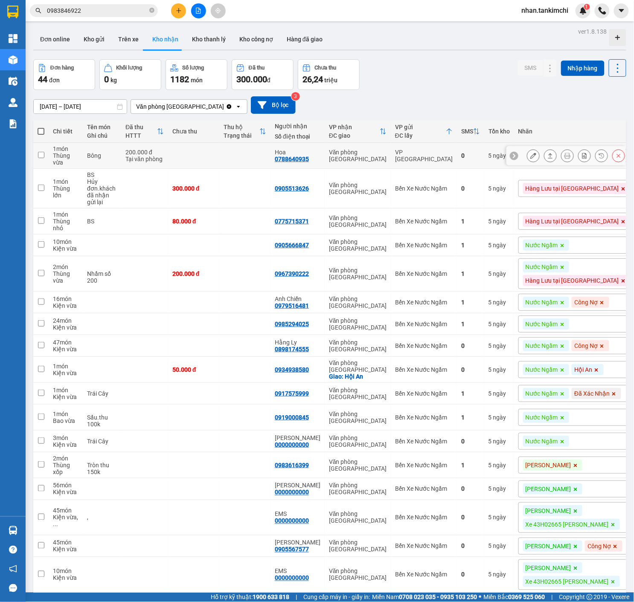
click at [619, 157] on icon at bounding box center [619, 156] width 4 height 4
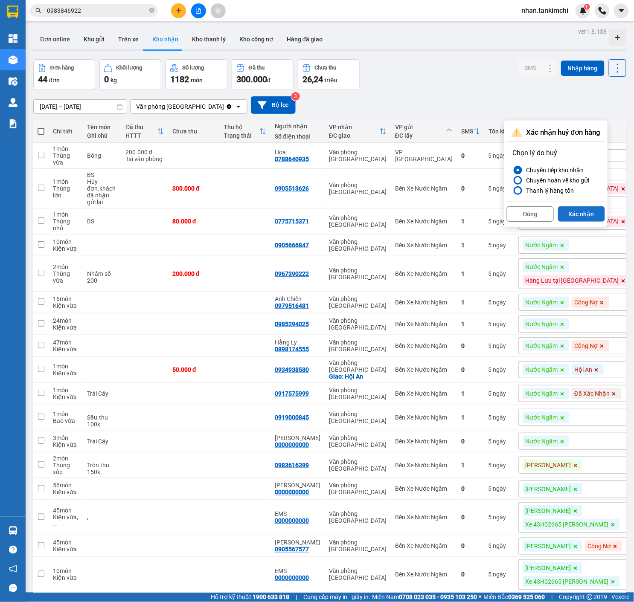
click at [580, 217] on button "Xác nhận" at bounding box center [581, 213] width 47 height 15
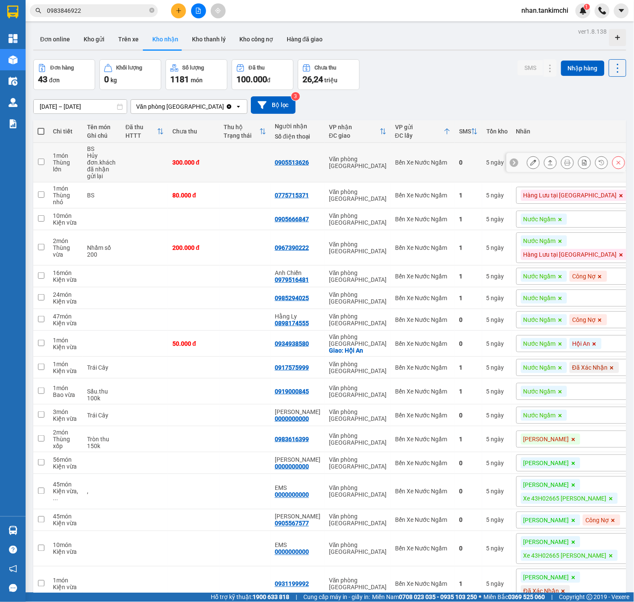
click at [620, 165] on icon at bounding box center [618, 163] width 6 height 6
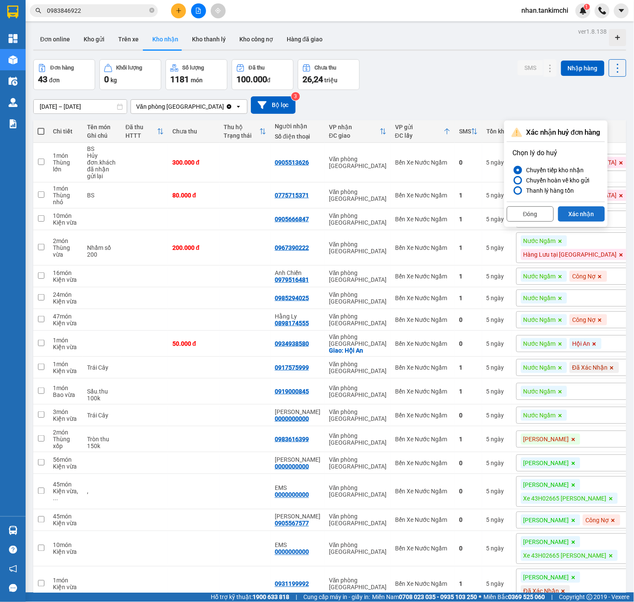
click at [573, 221] on button "Xác nhận" at bounding box center [581, 213] width 47 height 15
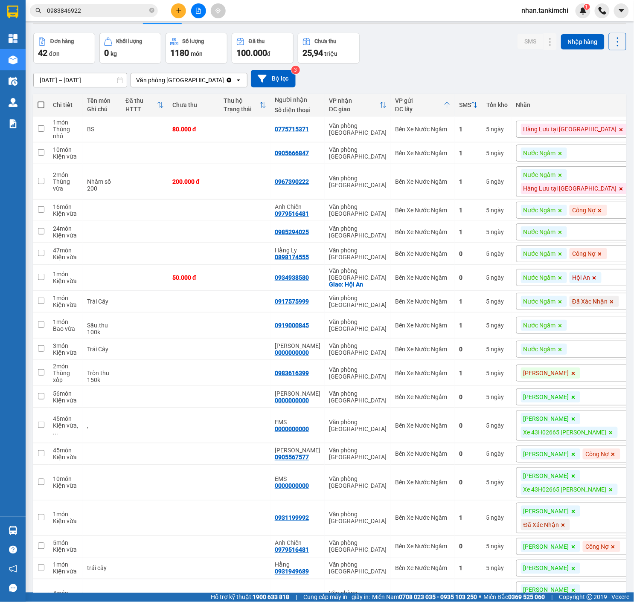
scroll to position [27, 0]
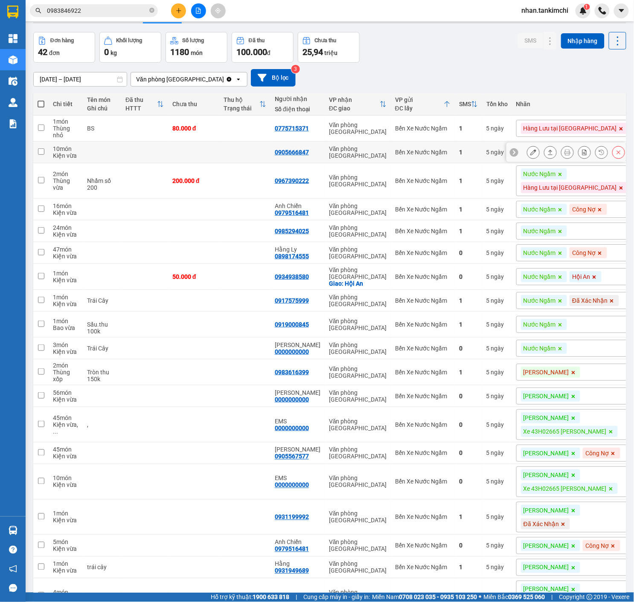
click at [615, 152] on button at bounding box center [618, 152] width 12 height 15
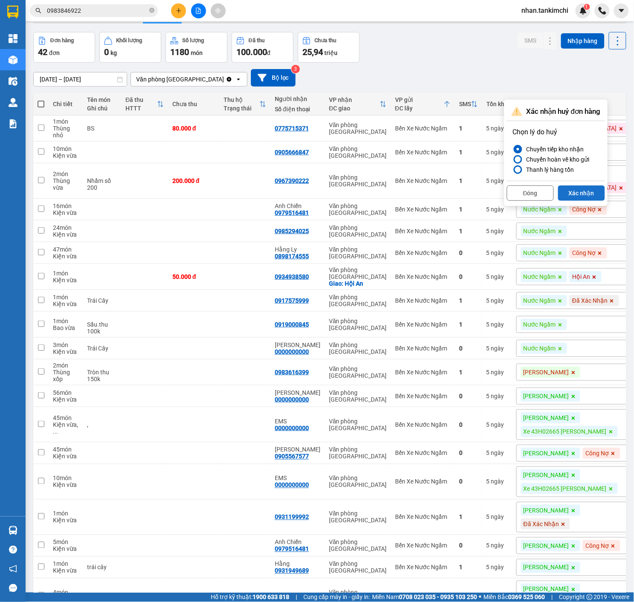
click at [587, 197] on button "Xác nhận" at bounding box center [581, 193] width 47 height 15
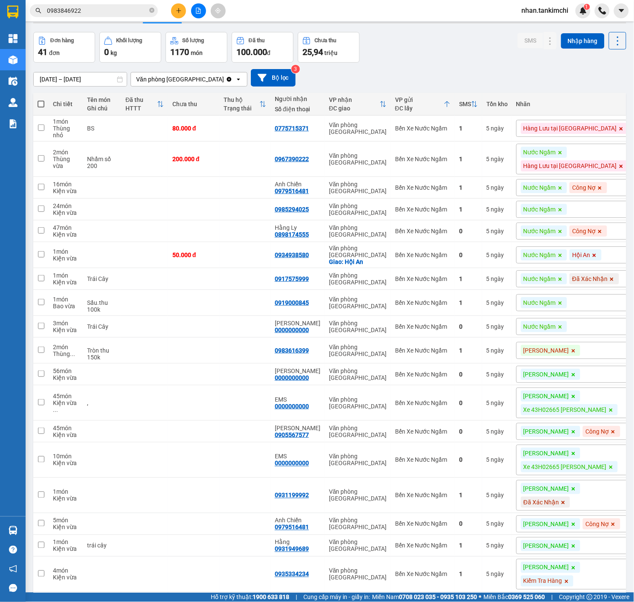
click at [562, 151] on span at bounding box center [560, 152] width 9 height 11
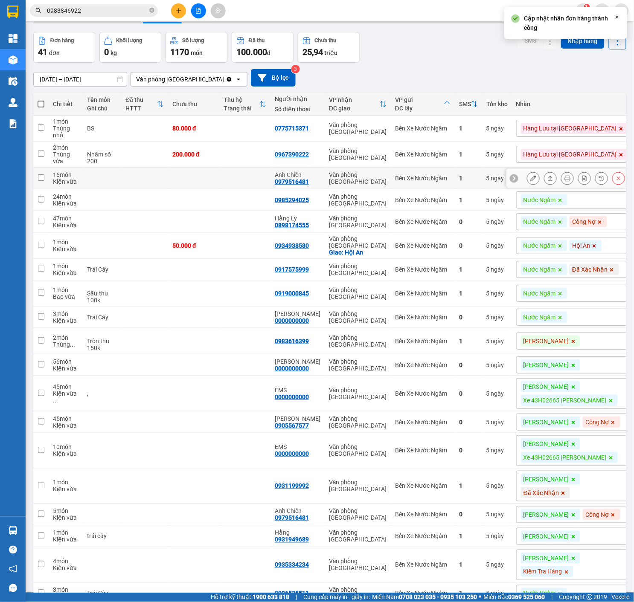
click at [472, 180] on div "1" at bounding box center [468, 178] width 19 height 7
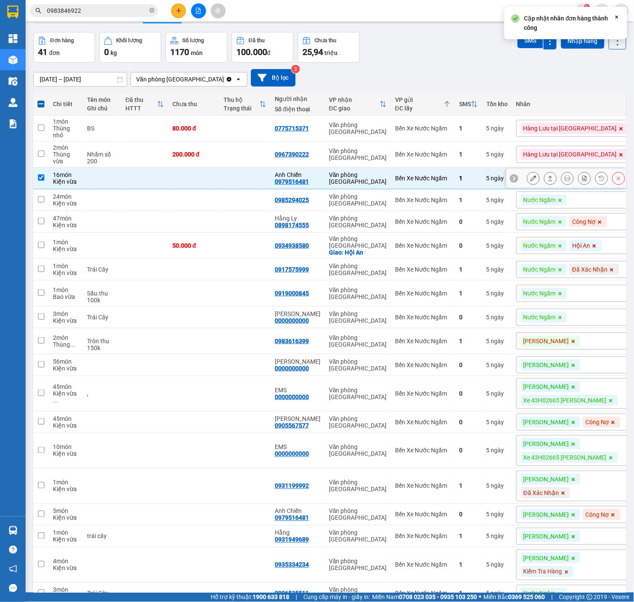
click at [621, 181] on icon at bounding box center [618, 178] width 6 height 6
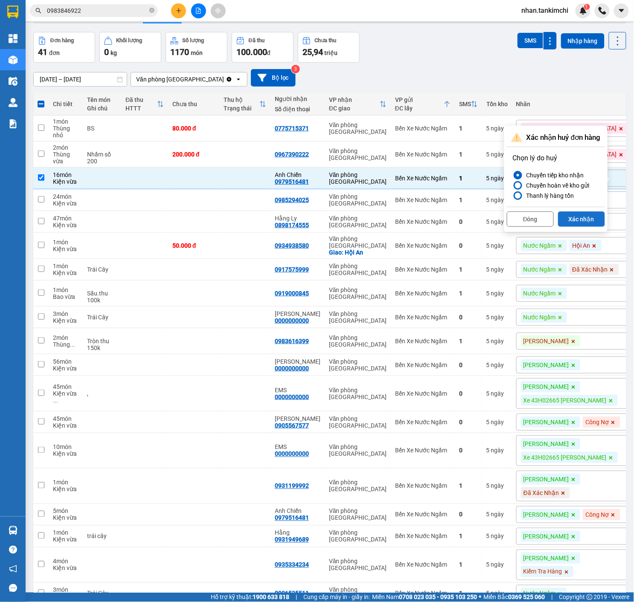
click at [583, 222] on button "Xác nhận" at bounding box center [581, 219] width 47 height 15
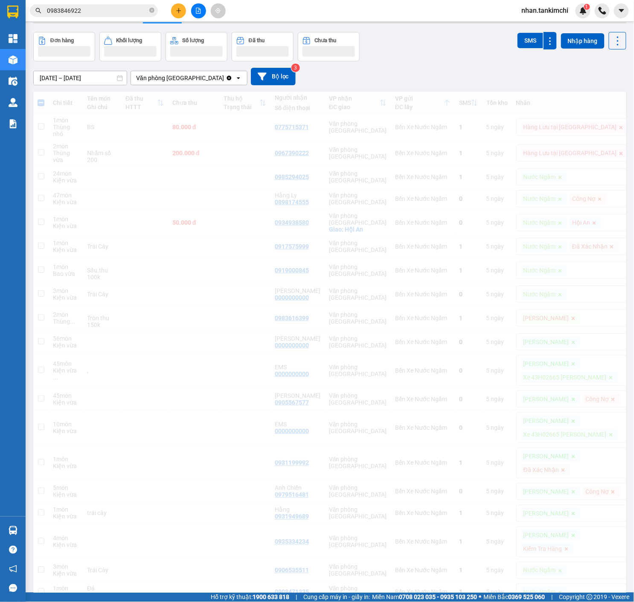
checkbox input "false"
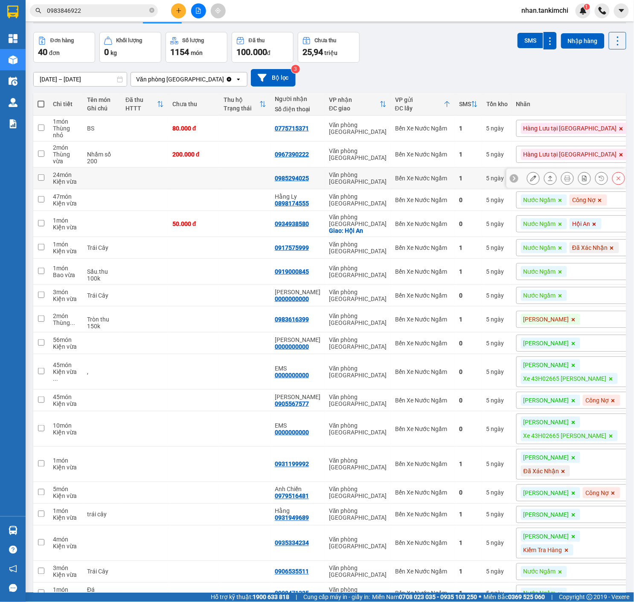
click at [618, 185] on button at bounding box center [618, 178] width 12 height 15
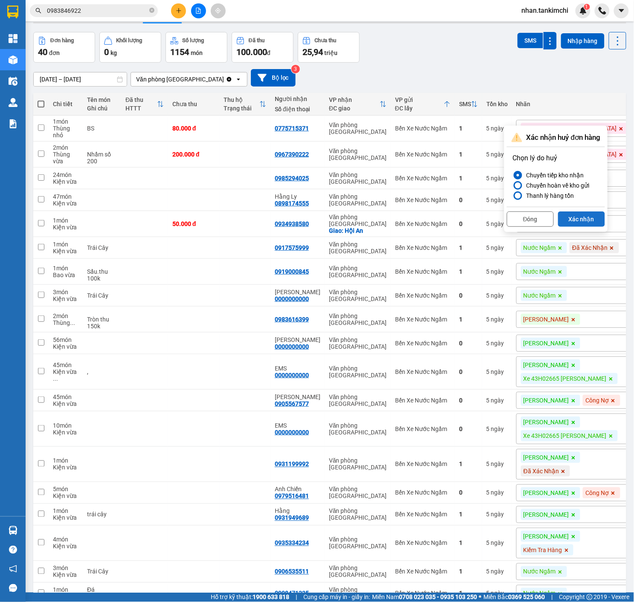
click at [591, 215] on button "Xác nhận" at bounding box center [581, 219] width 47 height 15
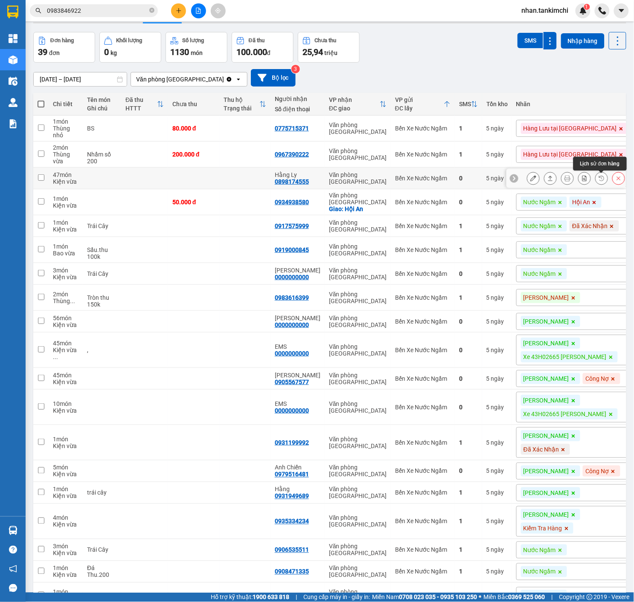
click at [618, 180] on icon at bounding box center [619, 179] width 4 height 4
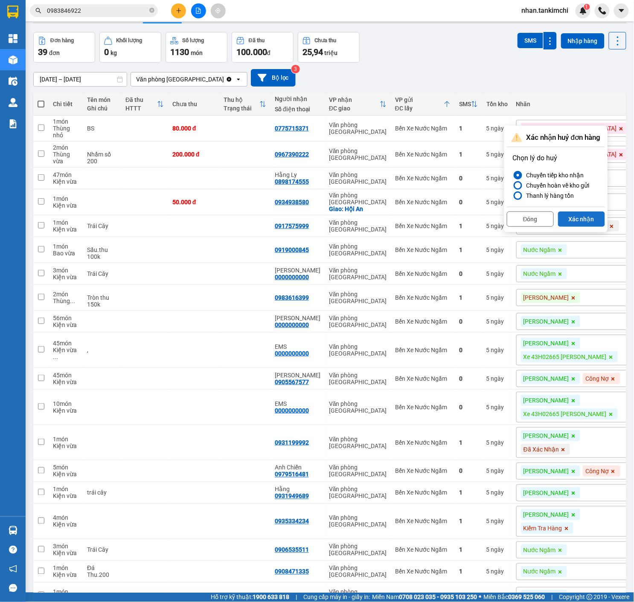
click at [593, 213] on button "Xác nhận" at bounding box center [581, 219] width 47 height 15
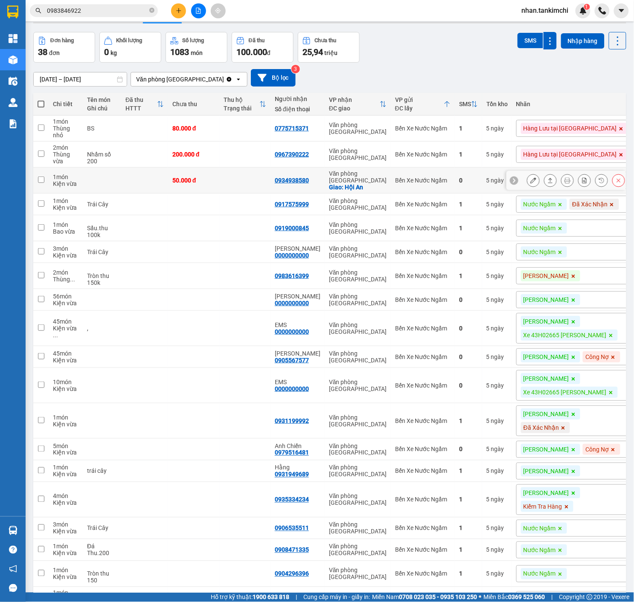
click at [615, 179] on button at bounding box center [618, 180] width 12 height 15
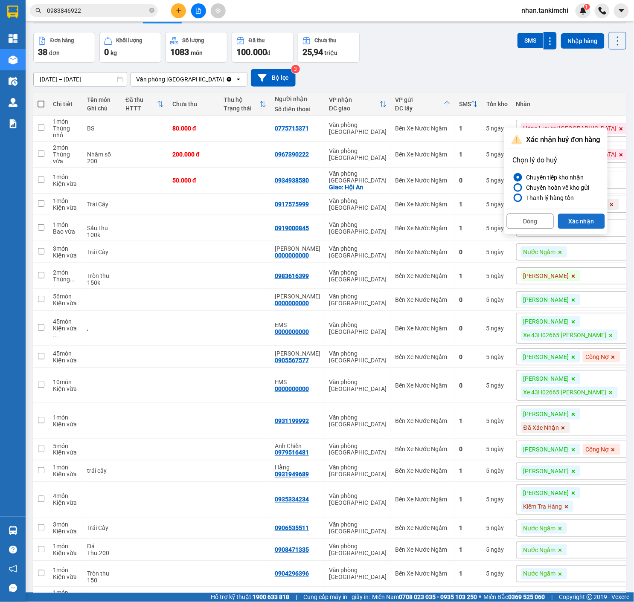
click at [583, 220] on button "Xác nhận" at bounding box center [581, 221] width 47 height 15
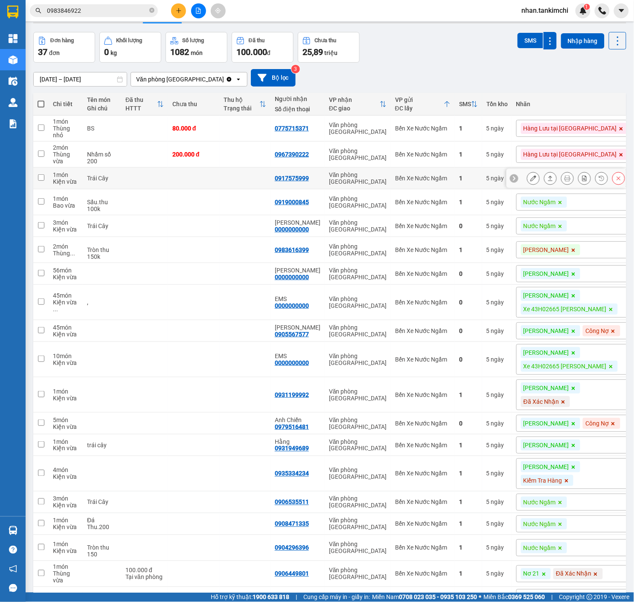
click at [623, 186] on button at bounding box center [618, 178] width 12 height 15
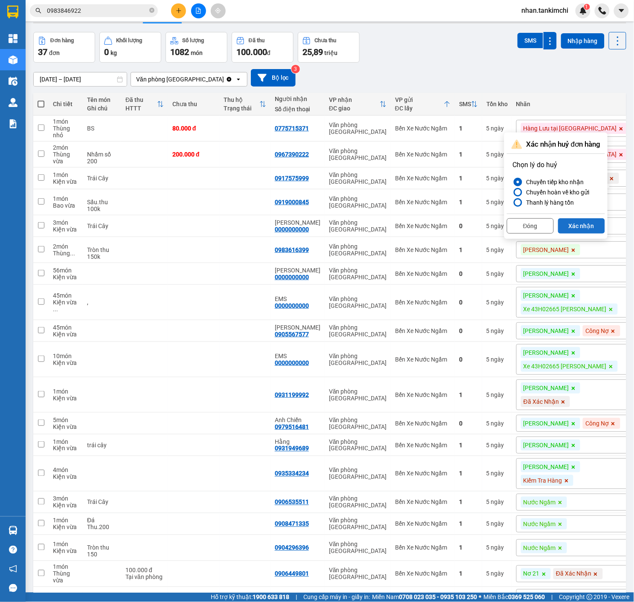
click at [594, 224] on button "Xác nhận" at bounding box center [581, 225] width 47 height 15
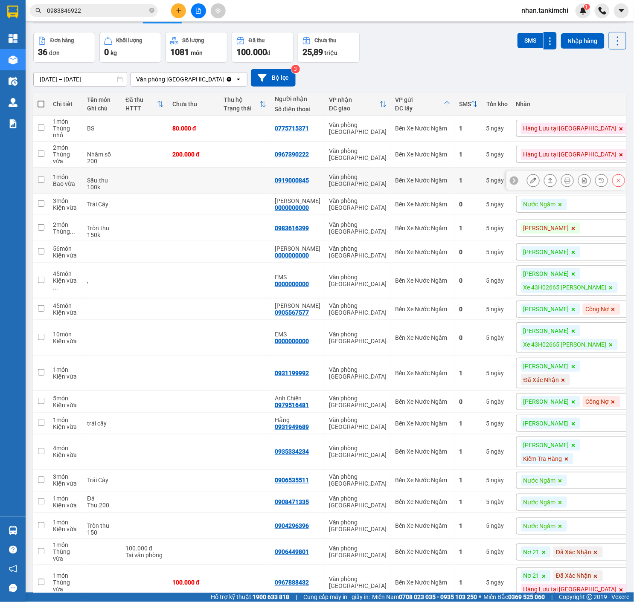
click at [611, 181] on div at bounding box center [576, 180] width 98 height 13
click at [618, 179] on icon at bounding box center [619, 181] width 4 height 4
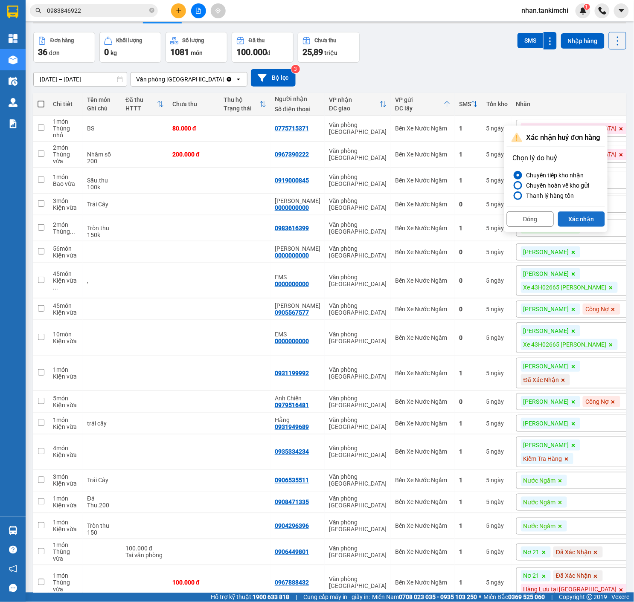
click at [590, 216] on button "Xác nhận" at bounding box center [581, 219] width 47 height 15
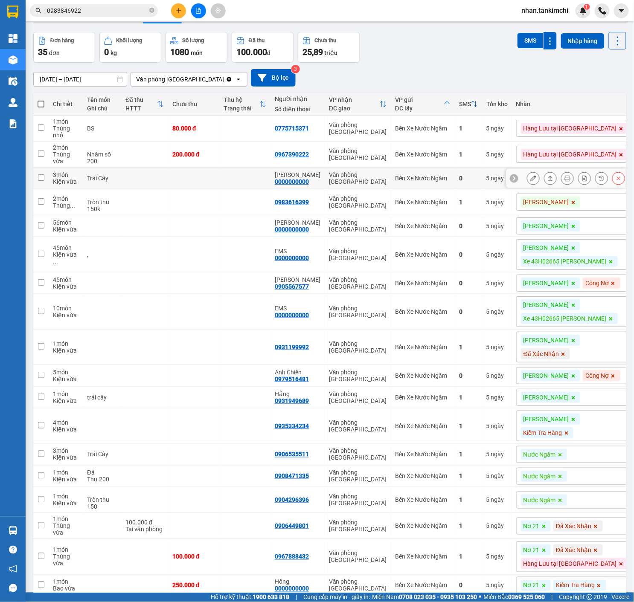
click at [614, 180] on button at bounding box center [618, 178] width 12 height 15
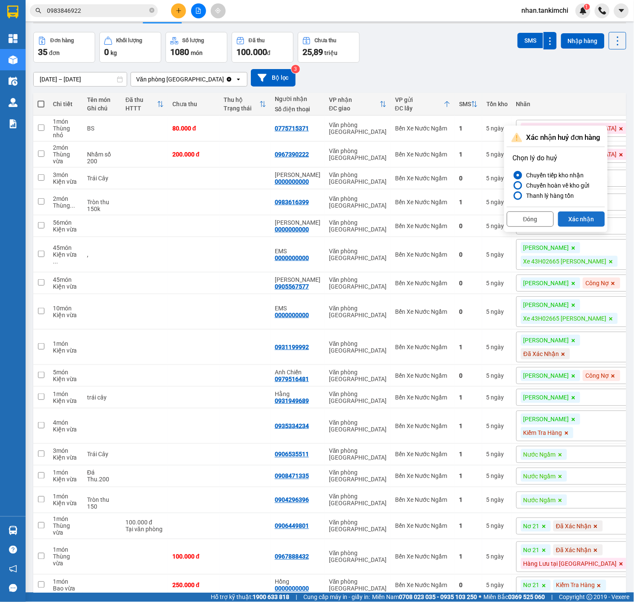
click at [599, 214] on button "Xác nhận" at bounding box center [581, 219] width 47 height 15
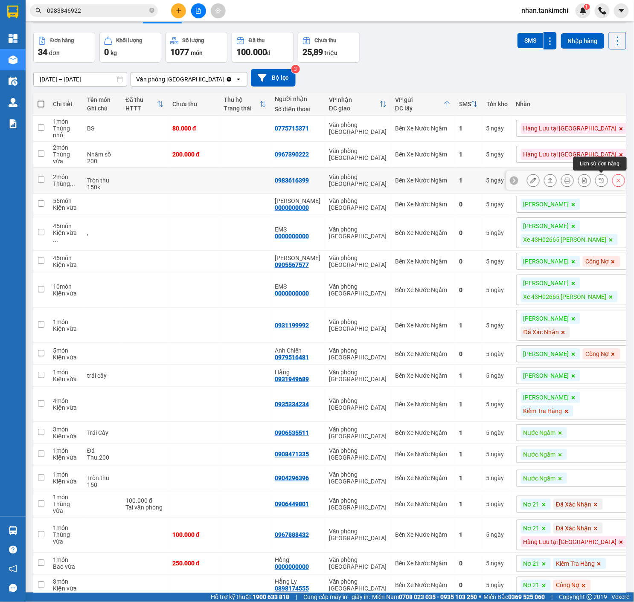
click at [615, 181] on button at bounding box center [618, 180] width 12 height 15
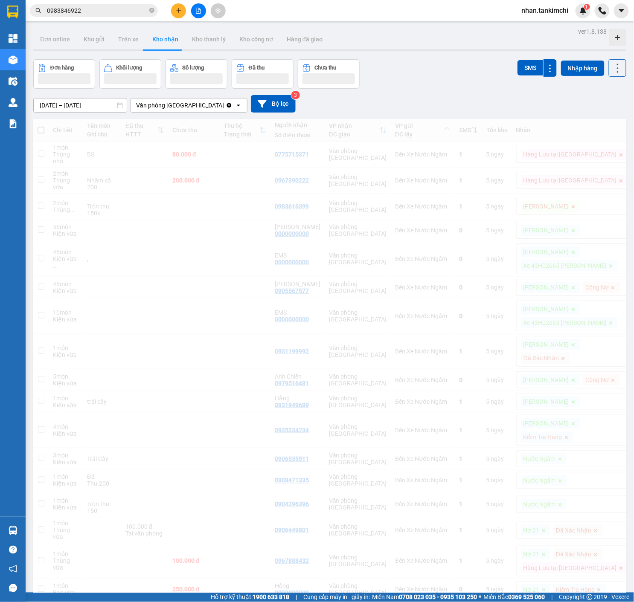
scroll to position [27, 0]
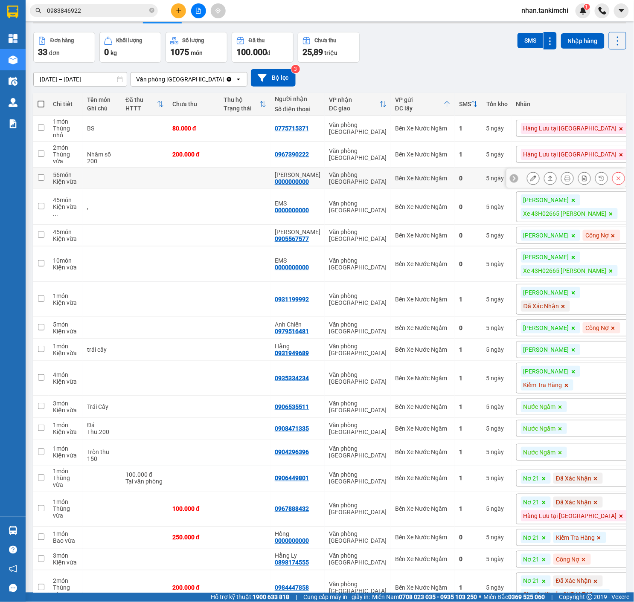
click at [618, 181] on icon at bounding box center [618, 178] width 6 height 6
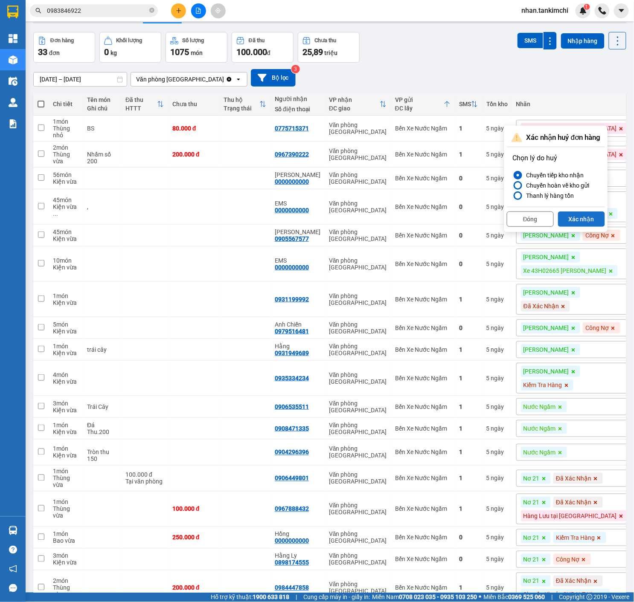
click at [593, 224] on button "Xác nhận" at bounding box center [581, 219] width 47 height 15
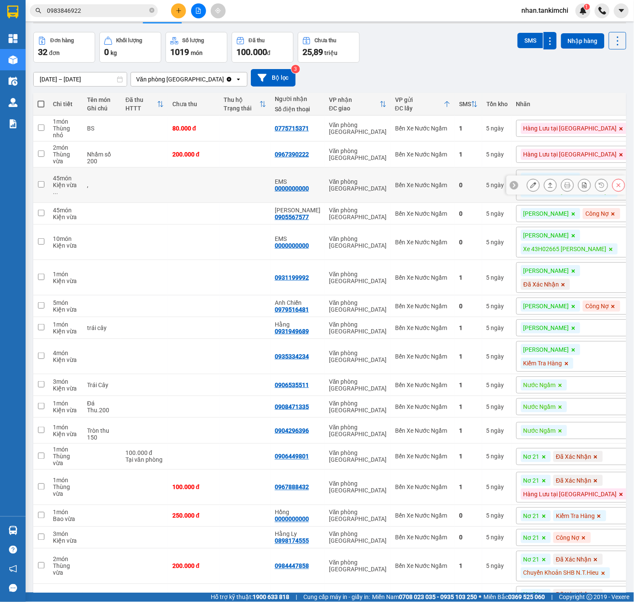
click at [417, 185] on div "Bến Xe Nước Ngầm" at bounding box center [422, 185] width 55 height 7
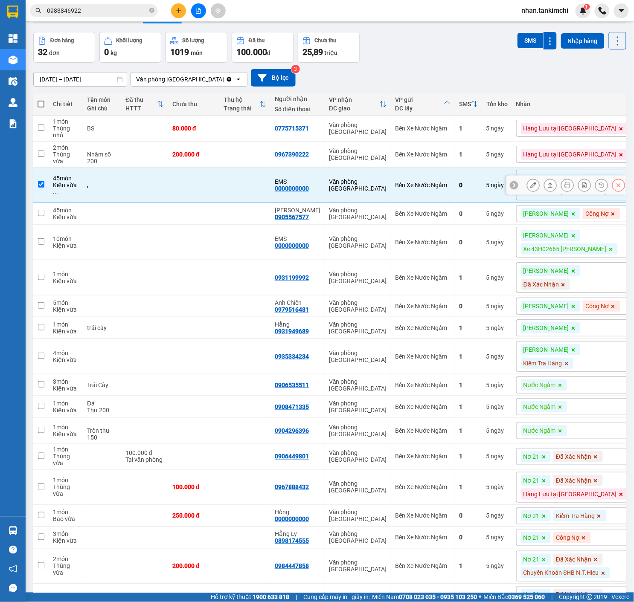
click at [418, 185] on div "Bến Xe Nước Ngầm" at bounding box center [422, 185] width 55 height 7
checkbox input "false"
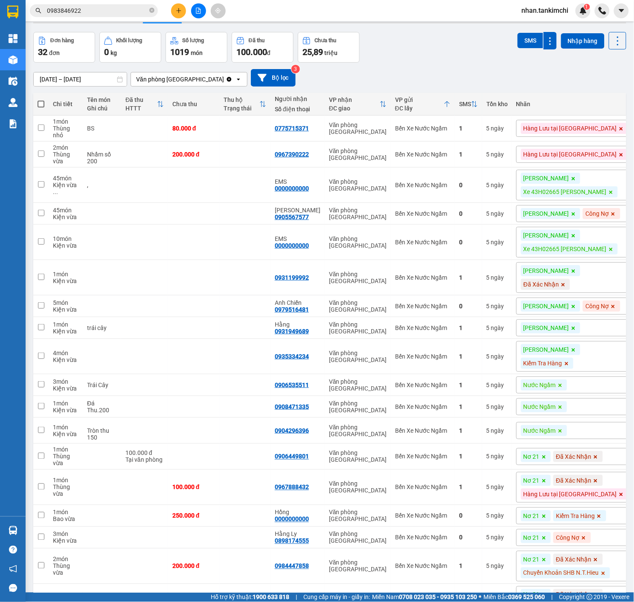
click at [627, 189] on div "ver 1.8.138 Đơn online Kho gửi Trên xe Kho nhận Kho thanh lý Kho công nợ Hàng đ…" at bounding box center [330, 562] width 600 height 1129
click at [617, 184] on icon at bounding box center [618, 185] width 6 height 6
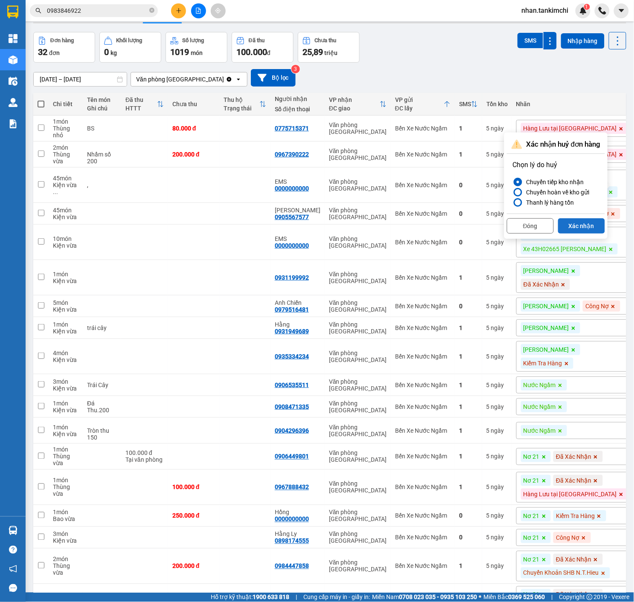
click at [596, 231] on button "Xác nhận" at bounding box center [581, 225] width 47 height 15
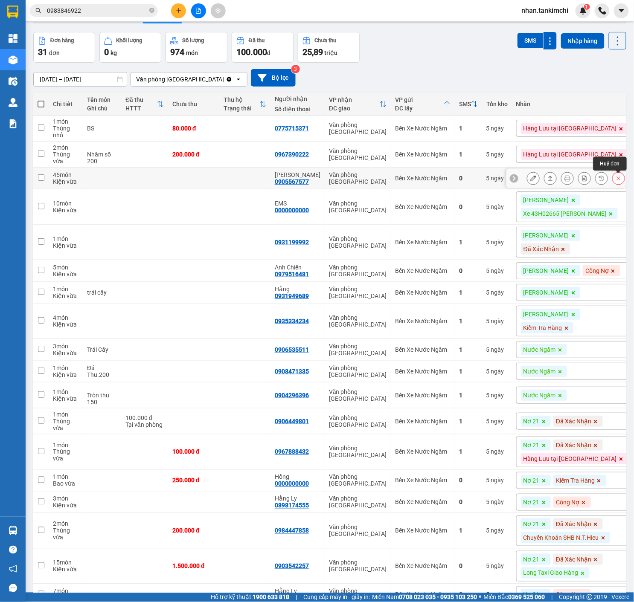
click at [616, 179] on icon at bounding box center [618, 178] width 6 height 6
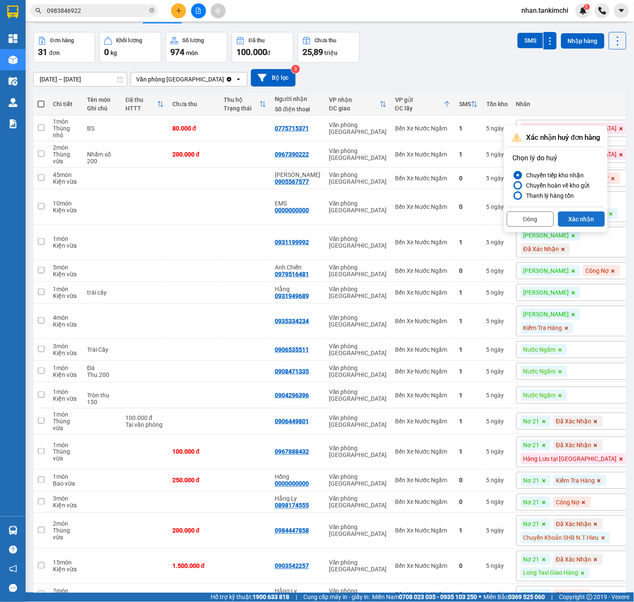
click at [591, 214] on button "Xác nhận" at bounding box center [581, 219] width 47 height 15
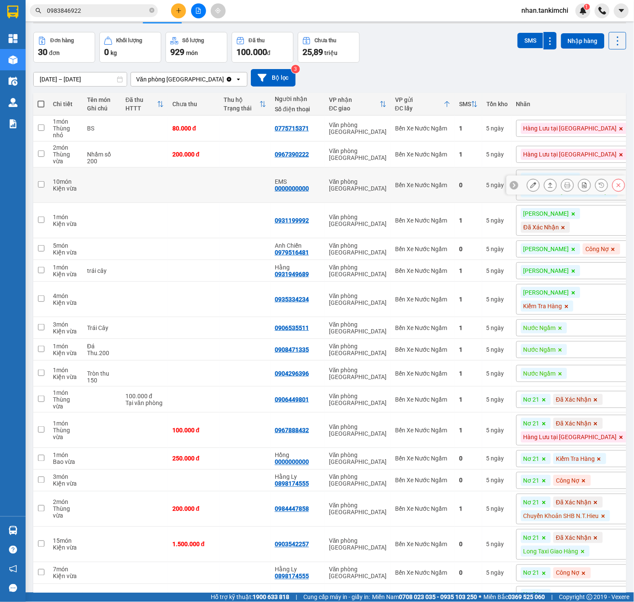
click at [614, 185] on button at bounding box center [618, 185] width 12 height 15
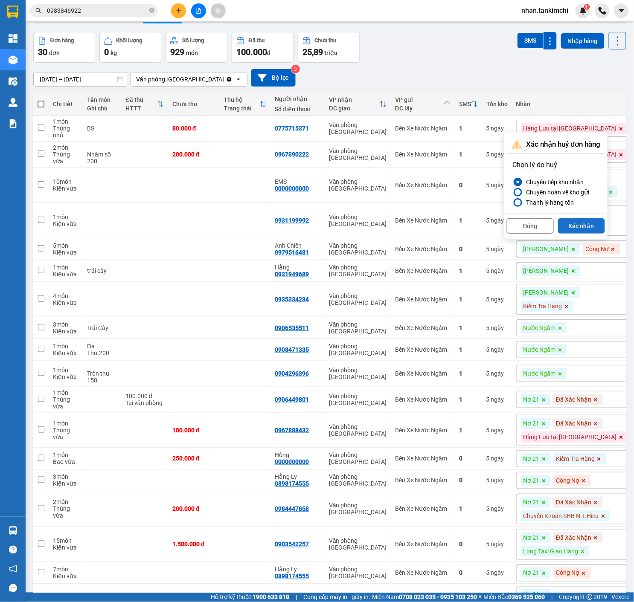
click at [589, 225] on button "Xác nhận" at bounding box center [581, 225] width 47 height 15
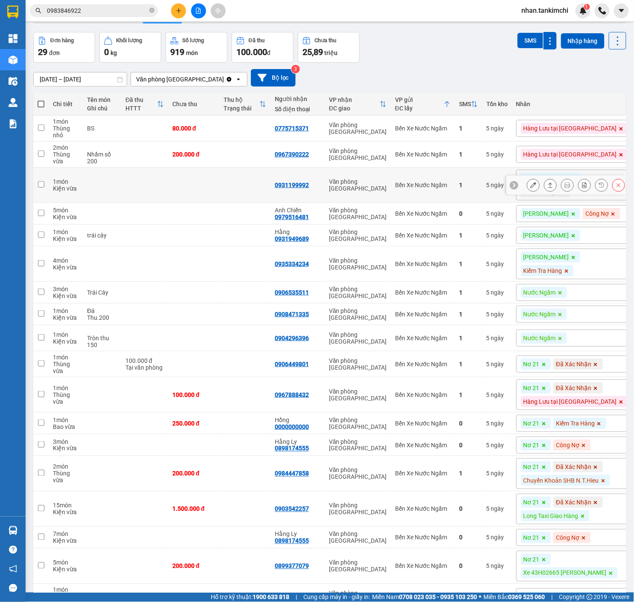
click at [616, 182] on icon at bounding box center [618, 185] width 6 height 6
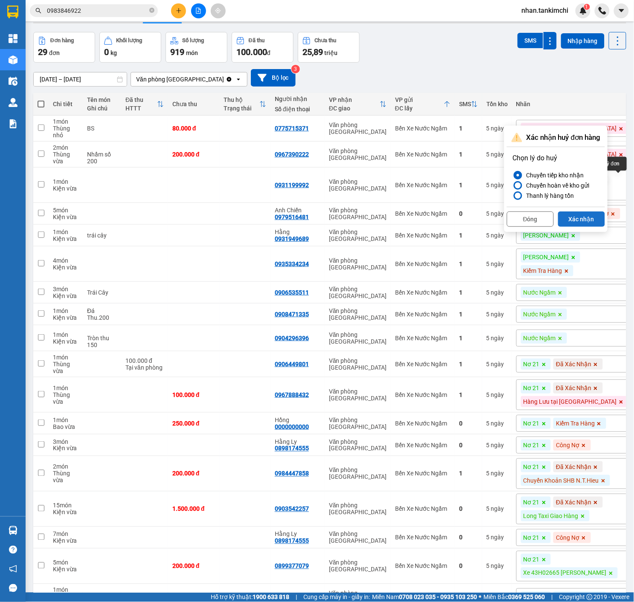
click at [595, 214] on button "Xác nhận" at bounding box center [581, 219] width 47 height 15
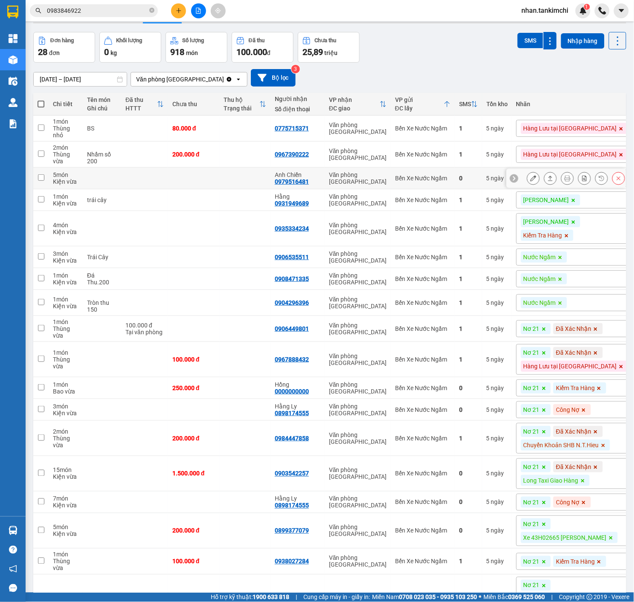
click at [625, 182] on div at bounding box center [565, 178] width 119 height 19
click at [615, 182] on button at bounding box center [618, 178] width 12 height 15
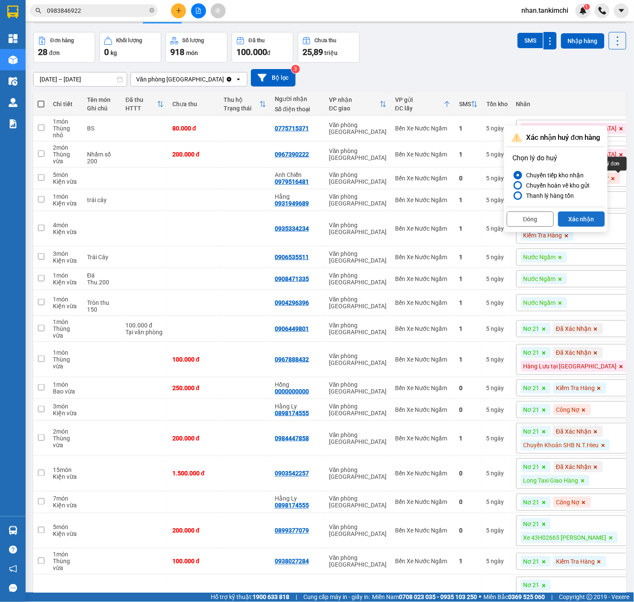
click at [590, 214] on button "Xác nhận" at bounding box center [581, 219] width 47 height 15
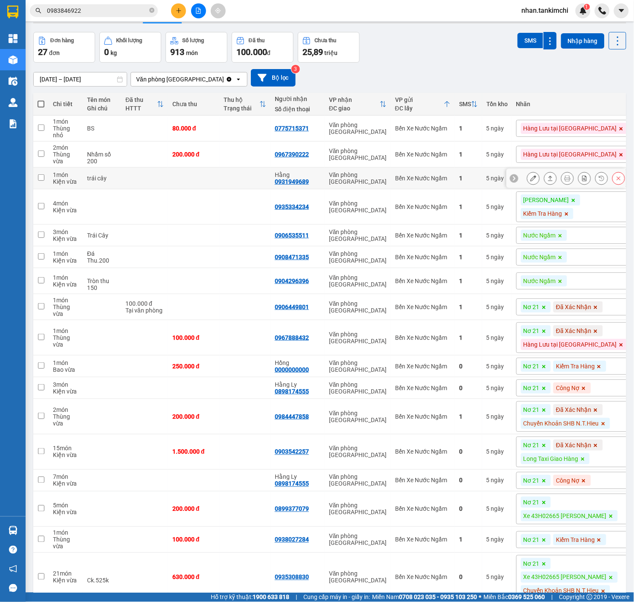
click at [623, 182] on button at bounding box center [618, 178] width 12 height 15
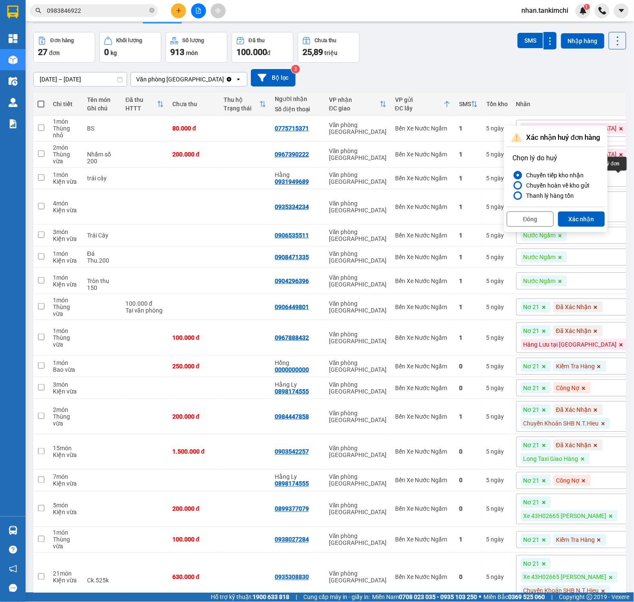
click at [595, 230] on div "Xác nhận huỷ đơn hàng Chọn lý do huỷ Chuyển tiếp kho nhận Chuyển hoàn về kho gử…" at bounding box center [555, 179] width 103 height 106
click at [591, 221] on button "Xác nhận" at bounding box center [581, 219] width 47 height 15
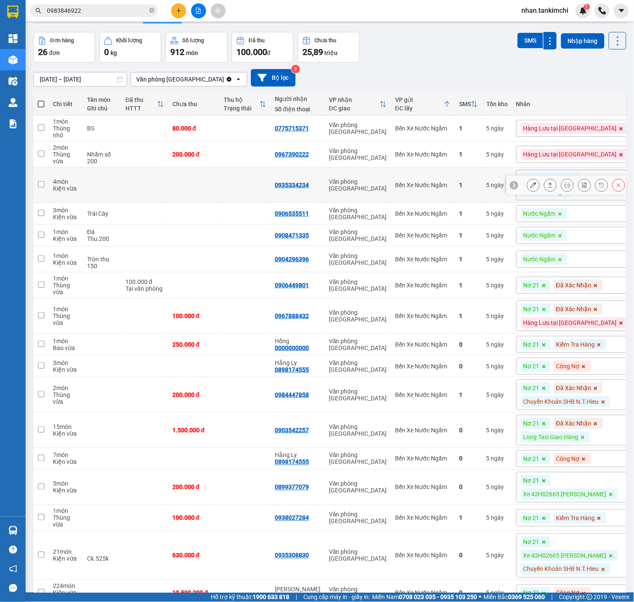
click at [612, 179] on div at bounding box center [618, 185] width 13 height 13
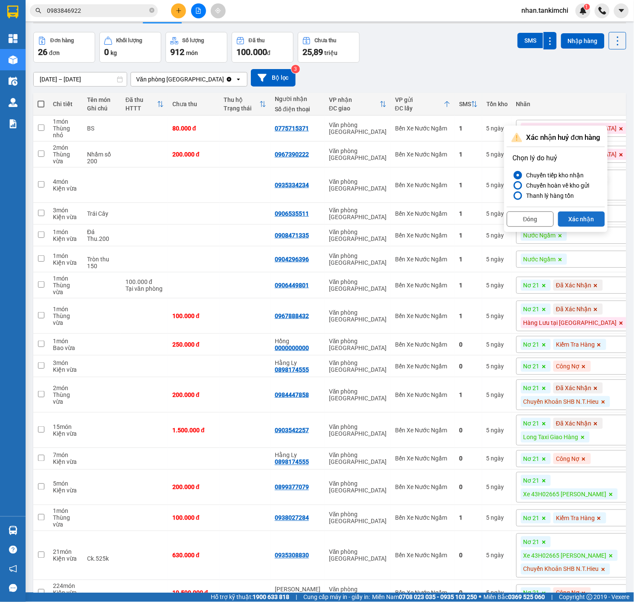
click at [591, 219] on button "Xác nhận" at bounding box center [581, 219] width 47 height 15
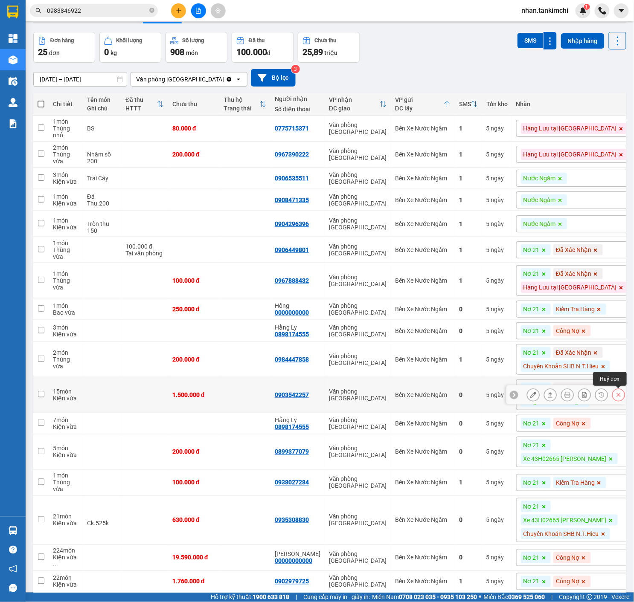
click at [621, 392] on icon at bounding box center [618, 395] width 6 height 6
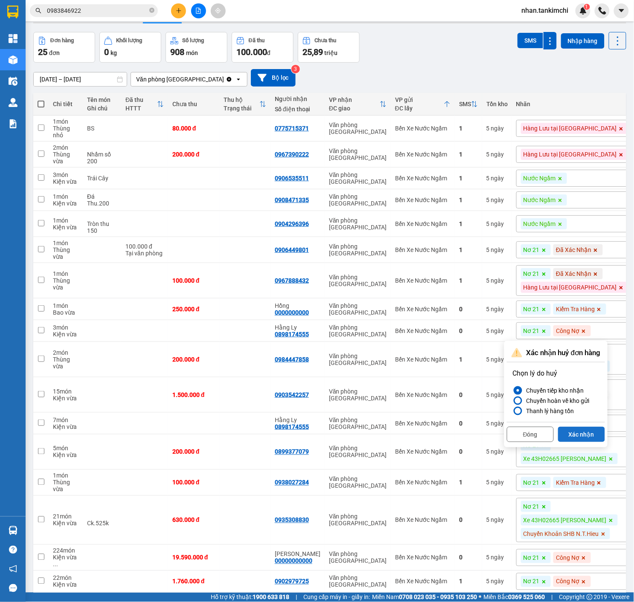
click at [596, 434] on button "Xác nhận" at bounding box center [581, 434] width 47 height 15
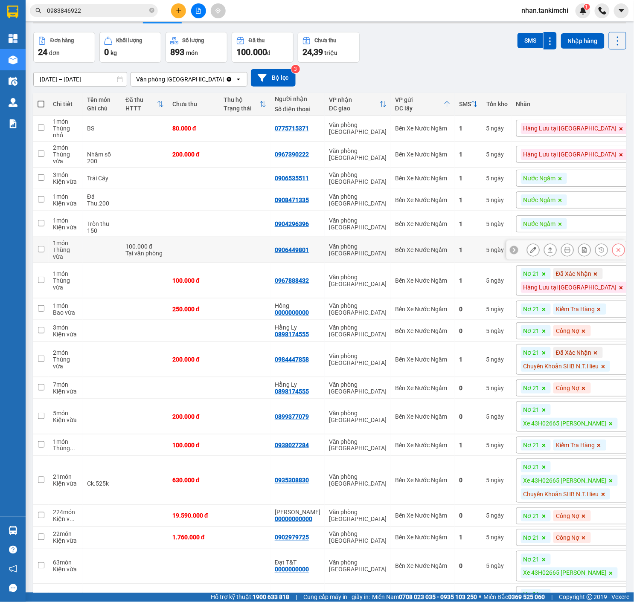
click at [611, 248] on div at bounding box center [576, 250] width 98 height 13
click at [618, 250] on icon at bounding box center [618, 250] width 6 height 6
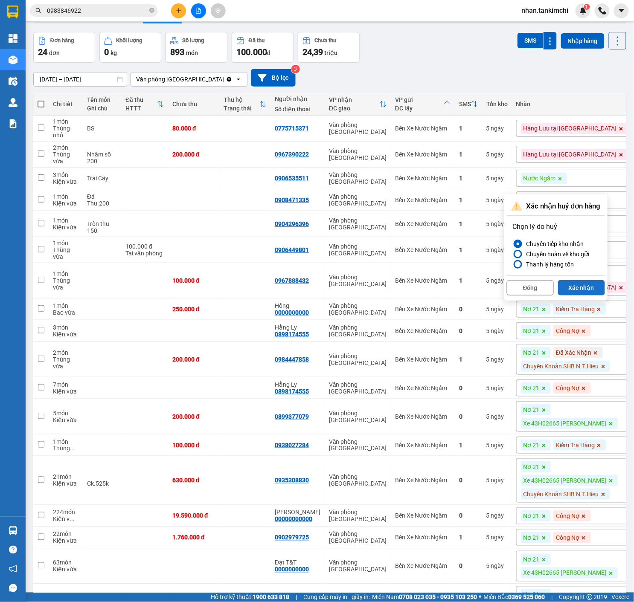
click at [598, 287] on button "Xác nhận" at bounding box center [581, 287] width 47 height 15
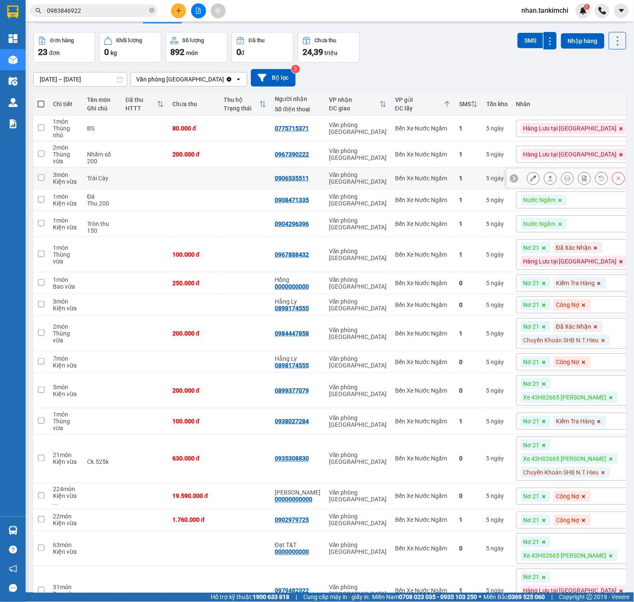
click at [615, 181] on button at bounding box center [618, 178] width 12 height 15
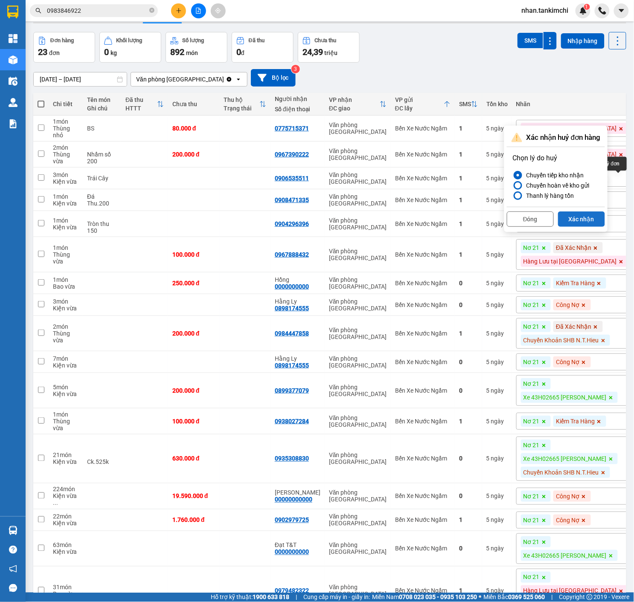
click at [597, 219] on button "Xác nhận" at bounding box center [581, 219] width 47 height 15
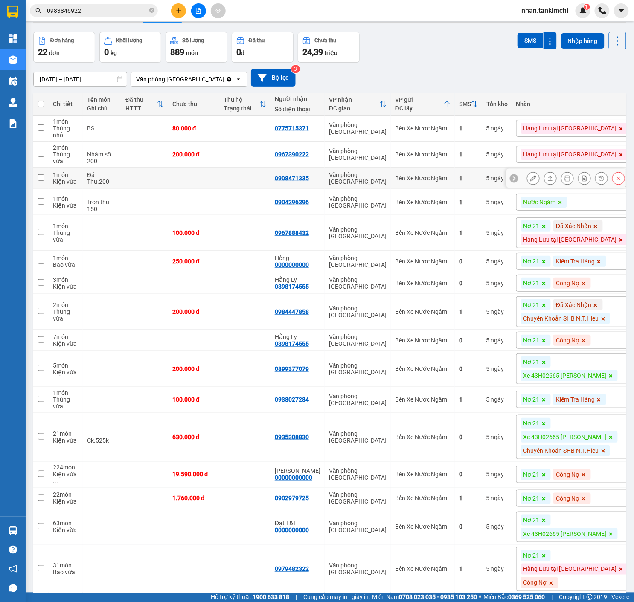
click at [616, 179] on icon at bounding box center [618, 178] width 6 height 6
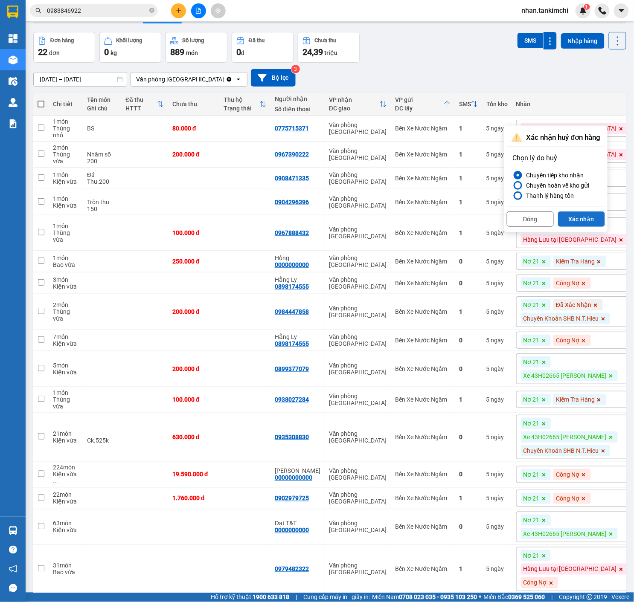
click at [582, 224] on button "Xác nhận" at bounding box center [581, 219] width 47 height 15
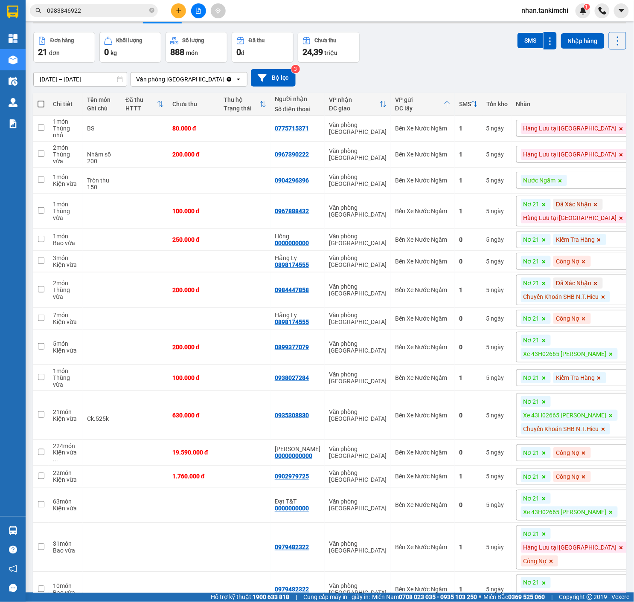
click at [131, 17] on div "Kết quả tìm kiếm ( 4 ) Bộ lọc Mã ĐH Trạng thái Món hàng Thu hộ Tổng cước Chưa c…" at bounding box center [83, 10] width 166 height 15
click at [125, 12] on input "0983846922" at bounding box center [97, 10] width 101 height 9
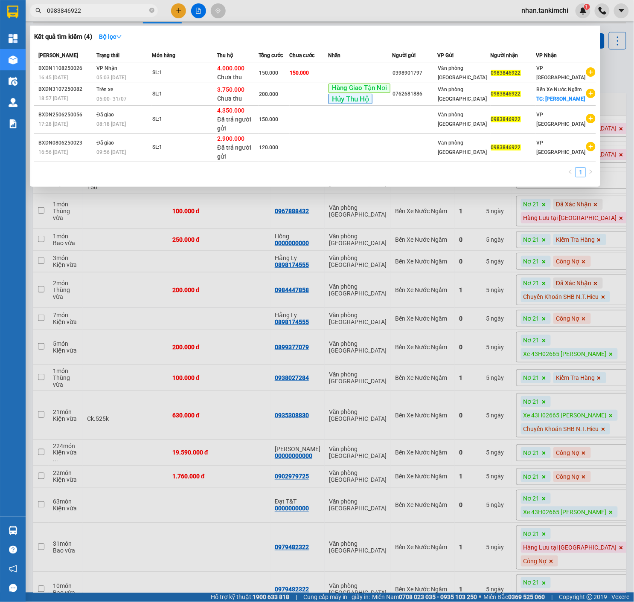
paste input "7680167"
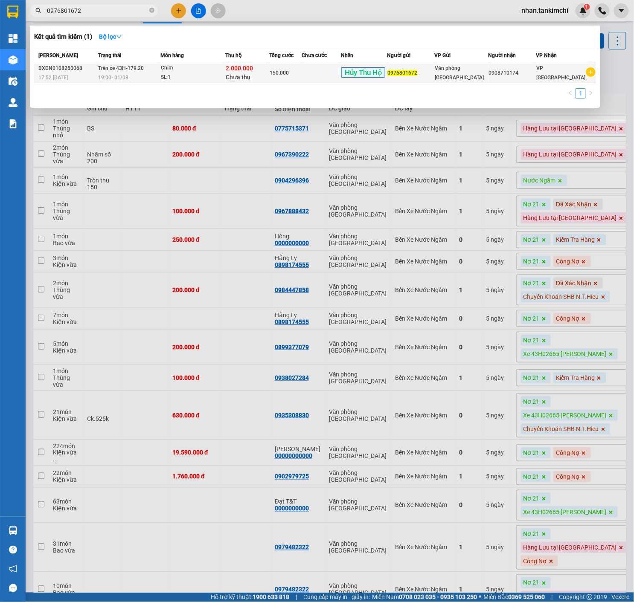
type input "0976801672"
click at [417, 75] on span "0976801672" at bounding box center [402, 73] width 30 height 6
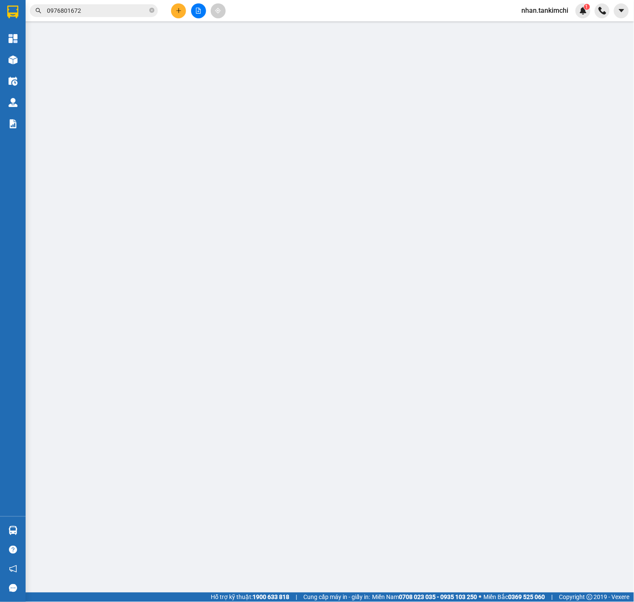
type input "0976801672"
type input "0908710174"
type input "Đã CK"
type input "150.000"
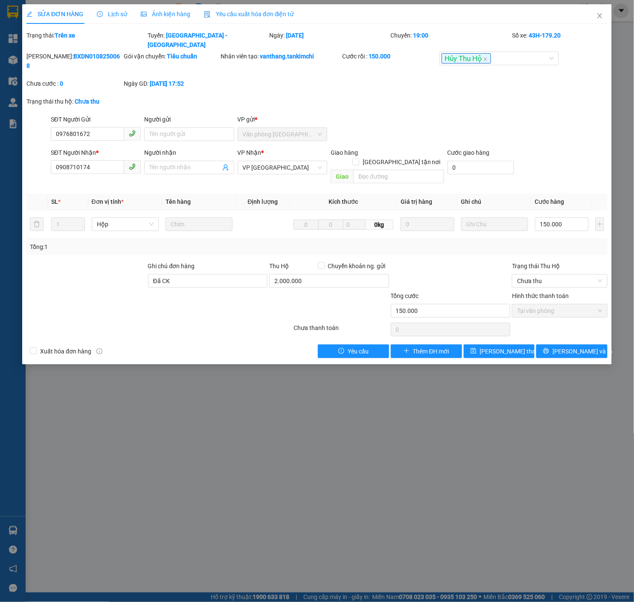
click at [114, 16] on span "Lịch sử" at bounding box center [112, 14] width 30 height 7
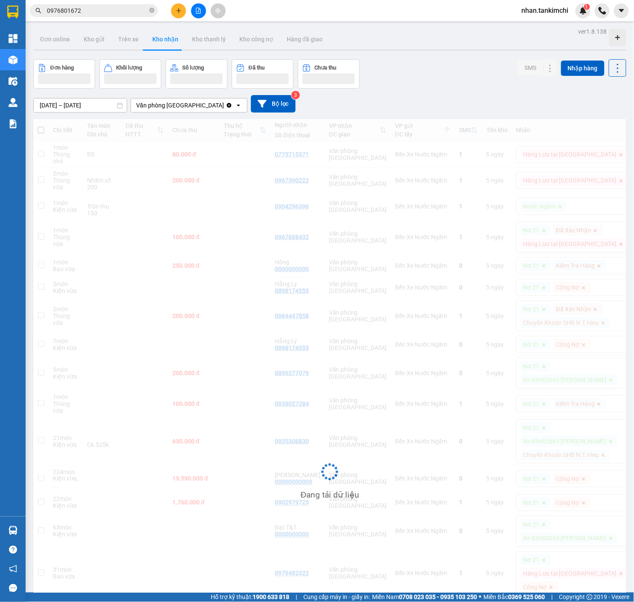
click at [600, 18] on div "Kết quả tìm kiếm ( 1 ) Bộ lọc Mã ĐH Trạng thái Món hàng Thu hộ Tổng cước Chưa c…" at bounding box center [317, 10] width 634 height 21
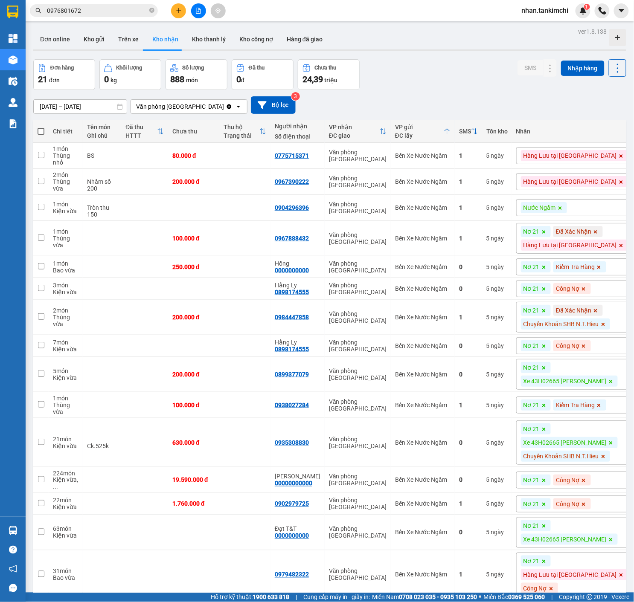
click at [125, 11] on input "0976801672" at bounding box center [97, 10] width 101 height 9
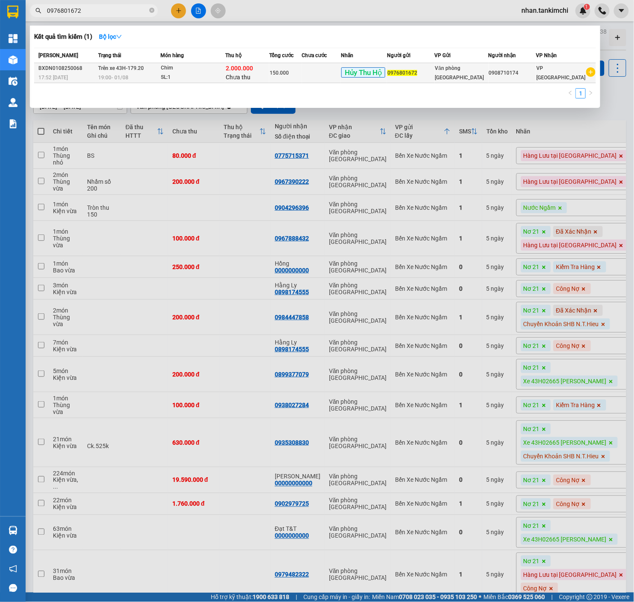
click at [251, 72] on div "2.000.000 Chưa thu" at bounding box center [247, 73] width 43 height 18
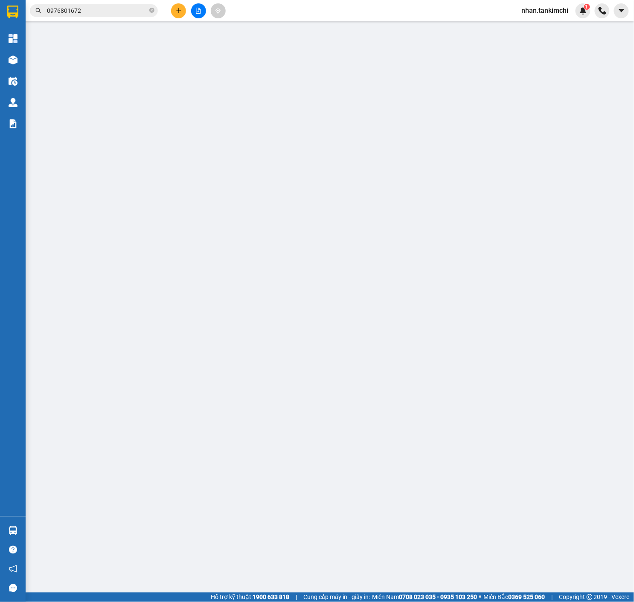
type input "0976801672"
type input "0908710174"
type input "Đã CK"
type input "150.000"
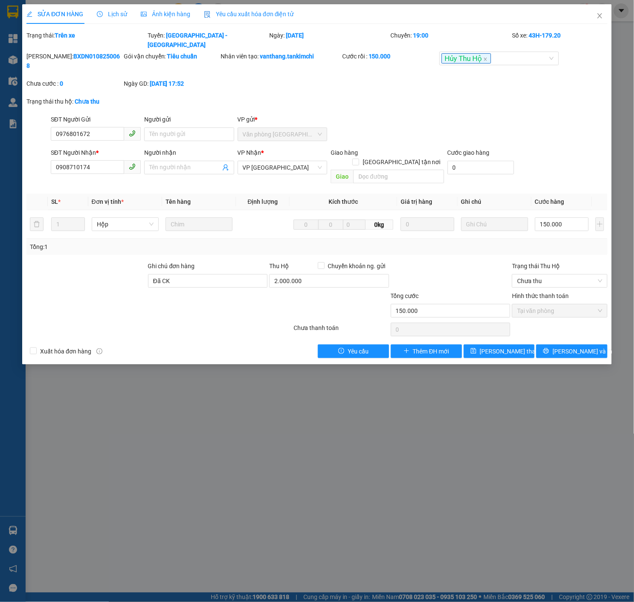
click at [119, 12] on span "Lịch sử" at bounding box center [112, 14] width 30 height 7
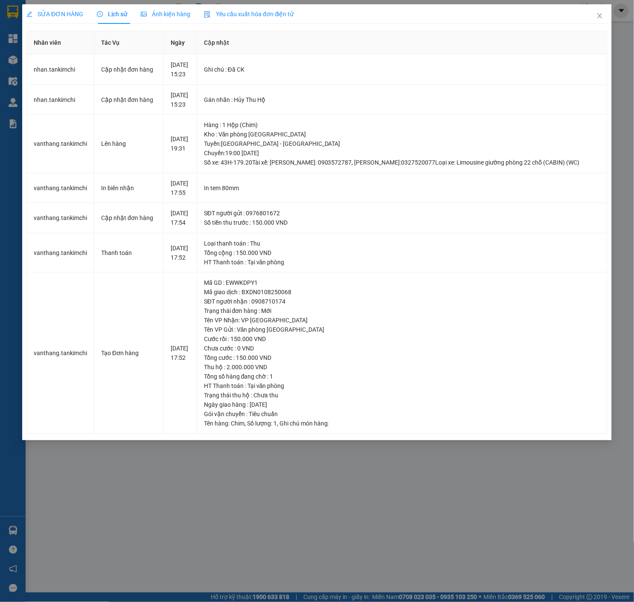
click at [492, 39] on th "Cập nhật" at bounding box center [402, 42] width 410 height 23
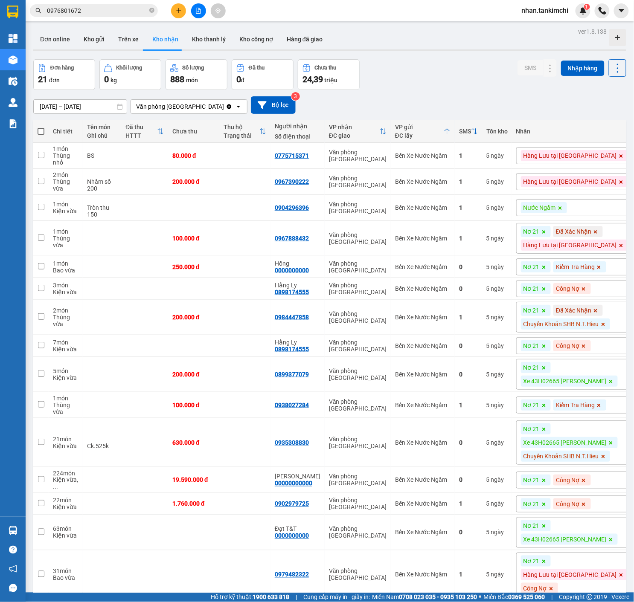
click at [199, 15] on button at bounding box center [198, 10] width 15 height 15
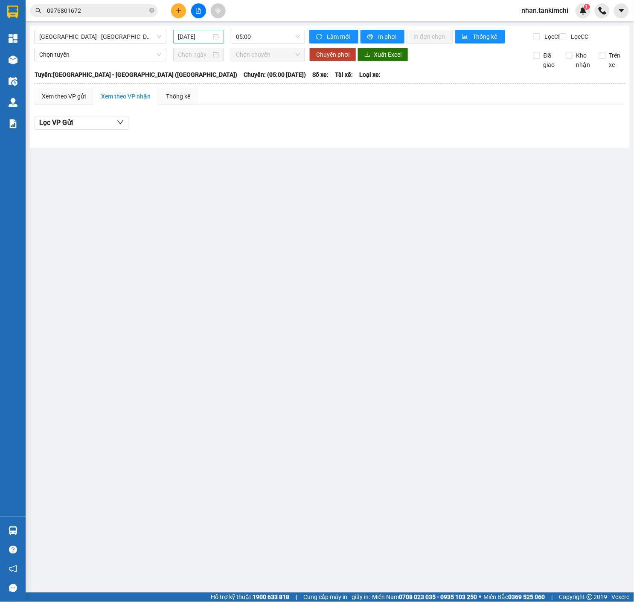
click at [212, 32] on div "[DATE]" at bounding box center [198, 36] width 41 height 9
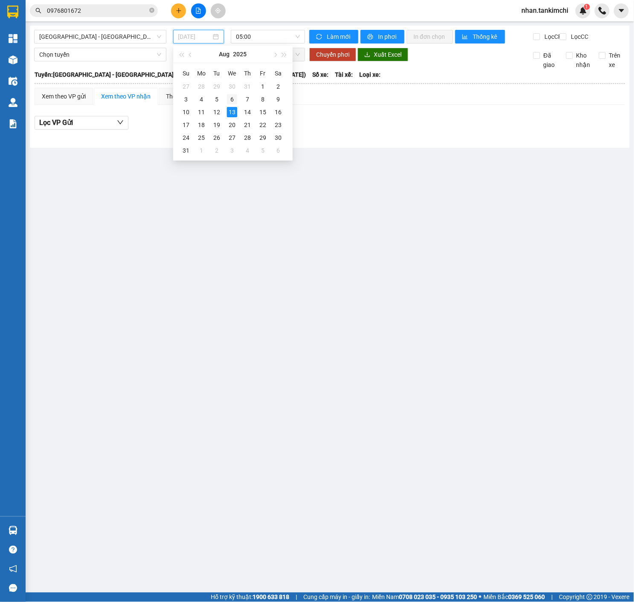
click at [234, 100] on div "6" at bounding box center [232, 99] width 10 height 10
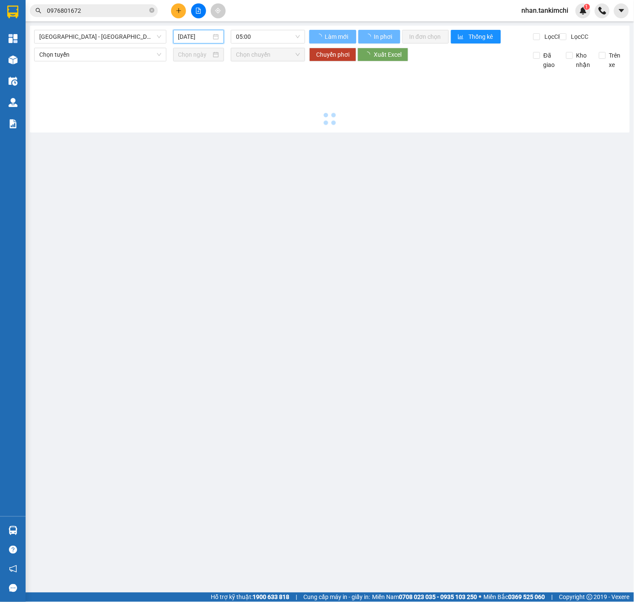
type input "[DATE]"
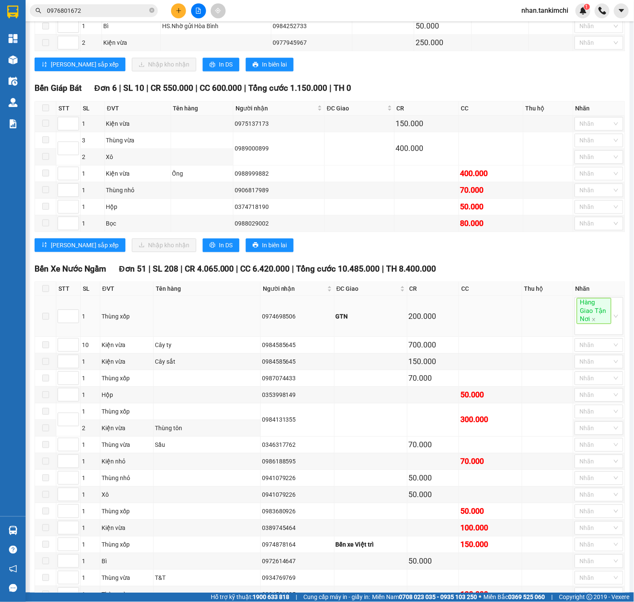
scroll to position [1026, 0]
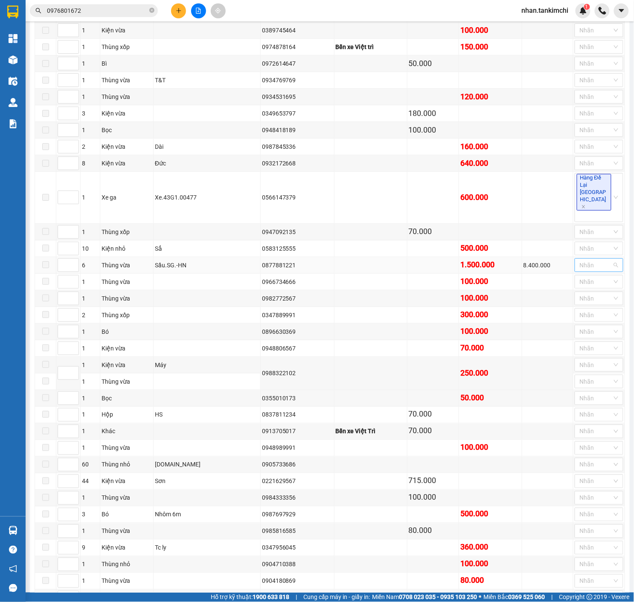
click at [601, 270] on div at bounding box center [595, 265] width 36 height 10
click at [598, 344] on div "Hủy Thu Hộ" at bounding box center [599, 341] width 39 height 9
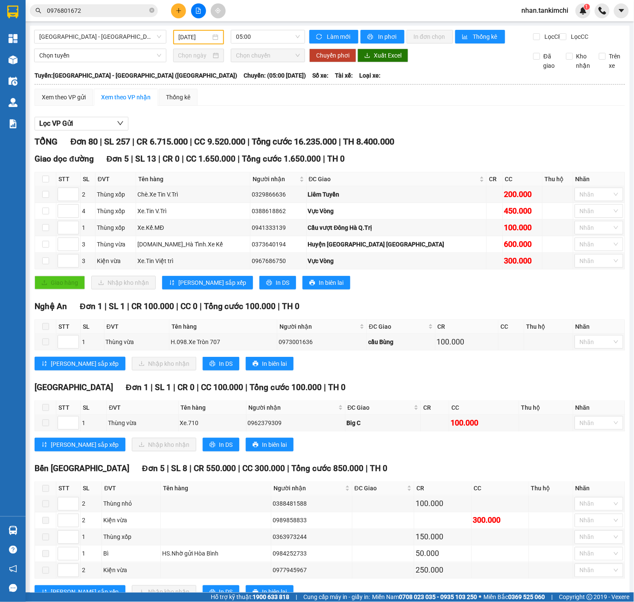
scroll to position [0, 0]
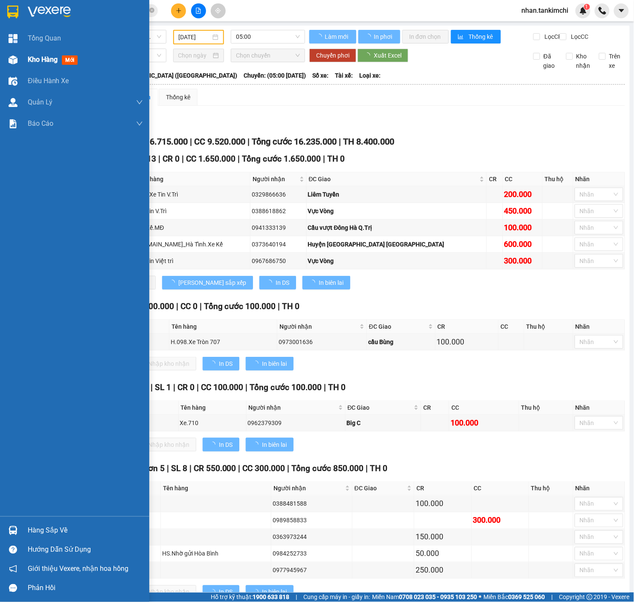
click at [19, 64] on div at bounding box center [13, 59] width 15 height 15
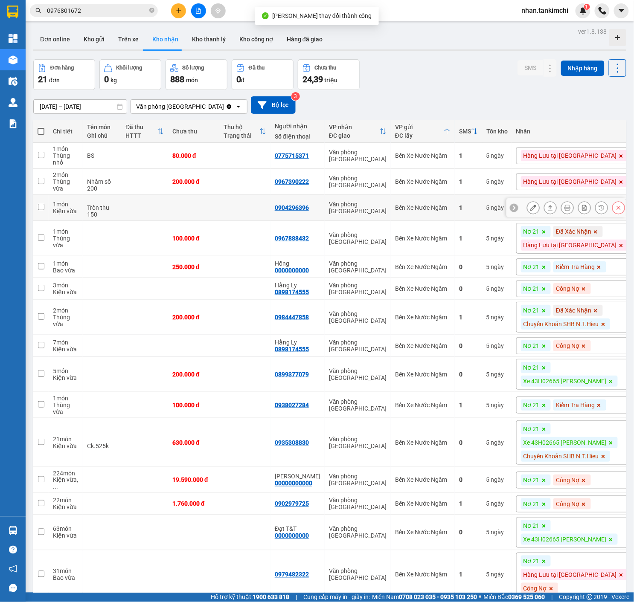
click at [619, 203] on button at bounding box center [618, 207] width 12 height 15
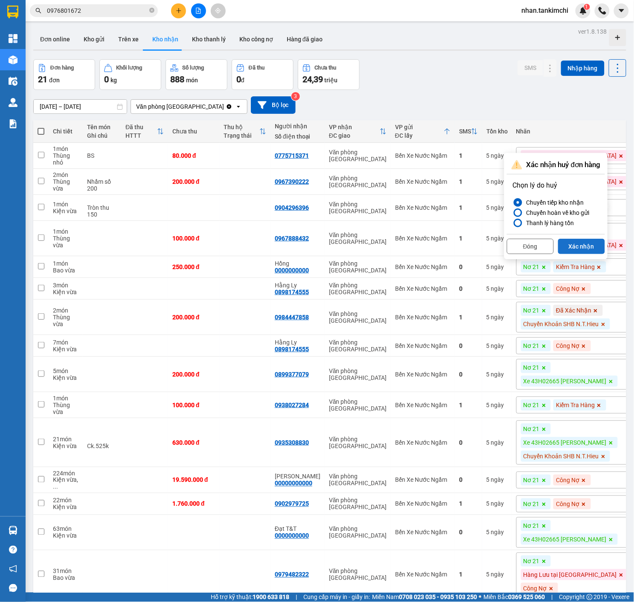
click at [601, 243] on button "Xác nhận" at bounding box center [581, 246] width 47 height 15
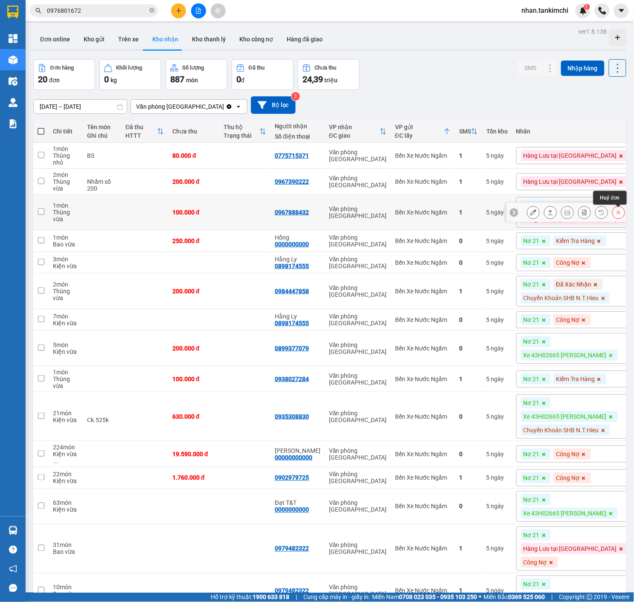
click at [615, 211] on button at bounding box center [618, 212] width 12 height 15
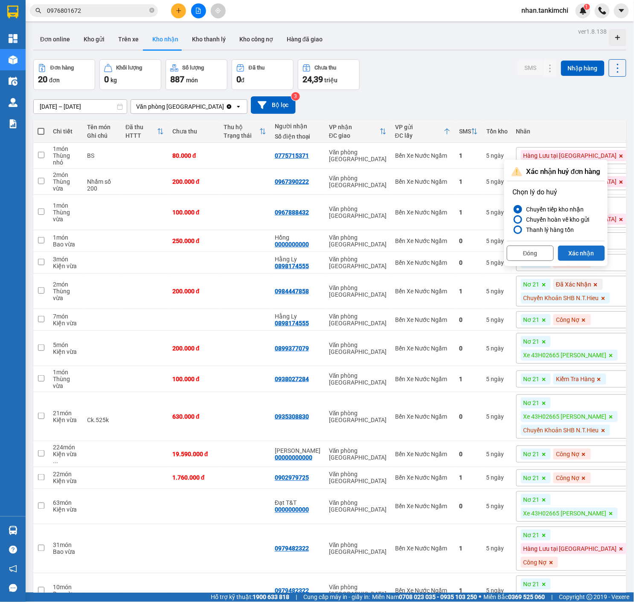
click at [580, 252] on button "Xác nhận" at bounding box center [581, 253] width 47 height 15
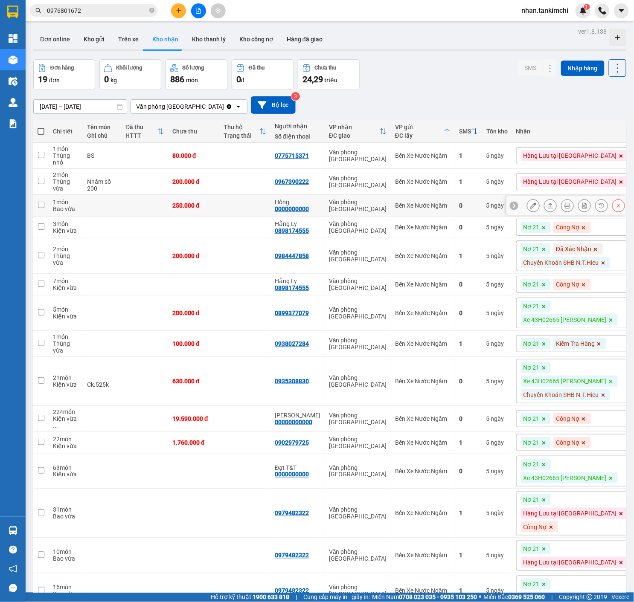
click at [624, 209] on button at bounding box center [618, 205] width 12 height 15
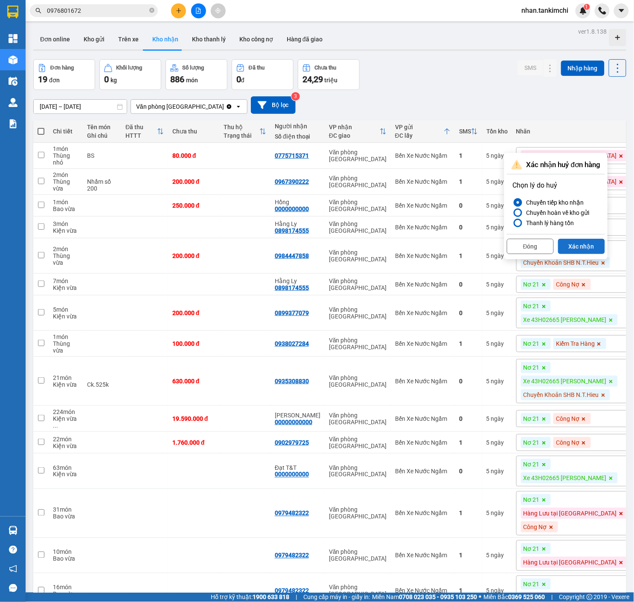
click at [594, 246] on button "Xác nhận" at bounding box center [581, 246] width 47 height 15
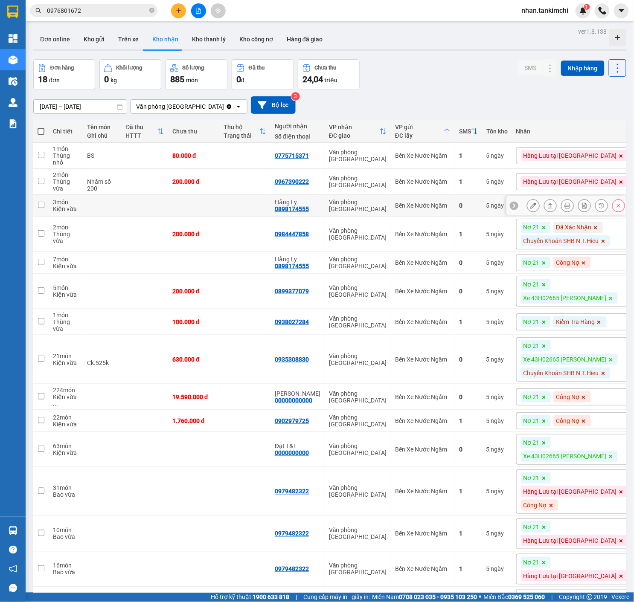
click at [618, 209] on icon at bounding box center [618, 206] width 6 height 6
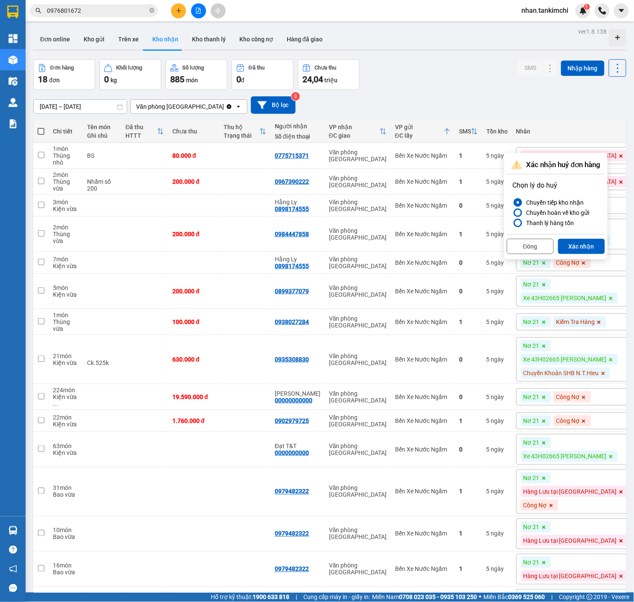
click at [592, 238] on div "Đóng Xác nhận" at bounding box center [556, 245] width 98 height 23
click at [592, 244] on button "Xác nhận" at bounding box center [581, 246] width 47 height 15
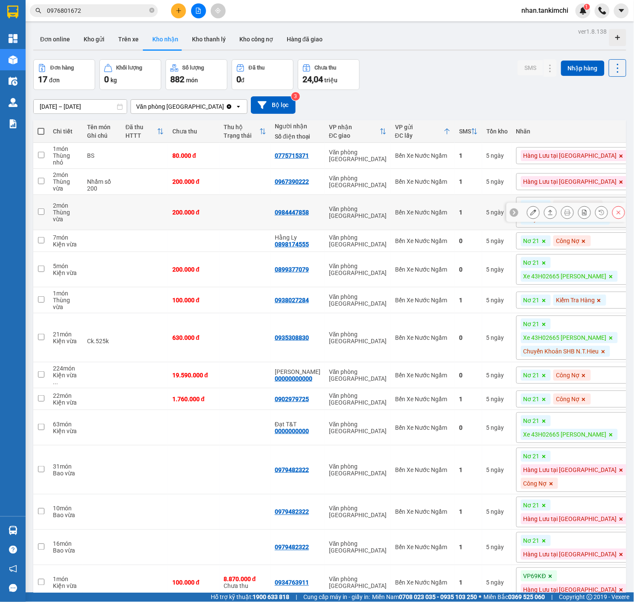
click at [617, 215] on icon at bounding box center [618, 212] width 6 height 6
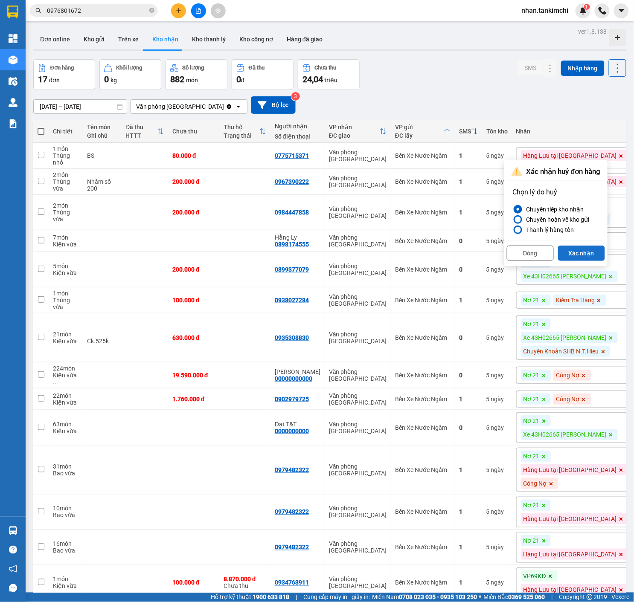
click at [592, 251] on button "Xác nhận" at bounding box center [581, 253] width 47 height 15
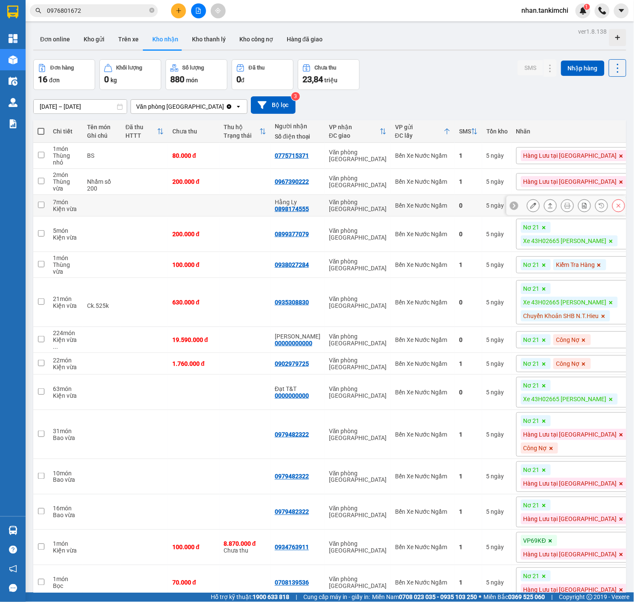
click at [621, 206] on icon at bounding box center [618, 206] width 6 height 6
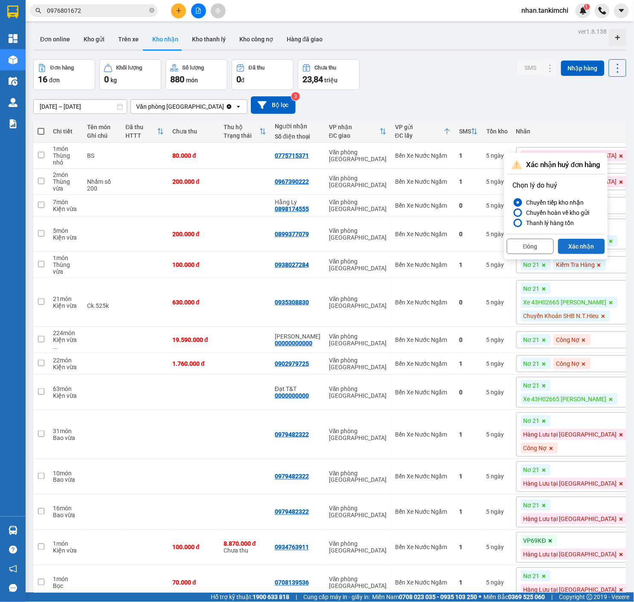
click at [593, 244] on button "Xác nhận" at bounding box center [581, 246] width 47 height 15
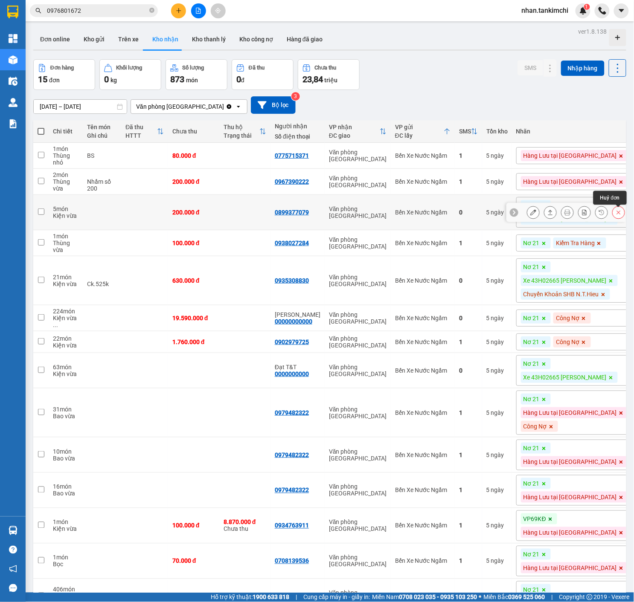
click at [618, 212] on icon at bounding box center [618, 212] width 6 height 6
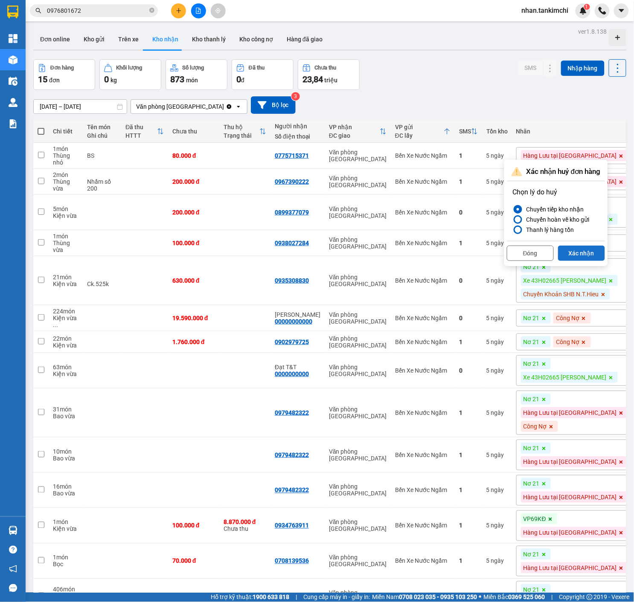
click at [584, 252] on button "Xác nhận" at bounding box center [581, 253] width 47 height 15
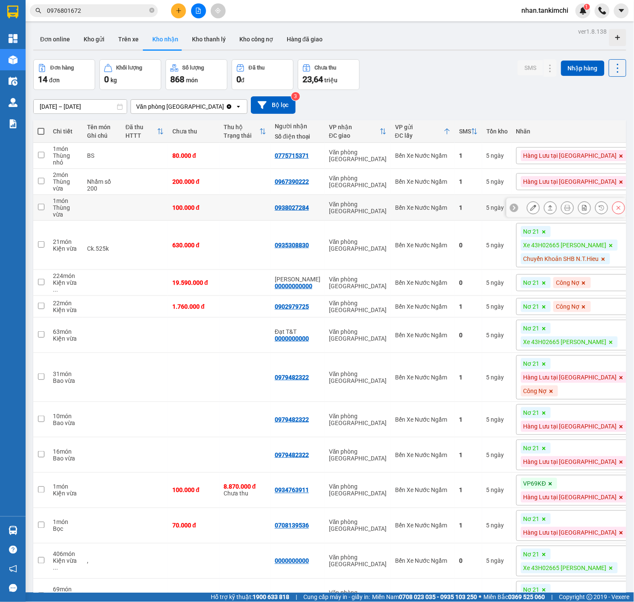
click at [619, 205] on button at bounding box center [618, 207] width 12 height 15
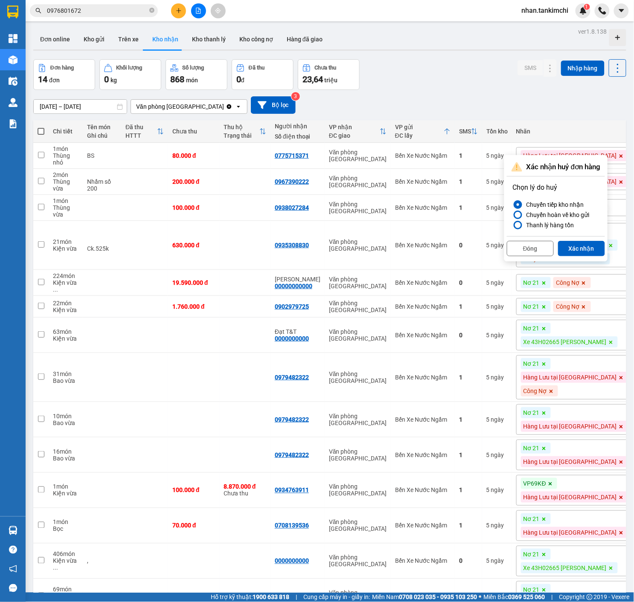
click at [575, 258] on div "Đóng Xác nhận" at bounding box center [556, 247] width 98 height 23
click at [586, 248] on button "Xác nhận" at bounding box center [581, 248] width 47 height 15
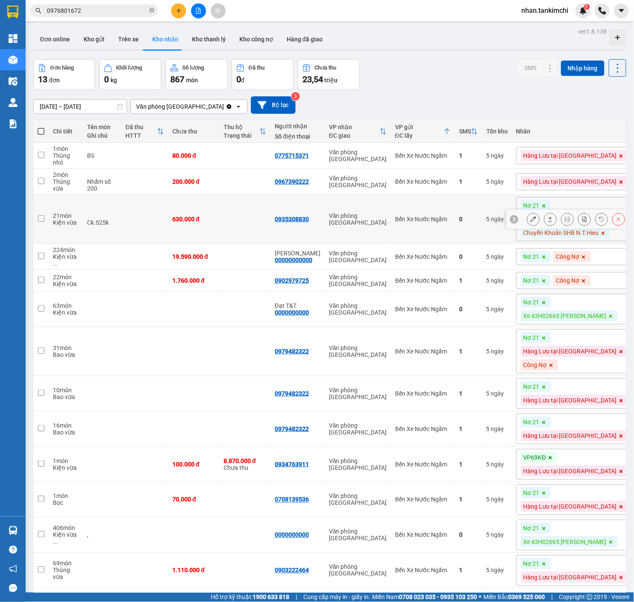
click at [622, 219] on button at bounding box center [618, 219] width 12 height 15
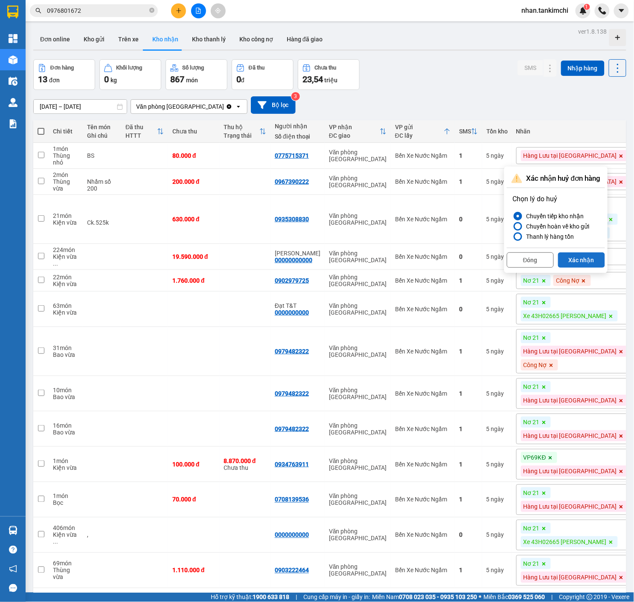
click at [584, 256] on button "Xác nhận" at bounding box center [581, 259] width 47 height 15
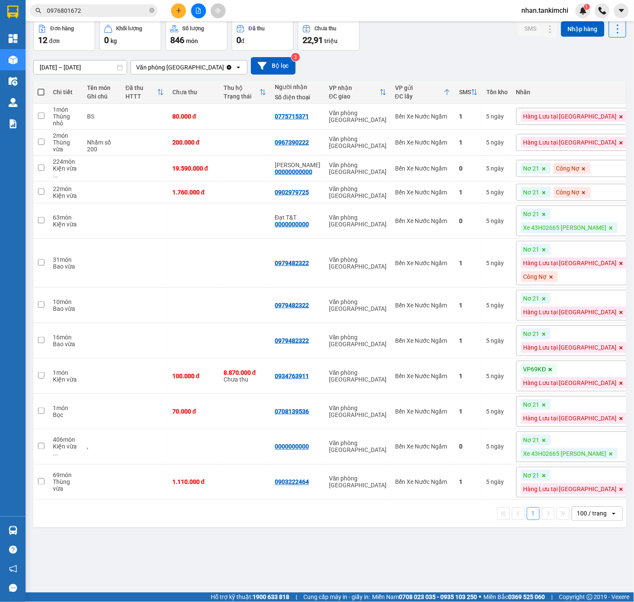
scroll to position [39, 0]
click at [615, 225] on button at bounding box center [618, 221] width 12 height 15
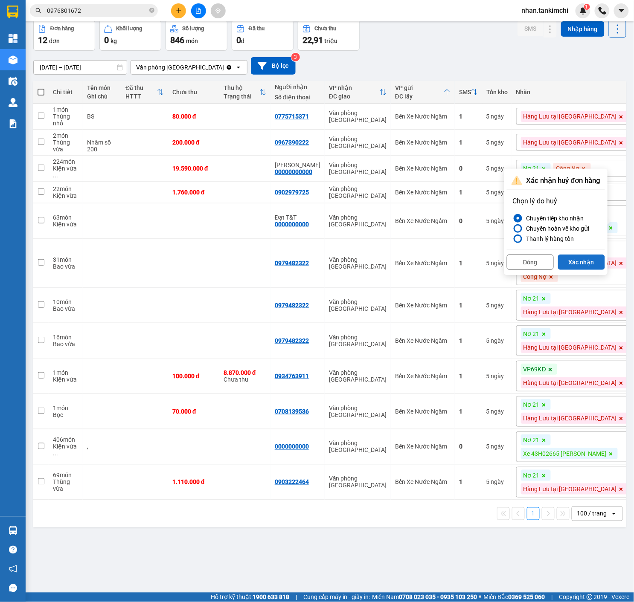
click at [595, 261] on button "Xác nhận" at bounding box center [581, 262] width 47 height 15
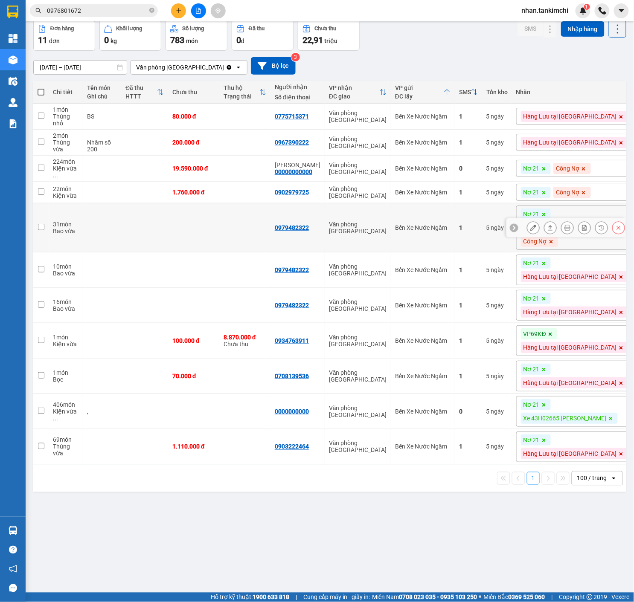
click at [618, 233] on button at bounding box center [618, 228] width 12 height 15
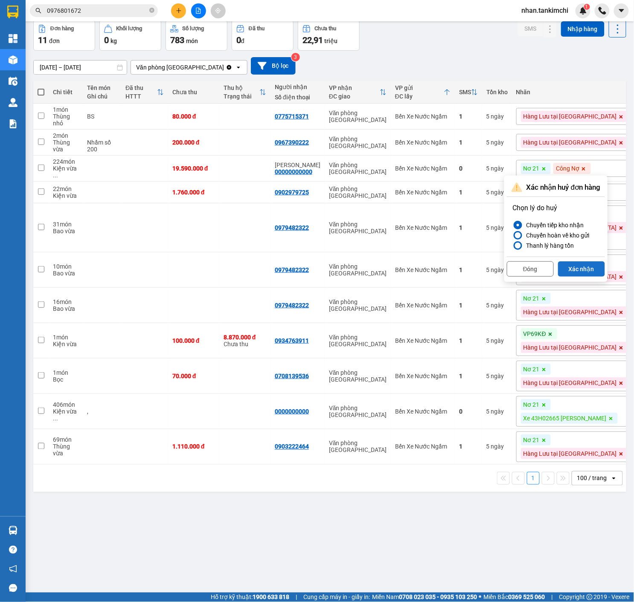
click at [588, 275] on button "Xác nhận" at bounding box center [581, 268] width 47 height 15
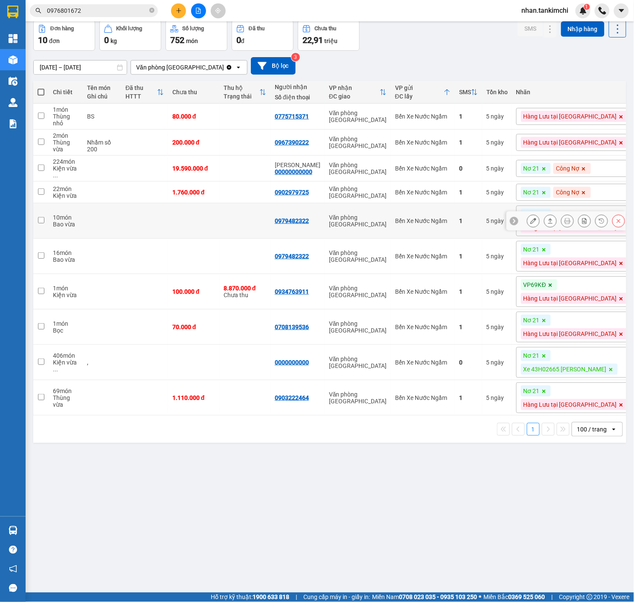
click at [620, 224] on icon at bounding box center [618, 221] width 6 height 6
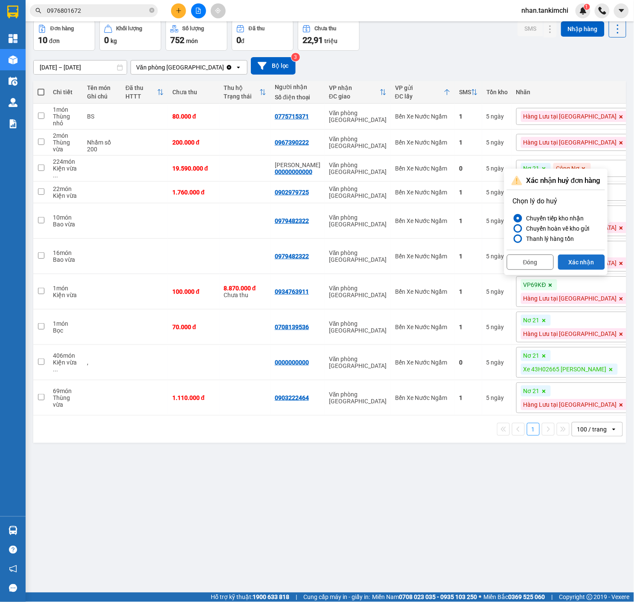
click at [589, 260] on button "Xác nhận" at bounding box center [581, 262] width 47 height 15
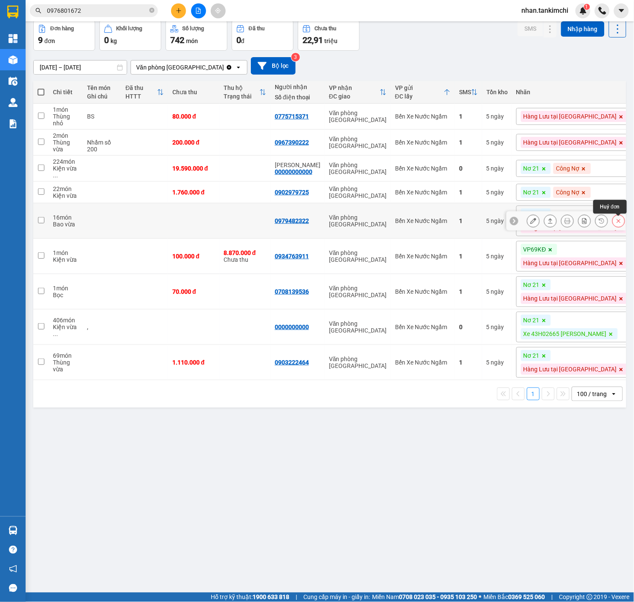
click at [618, 227] on button at bounding box center [618, 221] width 12 height 15
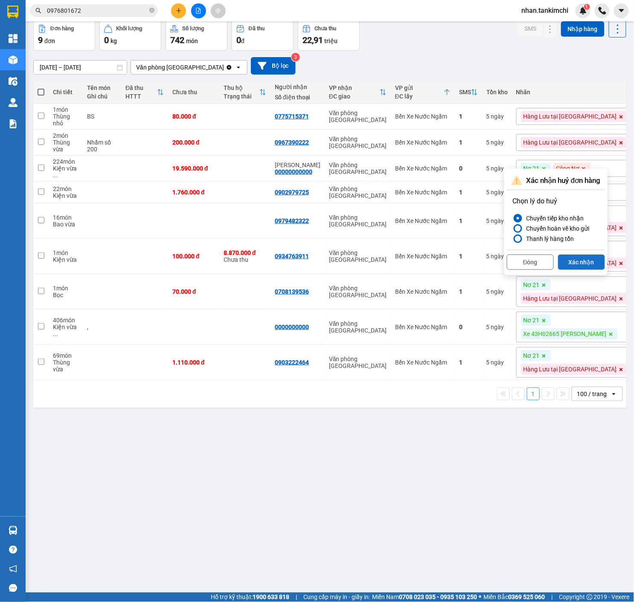
click at [582, 263] on button "Xác nhận" at bounding box center [581, 262] width 47 height 15
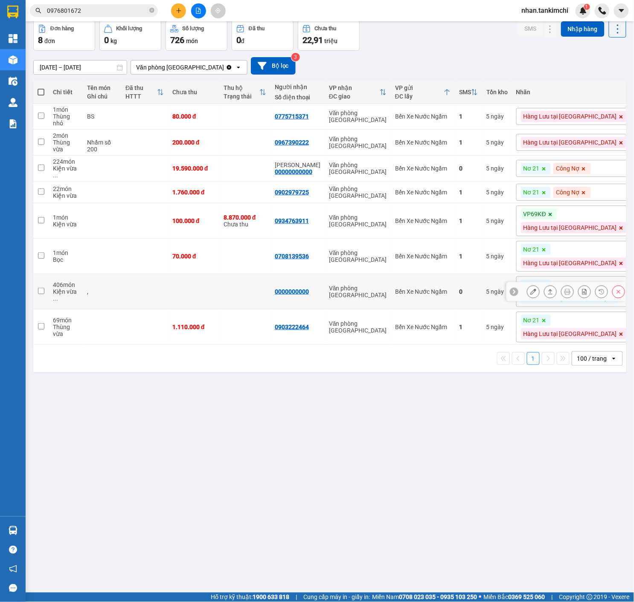
click at [618, 299] on button at bounding box center [618, 291] width 12 height 15
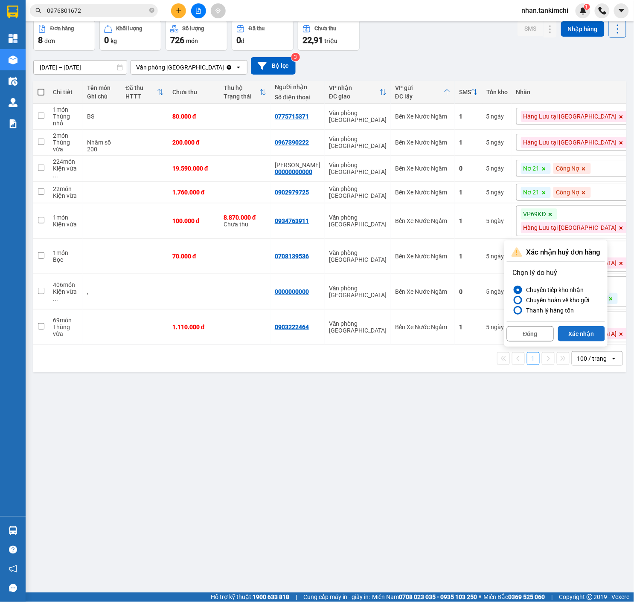
click at [582, 329] on button "Xác nhận" at bounding box center [581, 333] width 47 height 15
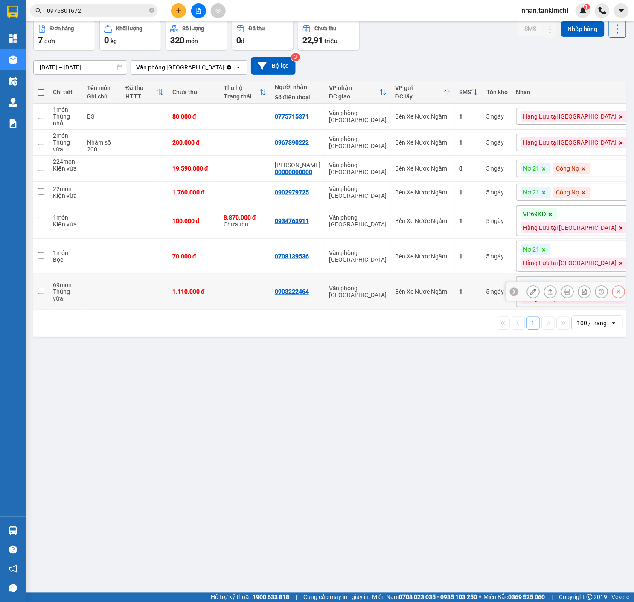
click at [618, 289] on icon at bounding box center [618, 292] width 6 height 6
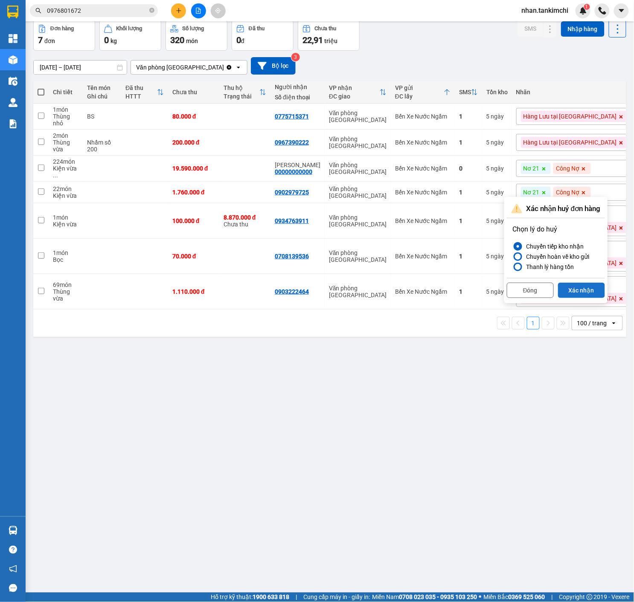
click at [598, 290] on button "Xác nhận" at bounding box center [581, 290] width 47 height 15
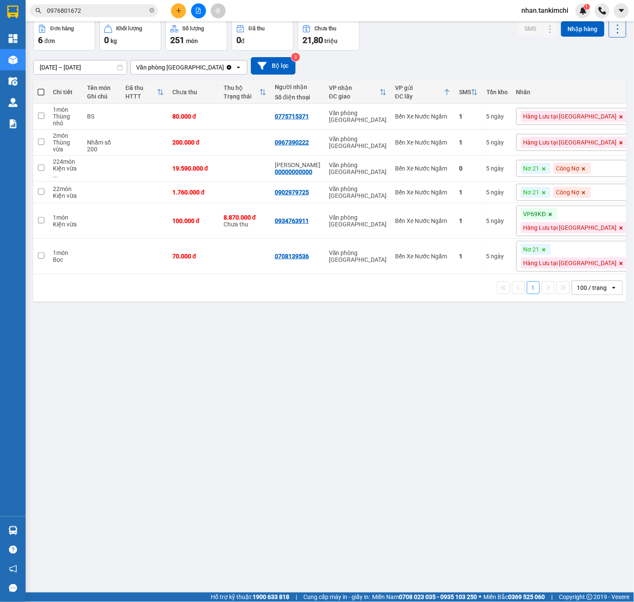
click at [546, 191] on icon at bounding box center [543, 192] width 3 height 3
click at [548, 163] on span at bounding box center [544, 168] width 9 height 11
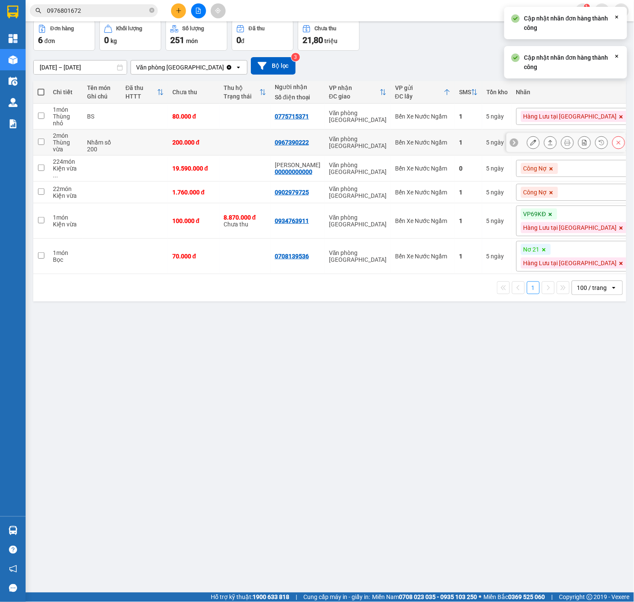
click at [478, 144] on div "1" at bounding box center [468, 142] width 19 height 7
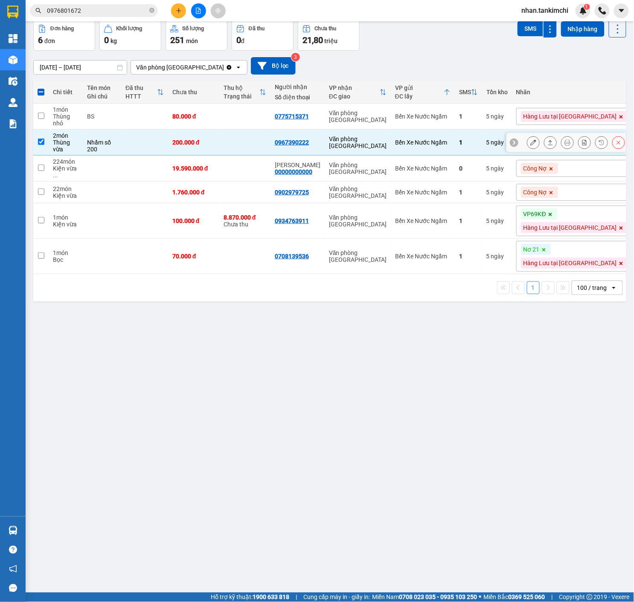
click at [615, 144] on button at bounding box center [618, 142] width 12 height 15
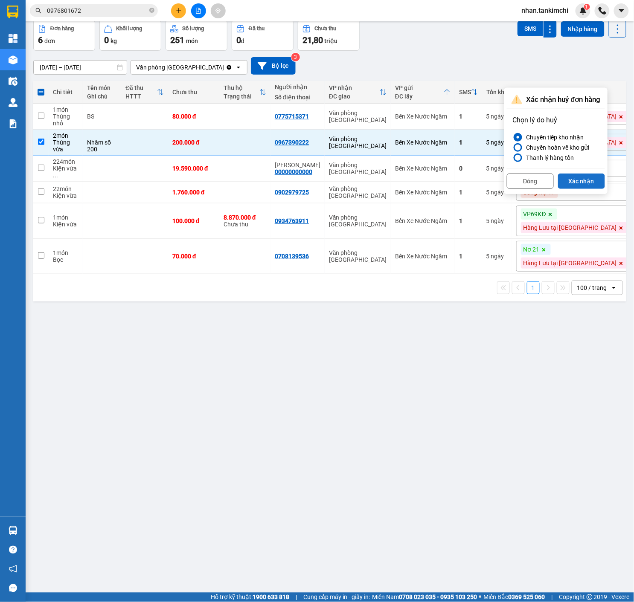
click at [593, 181] on button "Xác nhận" at bounding box center [581, 181] width 47 height 15
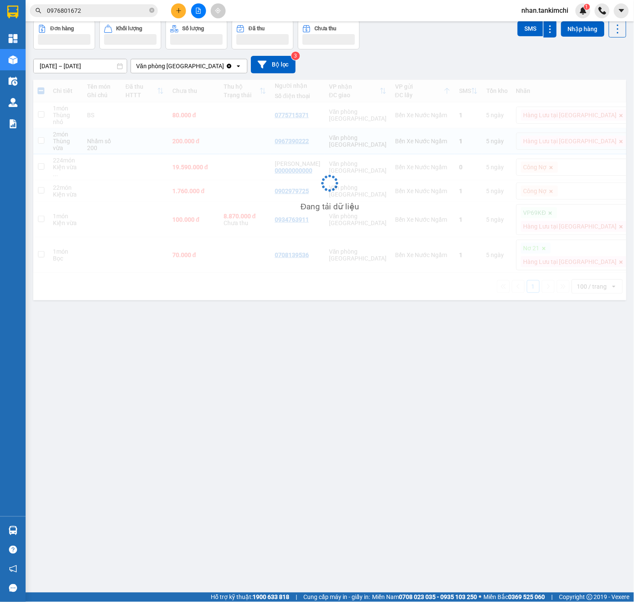
checkbox input "false"
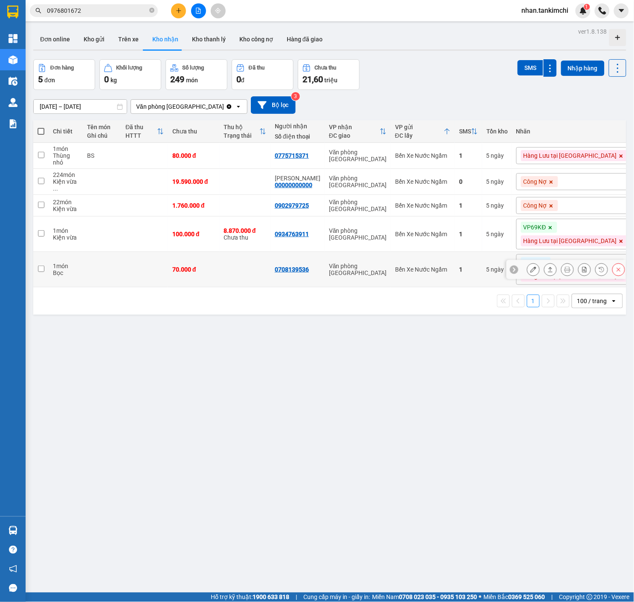
scroll to position [0, 0]
click at [183, 9] on button at bounding box center [178, 10] width 15 height 15
click at [205, 30] on div "Tạo đơn hàng" at bounding box center [212, 31] width 37 height 9
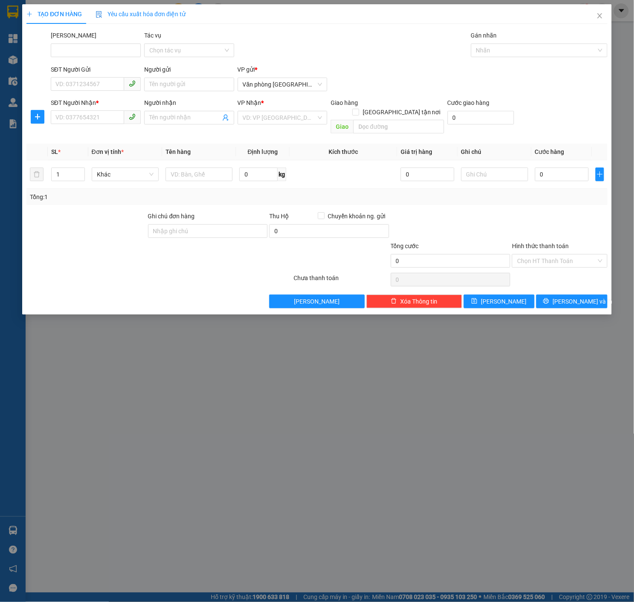
click at [105, 93] on div "SĐT Người Gửi VD: 0371234567" at bounding box center [96, 80] width 90 height 30
click at [91, 113] on input "SĐT Người Nhận *" at bounding box center [87, 117] width 73 height 14
type input "0931917987"
click at [306, 93] on div "VP gửi * Văn phòng Đà Nẵng" at bounding box center [283, 80] width 90 height 30
click at [309, 84] on span "Văn phòng [GEOGRAPHIC_DATA]" at bounding box center [283, 84] width 80 height 13
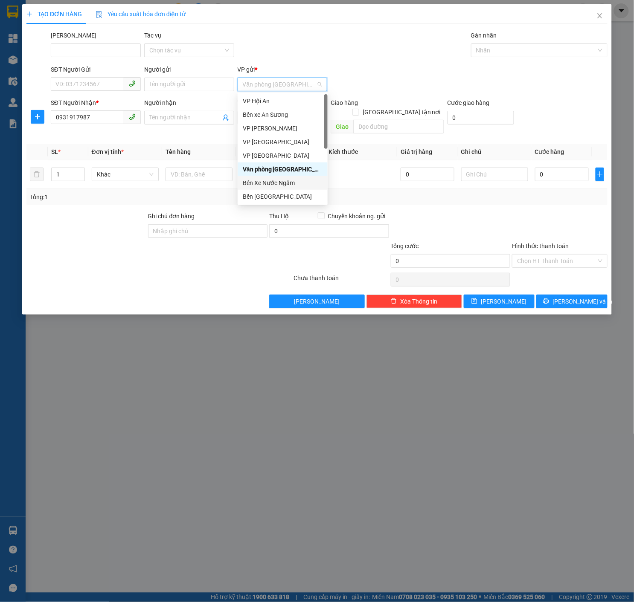
click at [282, 176] on div "Bến Xe Nước Ngầm" at bounding box center [283, 183] width 90 height 14
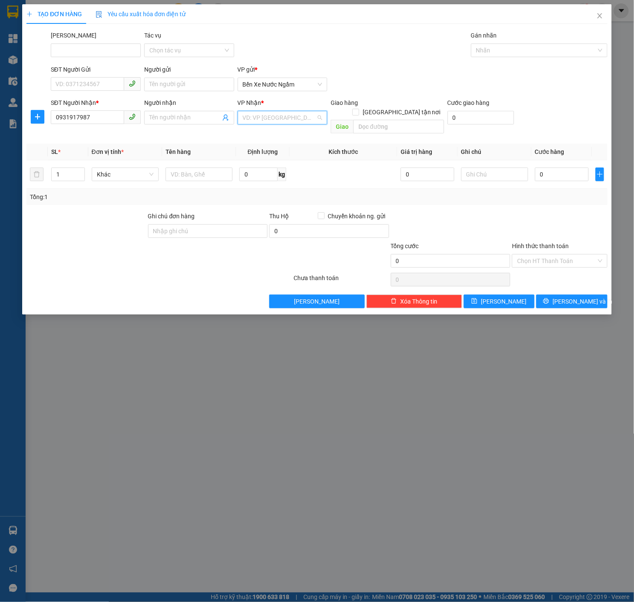
click at [316, 112] on input "search" at bounding box center [280, 117] width 74 height 13
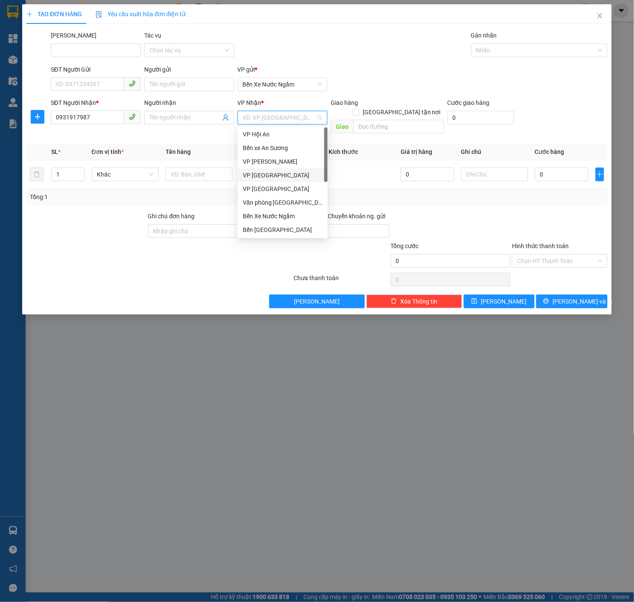
click at [279, 200] on div "Văn phòng [GEOGRAPHIC_DATA]" at bounding box center [283, 202] width 80 height 9
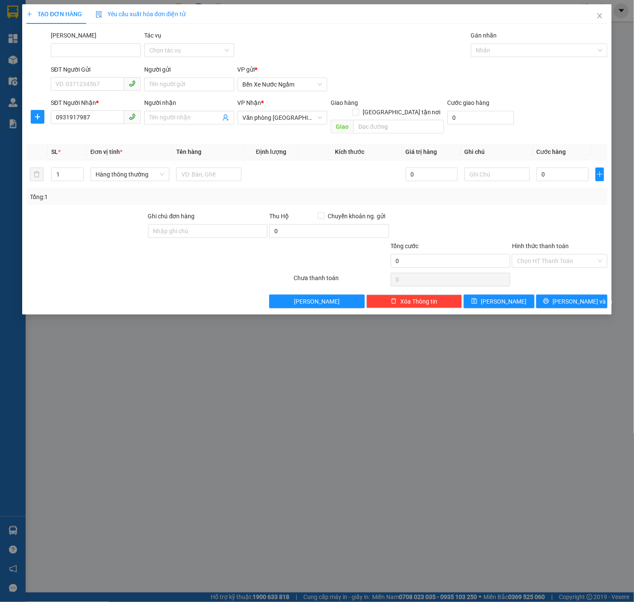
click at [145, 192] on div "Tổng: 1" at bounding box center [137, 196] width 215 height 9
click at [137, 168] on span "Hàng thông thường" at bounding box center [130, 174] width 69 height 13
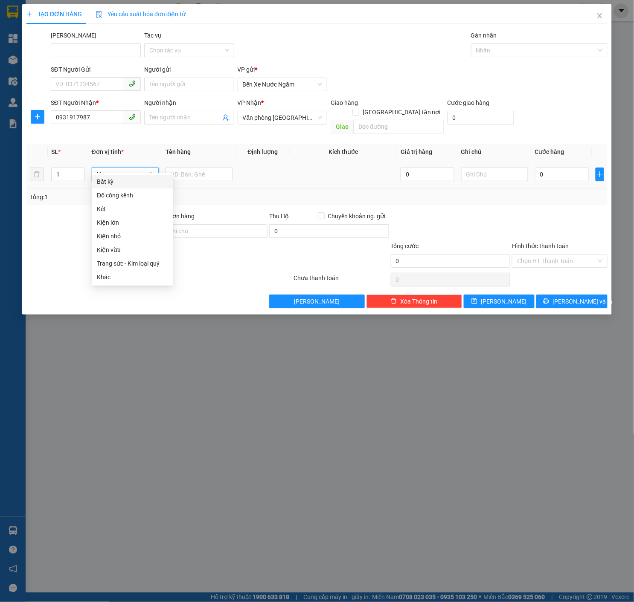
type input "kie"
click at [224, 146] on th "Tên hàng" at bounding box center [199, 152] width 74 height 17
click at [207, 170] on input "text" at bounding box center [198, 175] width 67 height 14
type input "Ngày 8/8"
click at [552, 168] on input "0" at bounding box center [562, 175] width 54 height 14
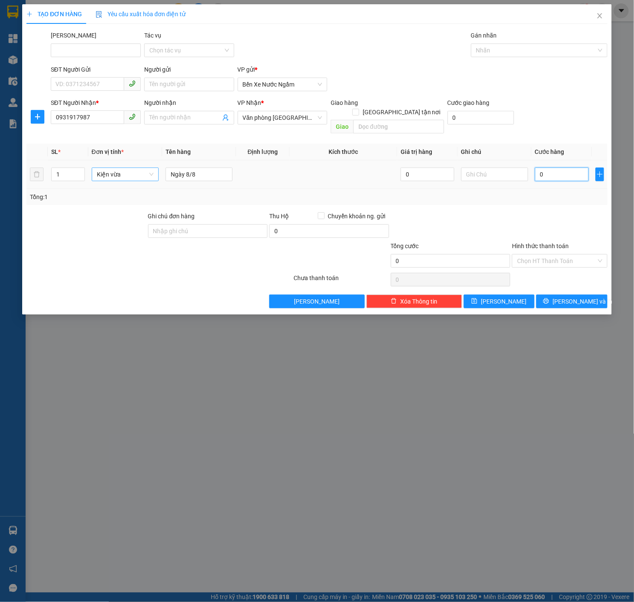
type input "01"
type input "1"
type input "011"
type input "11"
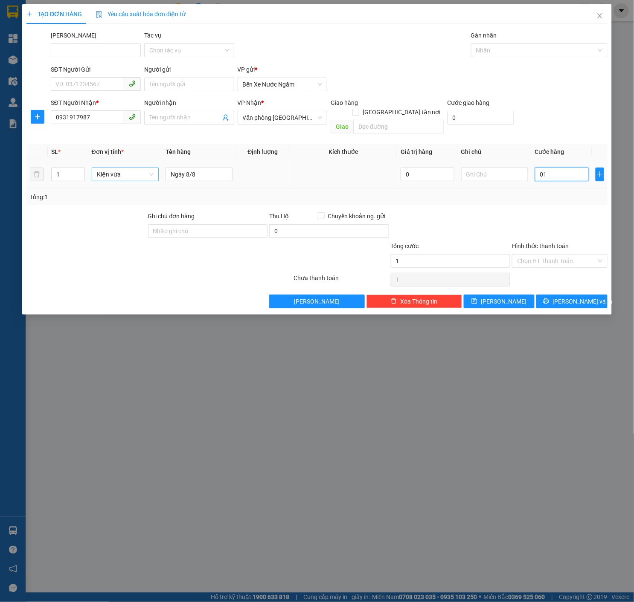
type input "11"
type input "0.114"
type input "114"
type input "01.140"
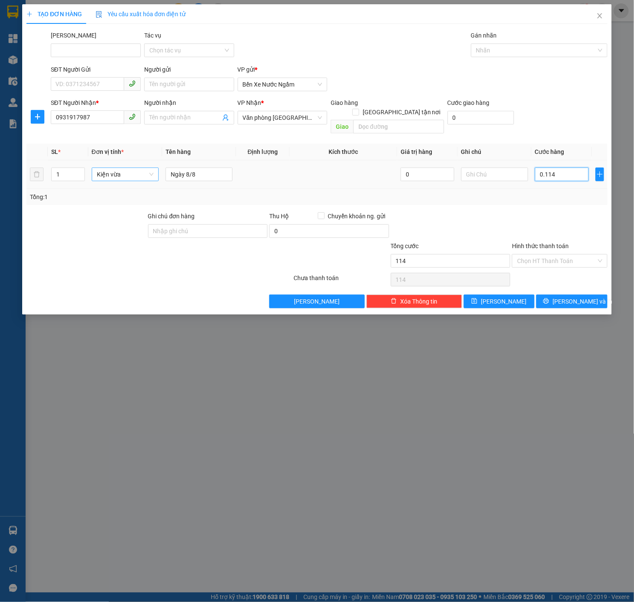
type input "1.140"
type input "011.400"
type input "11.400"
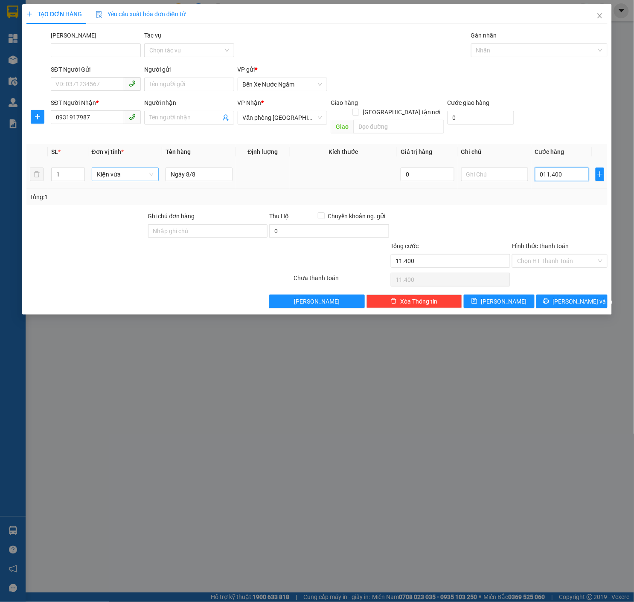
type input "0.114.000"
type input "114.000"
type input "01.140.000"
type input "1.140.000"
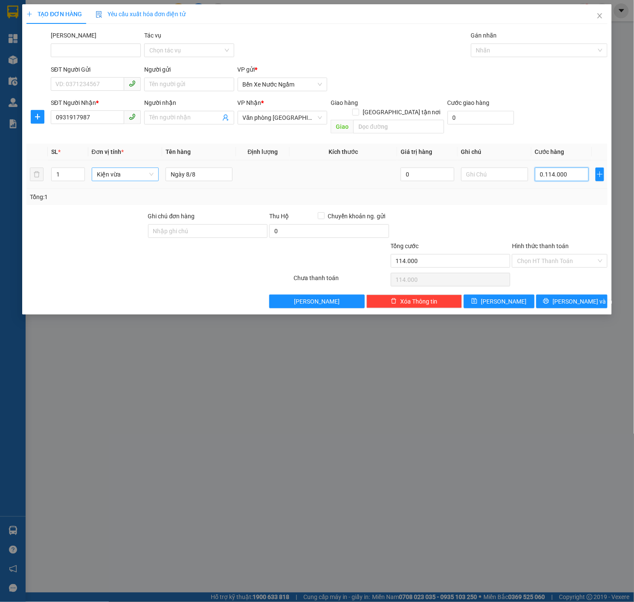
type input "1.140.000"
click at [502, 31] on div "Gán nhãn" at bounding box center [539, 37] width 136 height 13
click at [510, 42] on div "Gán nhãn" at bounding box center [539, 37] width 136 height 13
click at [529, 50] on div at bounding box center [535, 50] width 124 height 10
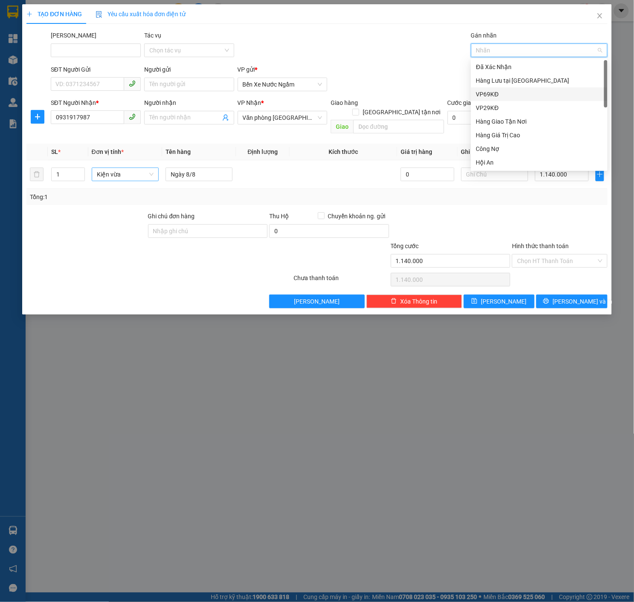
click at [521, 84] on div "Hàng Lưu tại [GEOGRAPHIC_DATA]" at bounding box center [539, 80] width 126 height 9
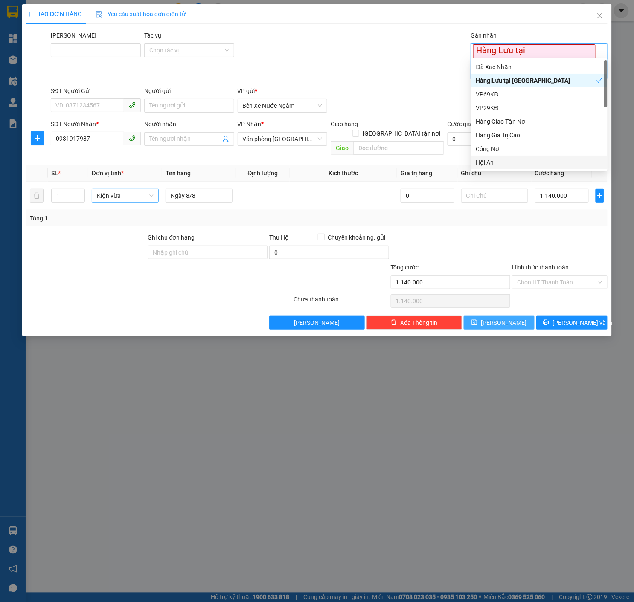
click at [492, 316] on button "[PERSON_NAME]" at bounding box center [499, 323] width 71 height 14
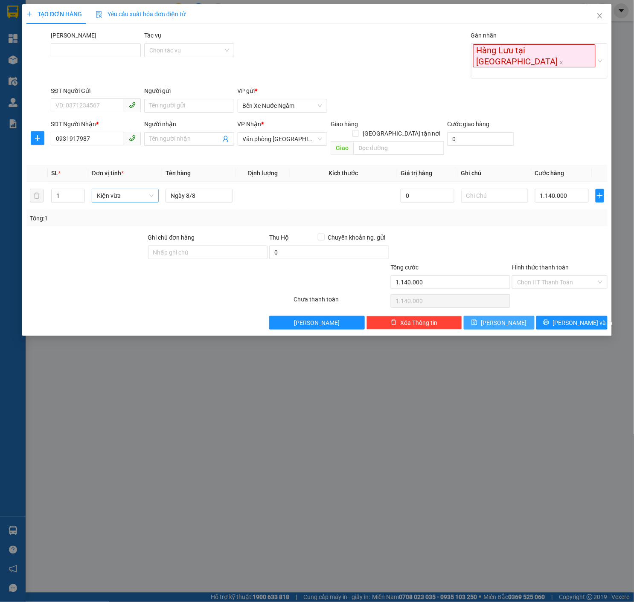
type input "0"
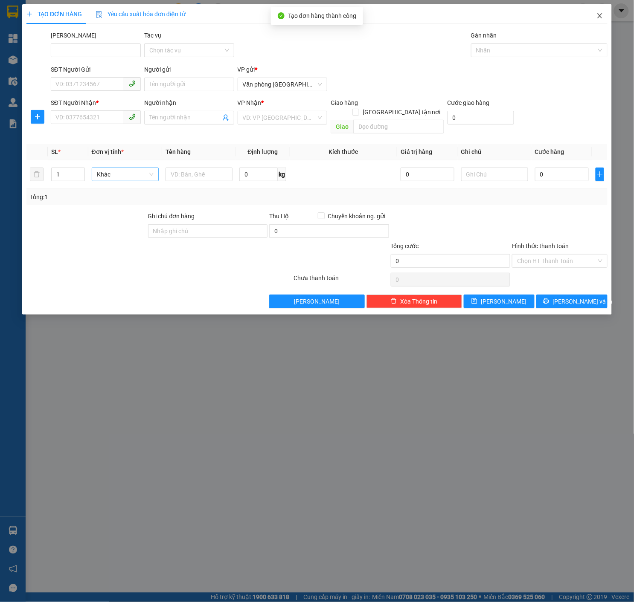
click at [600, 15] on icon "close" at bounding box center [599, 15] width 7 height 7
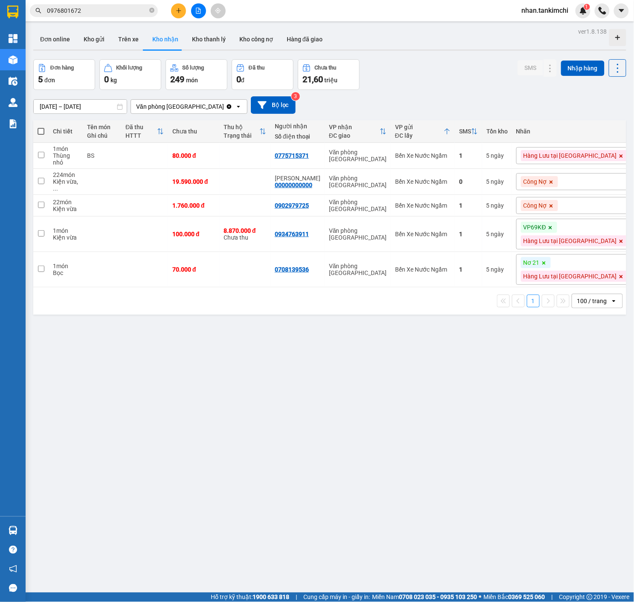
click at [434, 424] on div "ver 1.8.138 Đơn online Kho gửi Trên xe Kho nhận Kho thanh lý Kho công nợ Hàng đ…" at bounding box center [330, 327] width 600 height 602
click at [136, 17] on div "Kết quả tìm kiếm ( 1 ) Bộ lọc Mã ĐH Trạng thái Món hàng Thu hộ Tổng cước Chưa c…" at bounding box center [83, 10] width 166 height 15
click at [131, 13] on input "0976801672" at bounding box center [97, 10] width 101 height 9
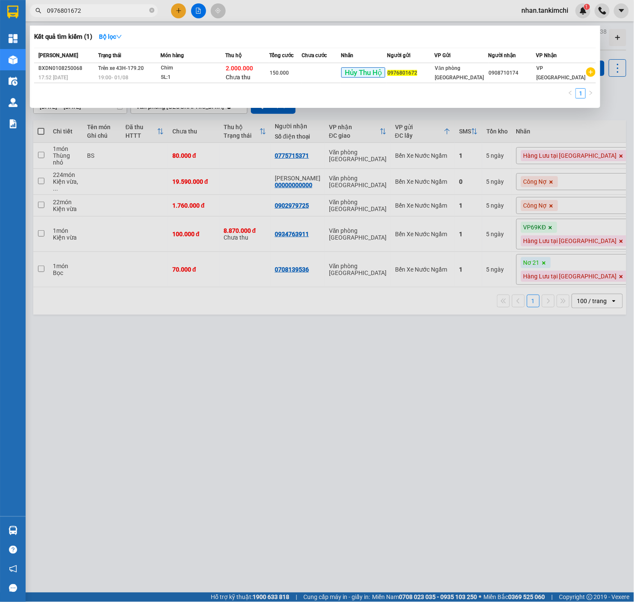
click at [131, 13] on input "0976801672" at bounding box center [97, 10] width 101 height 9
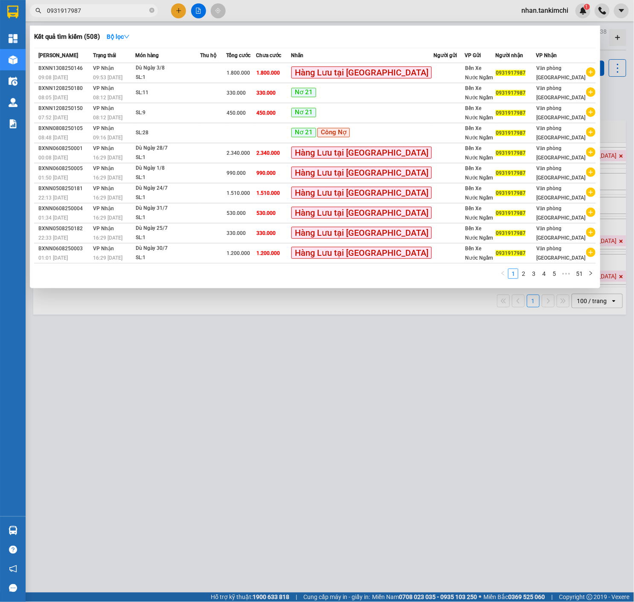
type input "0931917987"
click at [139, 44] on div "Kết quả tìm kiếm ( 508 ) Bộ lọc Mã ĐH Trạng thái Món hàng Thu hộ Tổng cước Chưa…" at bounding box center [315, 157] width 570 height 263
click at [128, 37] on strong "Bộ lọc" at bounding box center [118, 36] width 23 height 7
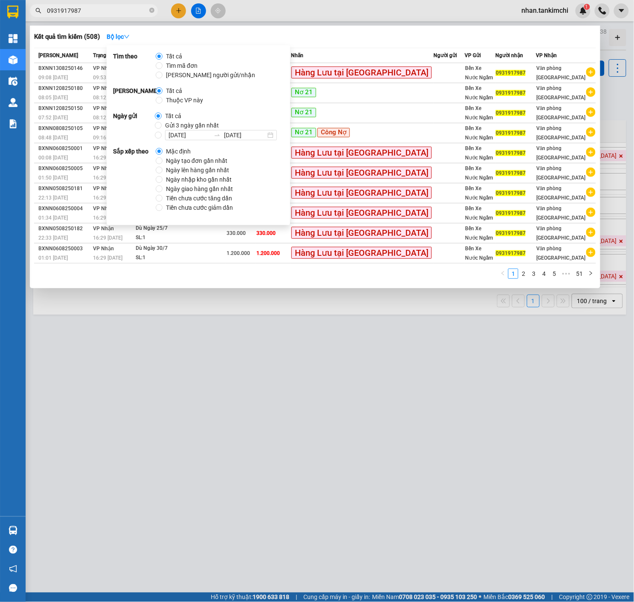
click at [188, 127] on span "Gửi 3 ngày gần nhất" at bounding box center [192, 125] width 61 height 9
click at [162, 127] on input "Gửi 3 ngày gần nhất" at bounding box center [158, 125] width 7 height 7
radio input "true"
radio input "false"
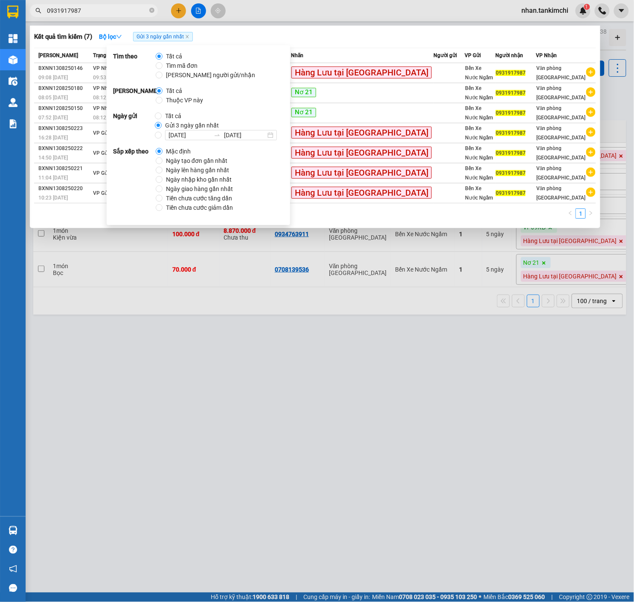
click at [355, 36] on div "Kết quả tìm kiếm ( 7 ) Bộ lọc Gửi 3 ngày gần nhất" at bounding box center [315, 37] width 562 height 14
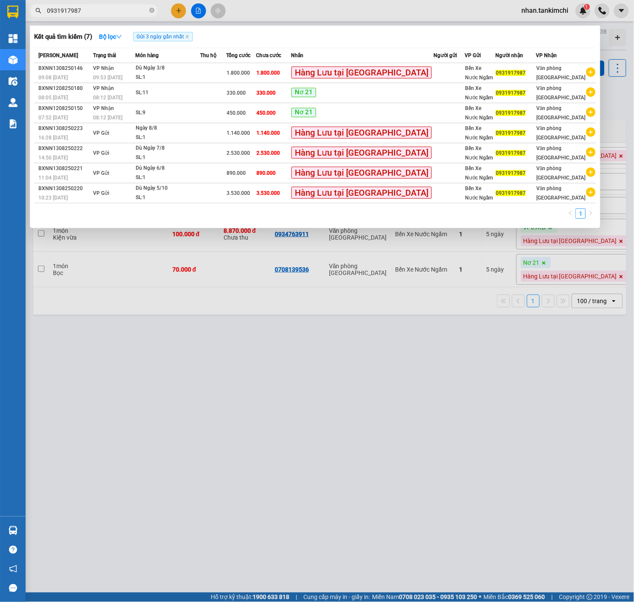
click at [349, 298] on div at bounding box center [317, 301] width 634 height 602
